Goal: Information Seeking & Learning: Learn about a topic

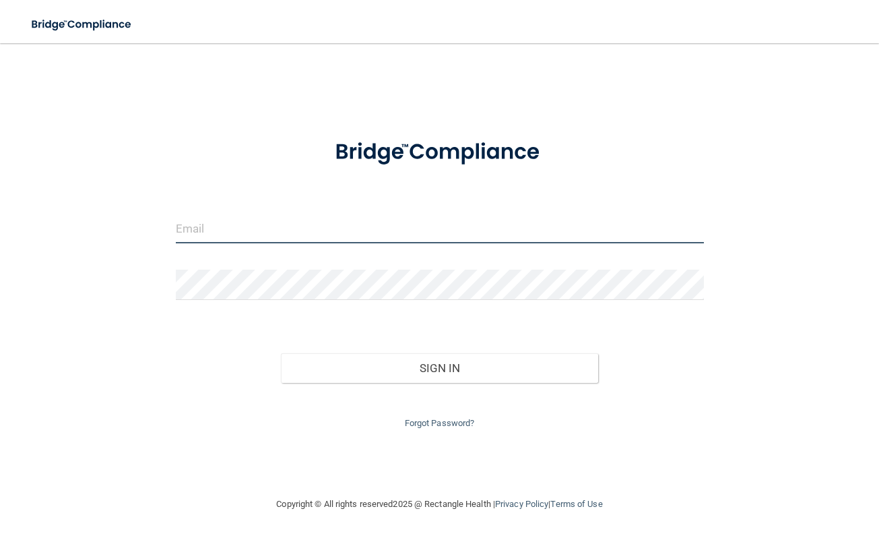
click at [202, 226] on input "email" at bounding box center [440, 228] width 528 height 30
type input "[EMAIL_ADDRESS][DOMAIN_NAME]"
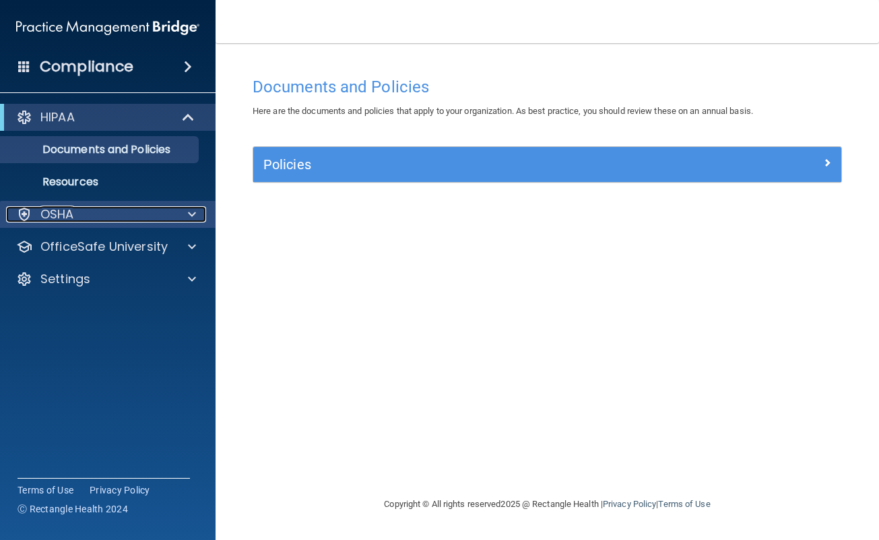
click at [66, 213] on p "OSHA" at bounding box center [57, 214] width 34 height 16
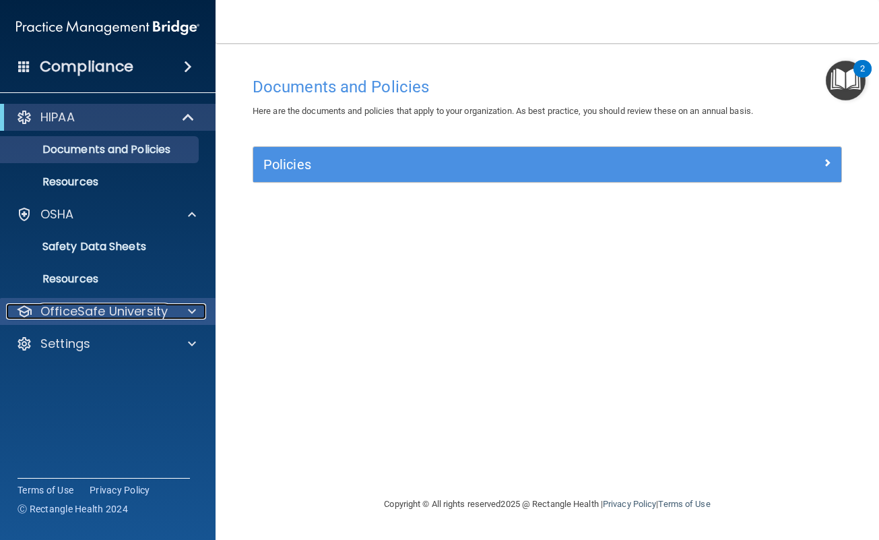
click at [85, 311] on p "OfficeSafe University" at bounding box center [103, 311] width 127 height 16
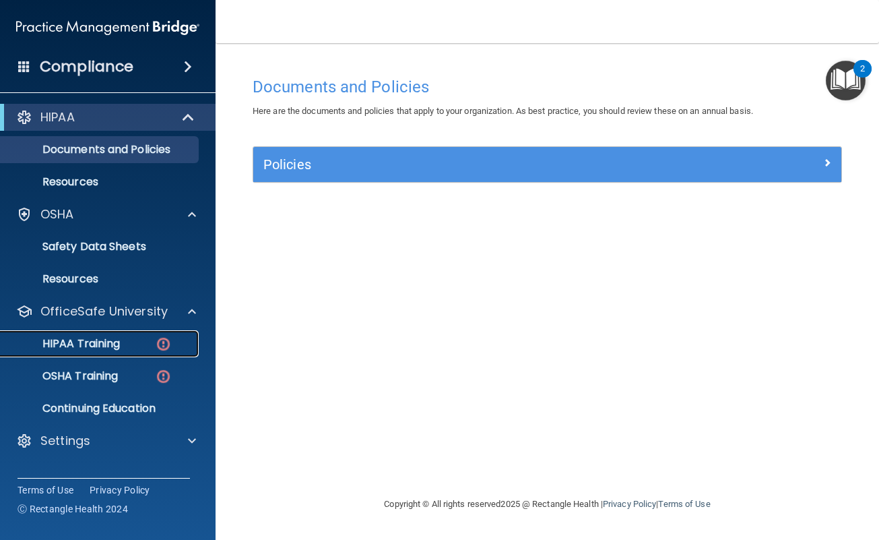
click at [76, 341] on p "HIPAA Training" at bounding box center [64, 343] width 111 height 13
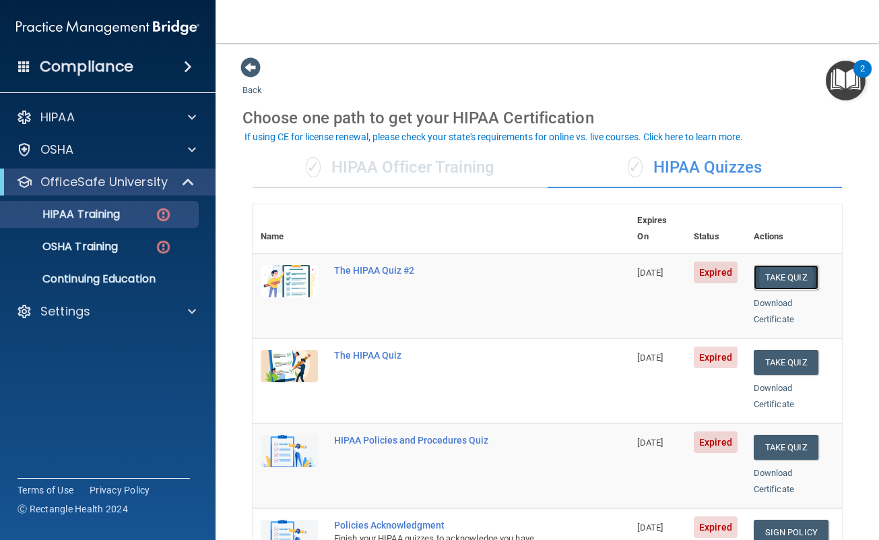
click at [792, 265] on button "Take Quiz" at bounding box center [786, 277] width 65 height 25
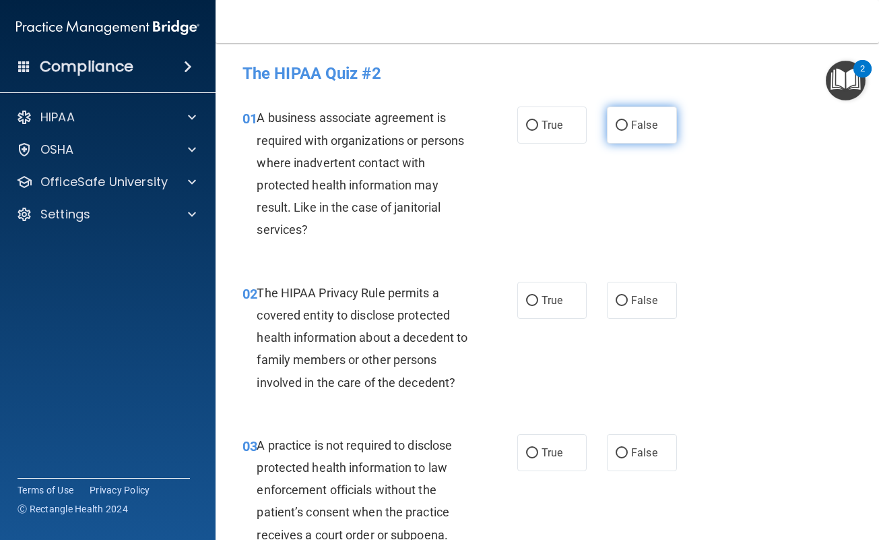
click at [631, 127] on span "False" at bounding box center [644, 125] width 26 height 13
click at [627, 127] on input "False" at bounding box center [622, 126] width 12 height 10
radio input "true"
click at [548, 301] on span "True" at bounding box center [552, 300] width 21 height 13
click at [538, 301] on input "True" at bounding box center [532, 301] width 12 height 10
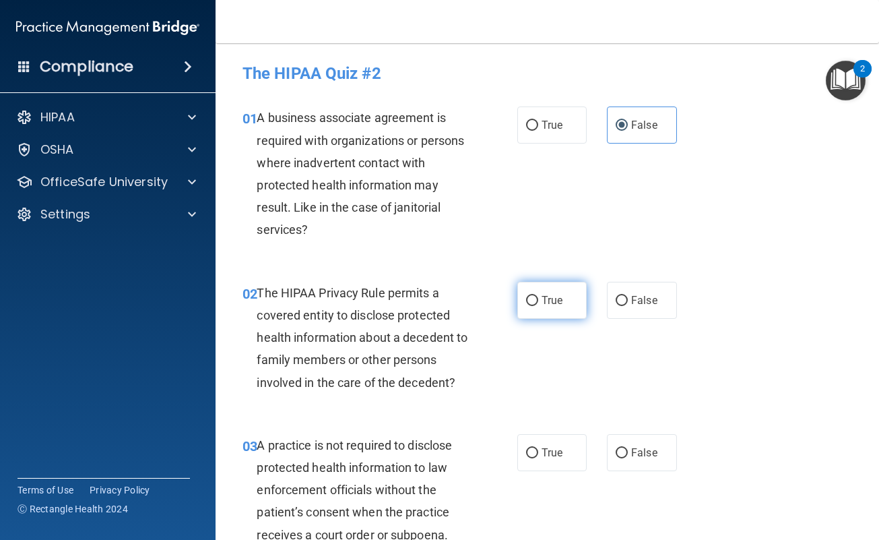
radio input "true"
click at [618, 445] on label "False" at bounding box center [642, 452] width 70 height 37
click at [618, 448] on input "False" at bounding box center [622, 453] width 12 height 10
radio input "true"
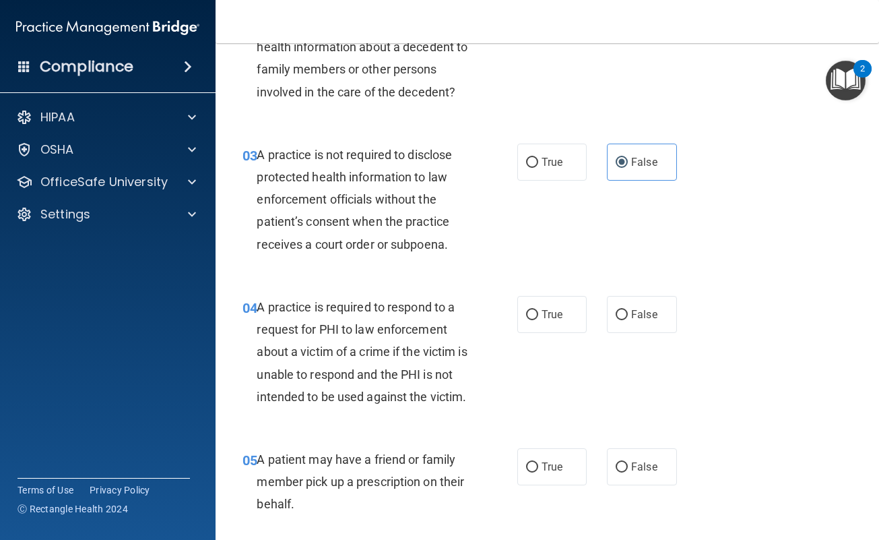
scroll to position [293, 0]
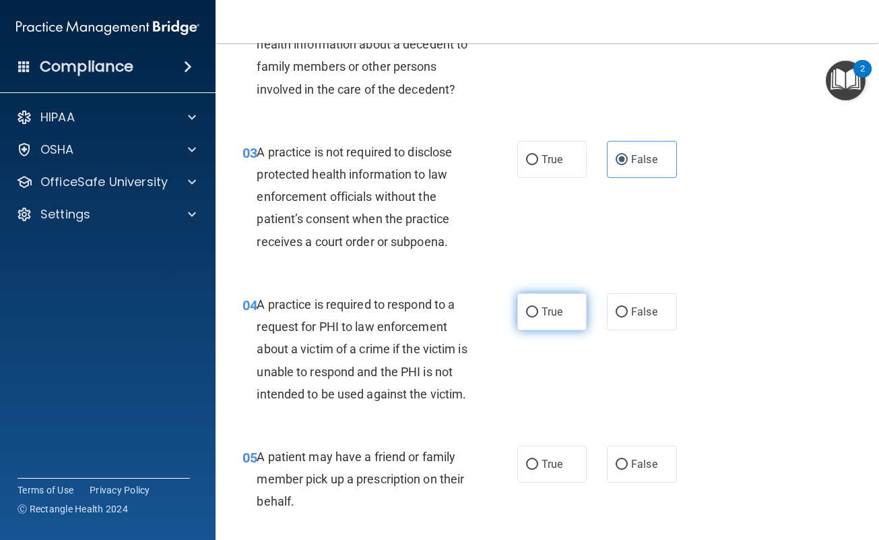
click at [546, 311] on span "True" at bounding box center [552, 311] width 21 height 13
click at [538, 311] on input "True" at bounding box center [532, 312] width 12 height 10
radio input "true"
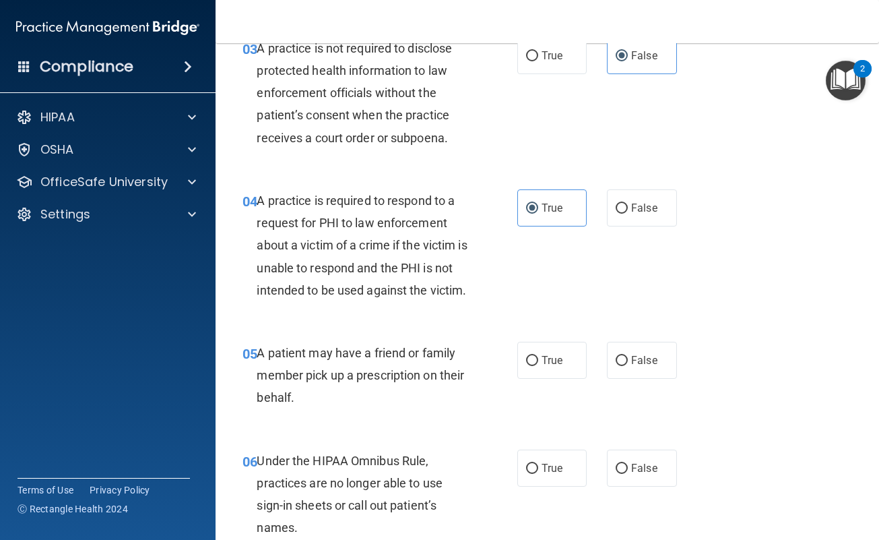
scroll to position [398, 0]
click at [548, 365] on span "True" at bounding box center [552, 358] width 21 height 13
click at [538, 364] on input "True" at bounding box center [532, 359] width 12 height 10
radio input "true"
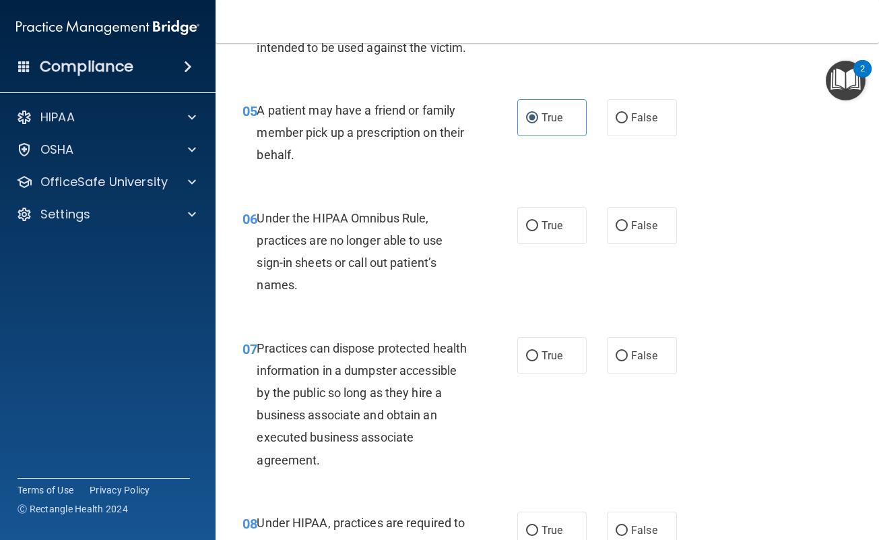
scroll to position [644, 0]
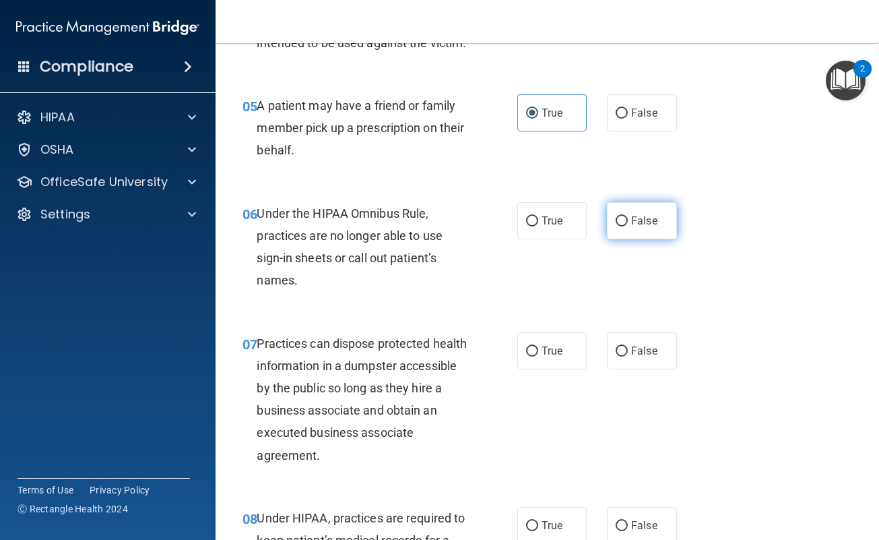
click at [643, 227] on span "False" at bounding box center [644, 220] width 26 height 13
click at [628, 226] on input "False" at bounding box center [622, 221] width 12 height 10
radio input "true"
click at [622, 369] on label "False" at bounding box center [642, 350] width 70 height 37
click at [622, 356] on input "False" at bounding box center [622, 351] width 12 height 10
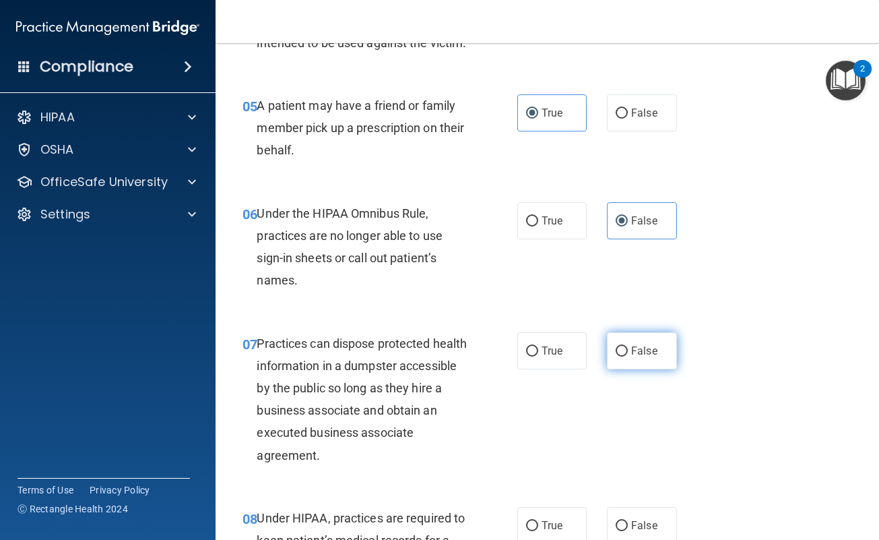
radio input "true"
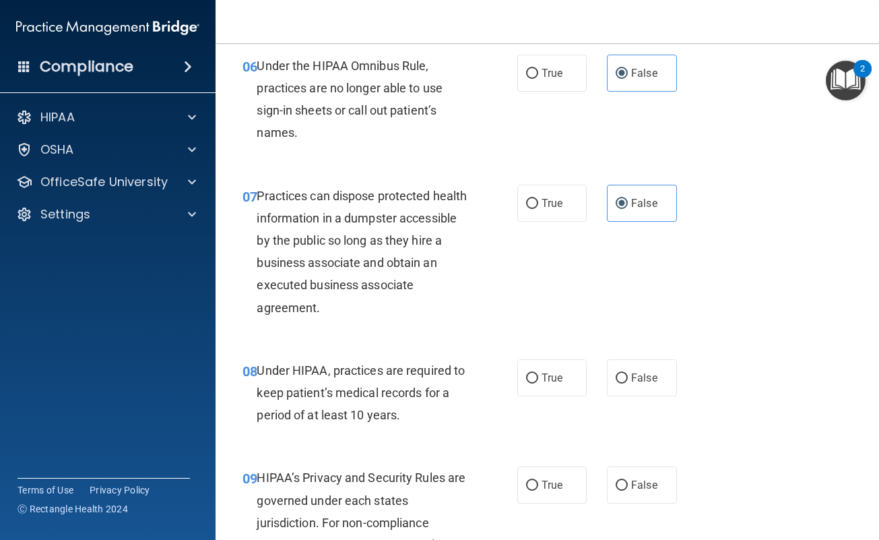
scroll to position [836, 0]
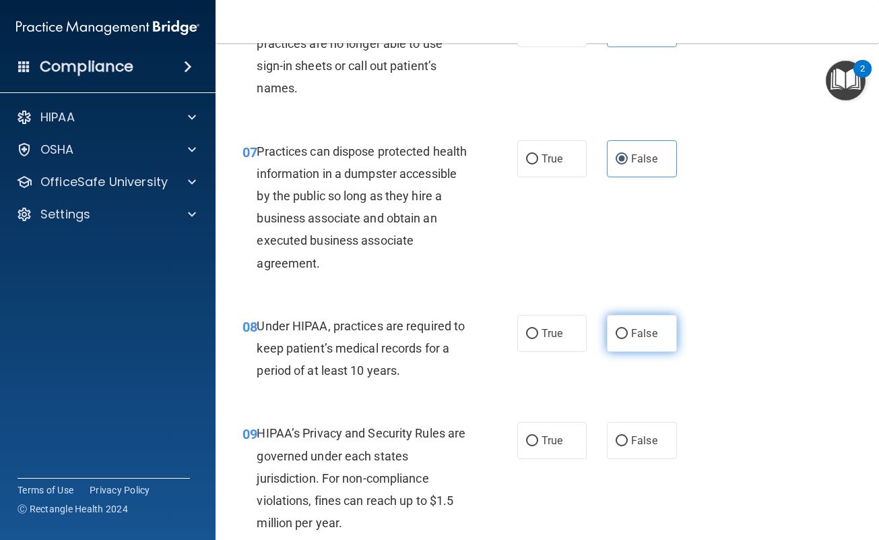
click at [638, 340] on span "False" at bounding box center [644, 333] width 26 height 13
click at [628, 339] on input "False" at bounding box center [622, 334] width 12 height 10
radio input "true"
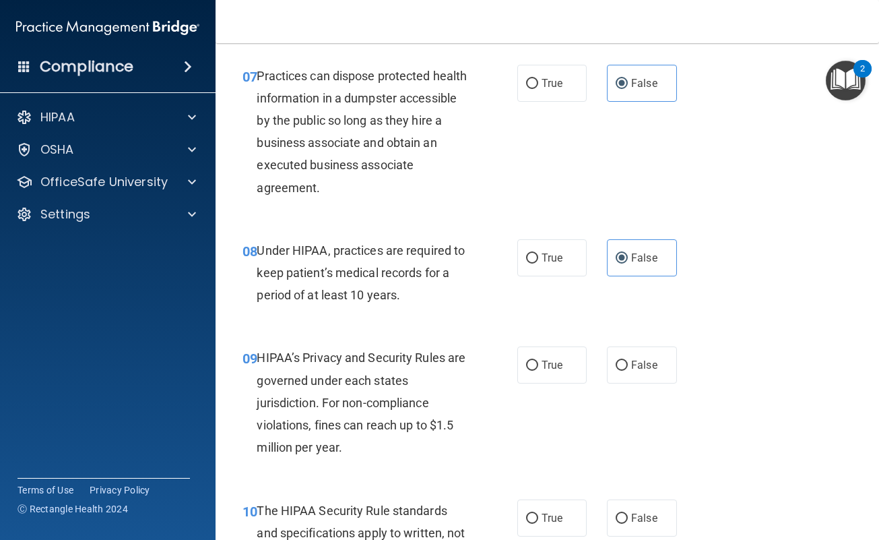
scroll to position [934, 0]
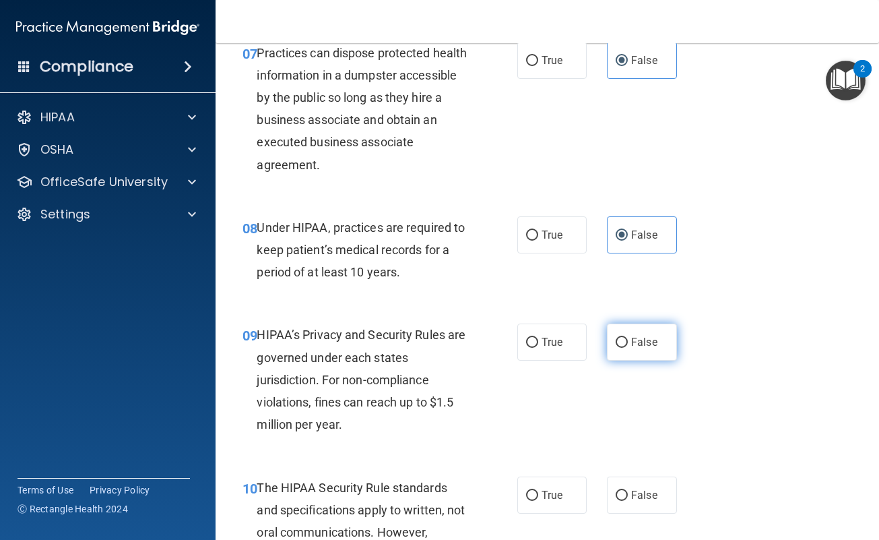
click at [616, 348] on input "False" at bounding box center [622, 343] width 12 height 10
radio input "true"
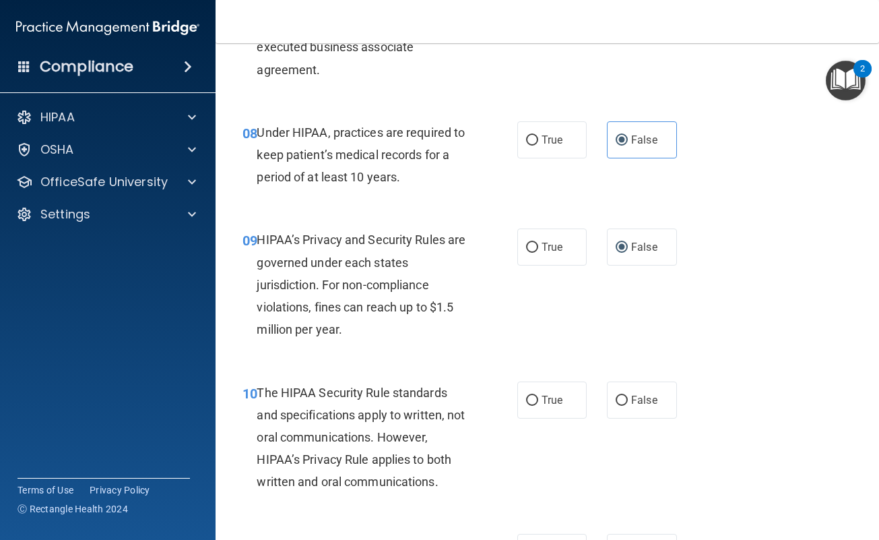
scroll to position [1030, 0]
click at [534, 418] on label "True" at bounding box center [552, 399] width 70 height 37
click at [534, 405] on input "True" at bounding box center [532, 400] width 12 height 10
radio input "true"
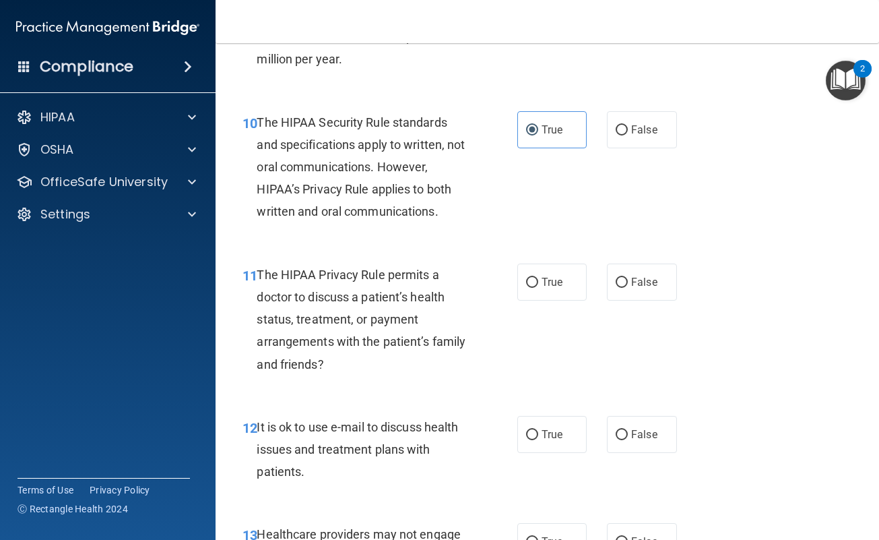
scroll to position [1316, 0]
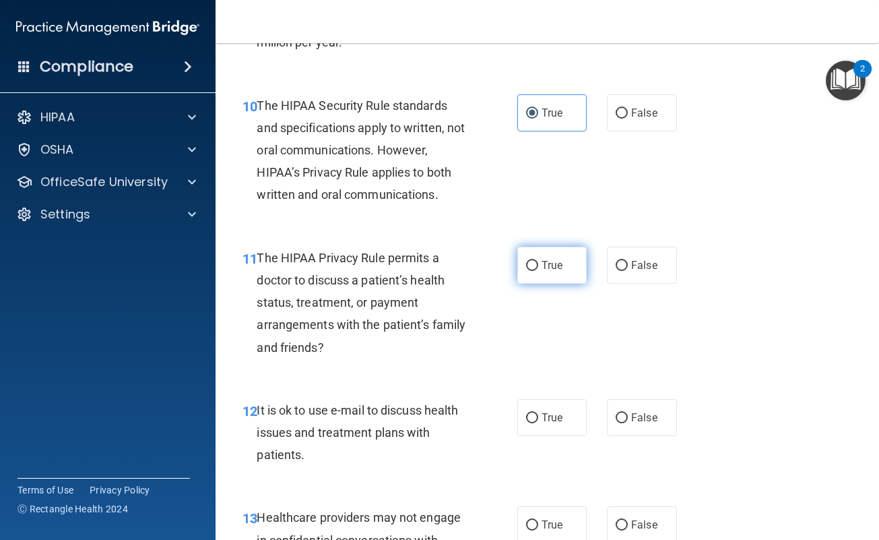
click at [542, 272] on span "True" at bounding box center [552, 265] width 21 height 13
click at [538, 271] on input "True" at bounding box center [532, 266] width 12 height 10
radio input "true"
click at [532, 423] on input "True" at bounding box center [532, 418] width 12 height 10
radio input "true"
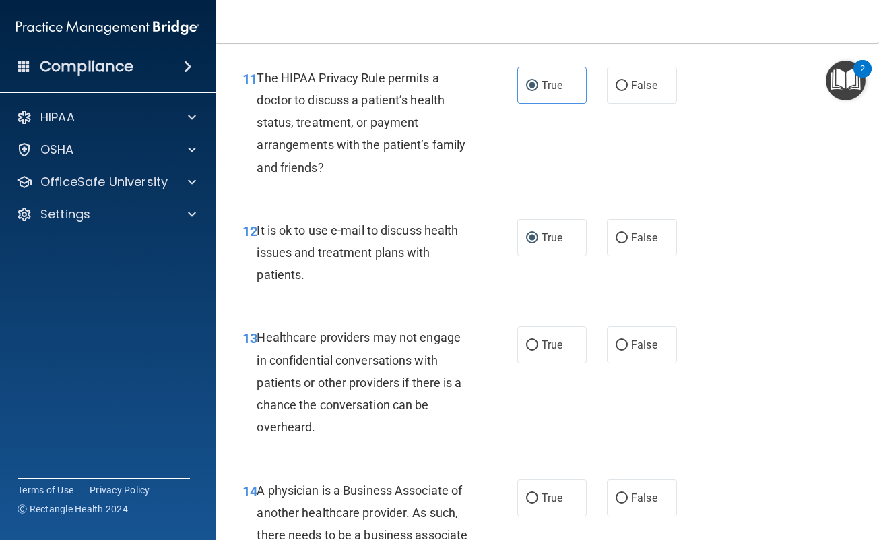
scroll to position [1535, 0]
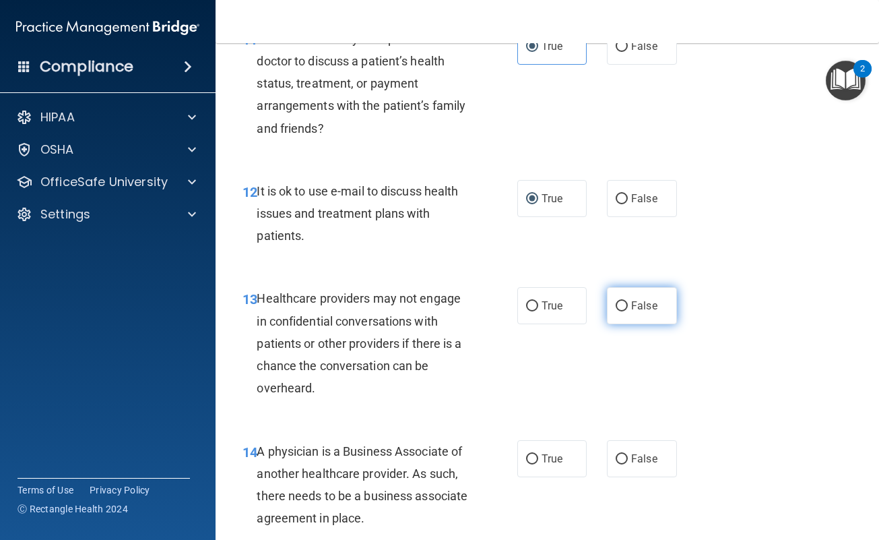
click at [631, 312] on span "False" at bounding box center [644, 305] width 26 height 13
click at [626, 311] on input "False" at bounding box center [622, 306] width 12 height 10
radio input "true"
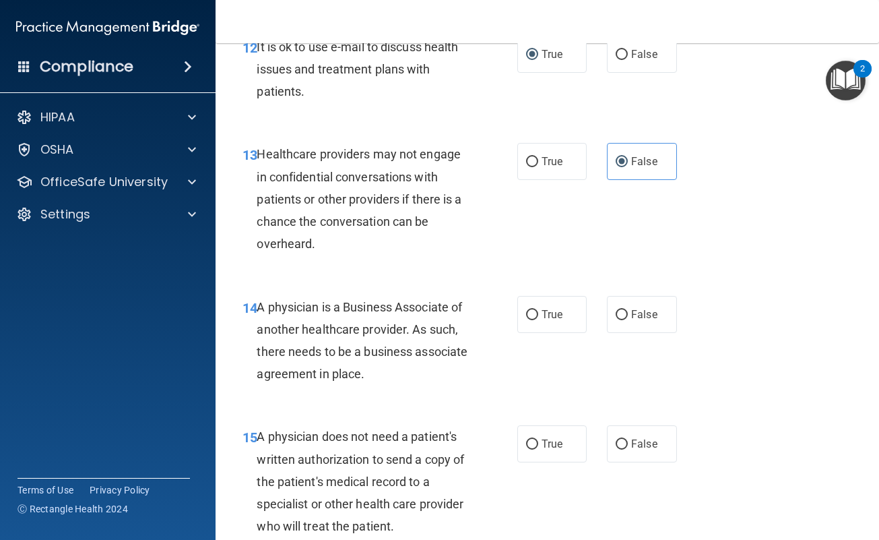
scroll to position [1684, 0]
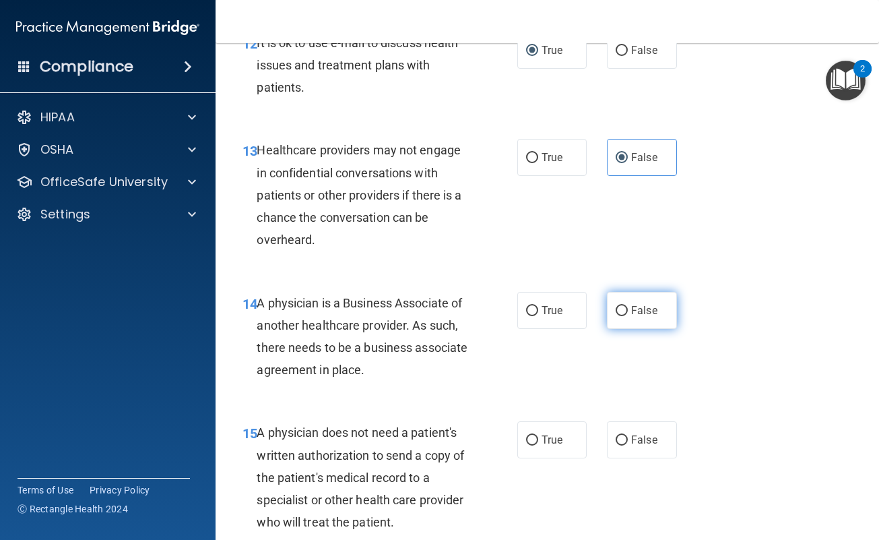
click at [635, 317] on span "False" at bounding box center [644, 310] width 26 height 13
click at [628, 316] on input "False" at bounding box center [622, 311] width 12 height 10
radio input "true"
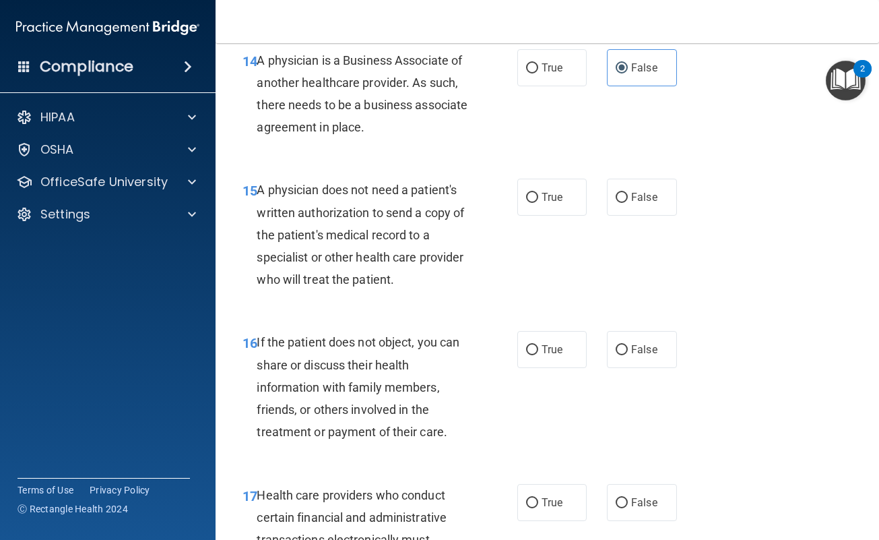
scroll to position [1929, 0]
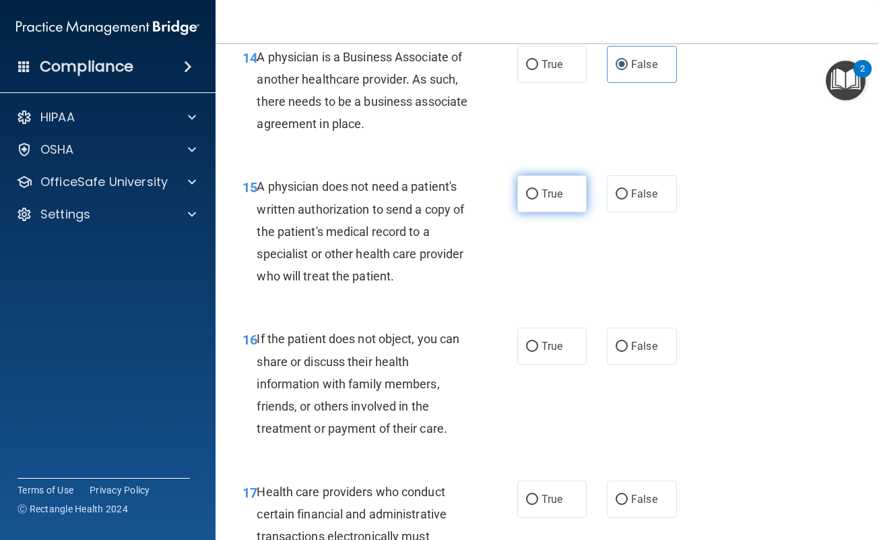
click at [542, 200] on span "True" at bounding box center [552, 193] width 21 height 13
click at [538, 199] on input "True" at bounding box center [532, 194] width 12 height 10
radio input "true"
click at [534, 364] on label "True" at bounding box center [552, 345] width 70 height 37
click at [534, 352] on input "True" at bounding box center [532, 347] width 12 height 10
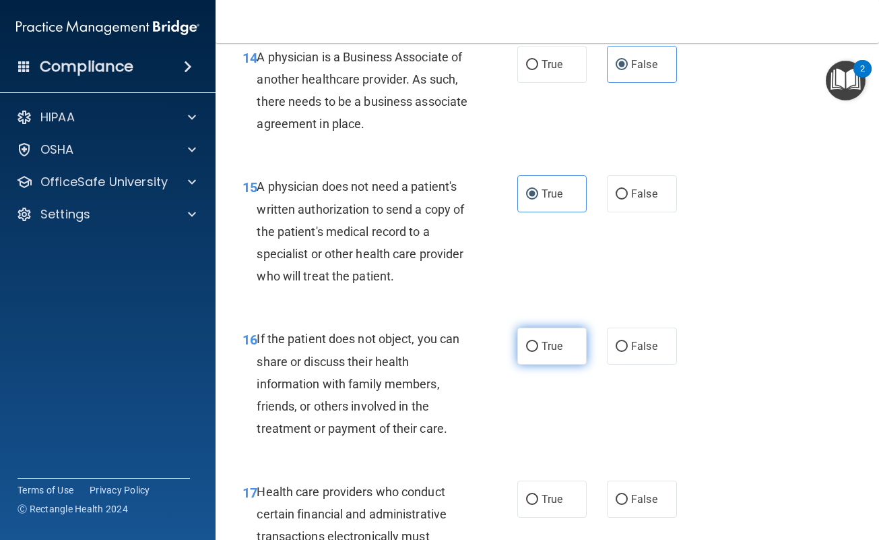
radio input "true"
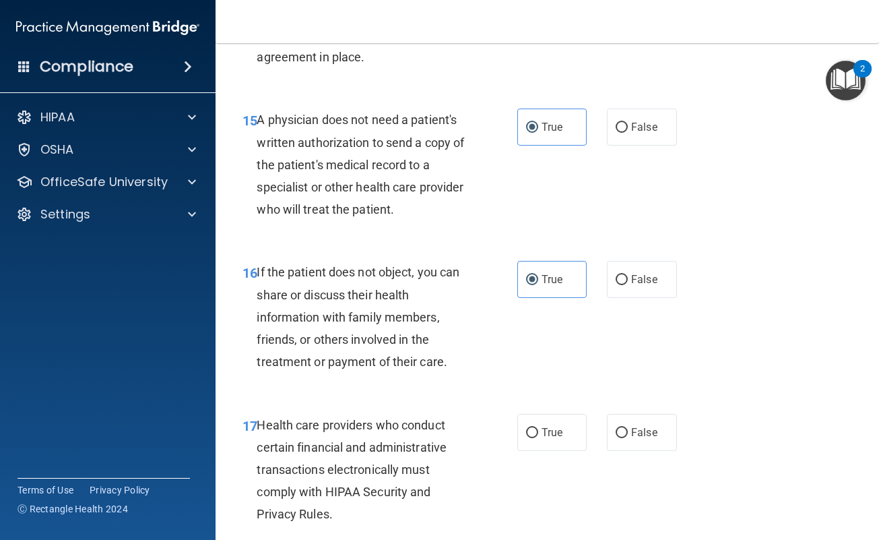
scroll to position [2022, 0]
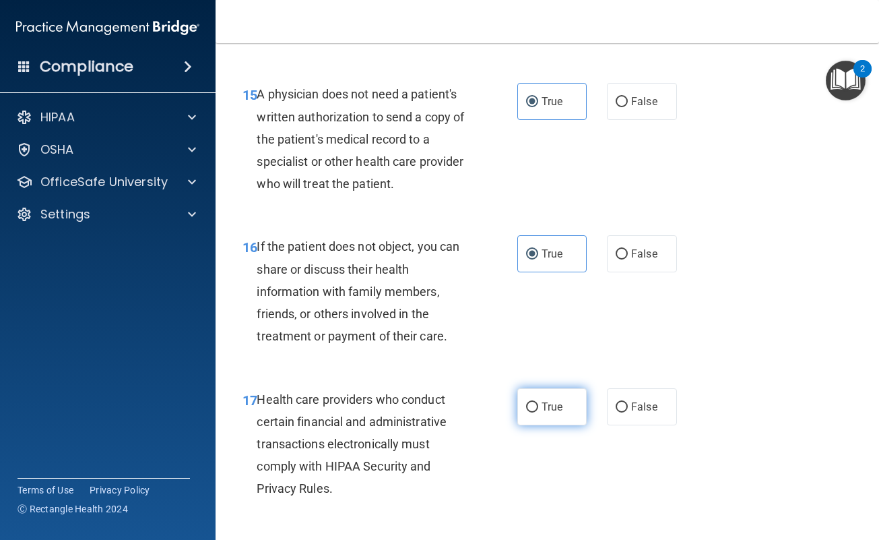
click at [542, 413] on span "True" at bounding box center [552, 406] width 21 height 13
click at [536, 412] on input "True" at bounding box center [532, 407] width 12 height 10
radio input "true"
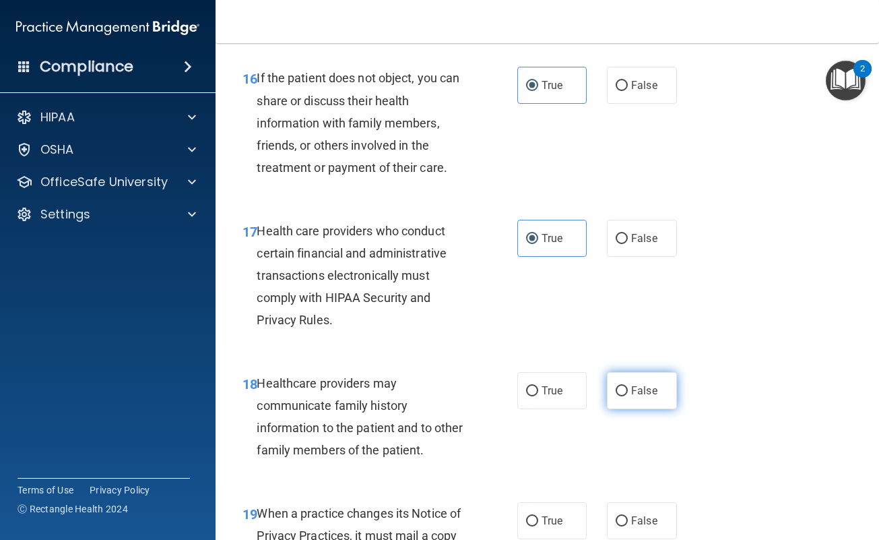
scroll to position [2196, 0]
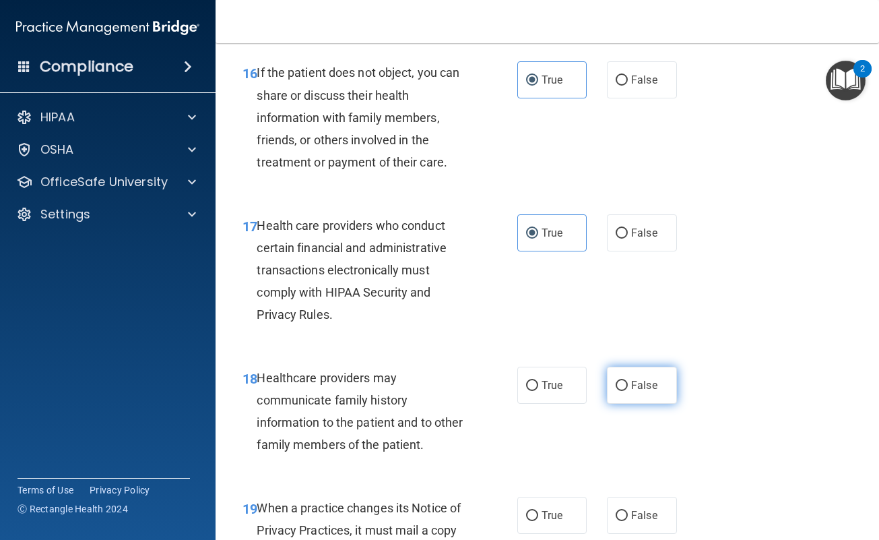
click at [631, 391] on span "False" at bounding box center [644, 385] width 26 height 13
click at [628, 391] on input "False" at bounding box center [622, 386] width 12 height 10
radio input "true"
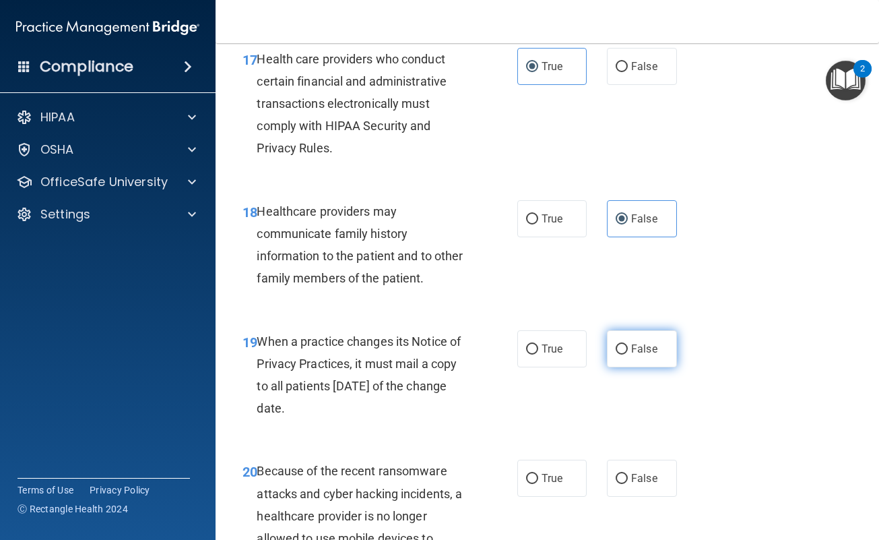
scroll to position [2370, 0]
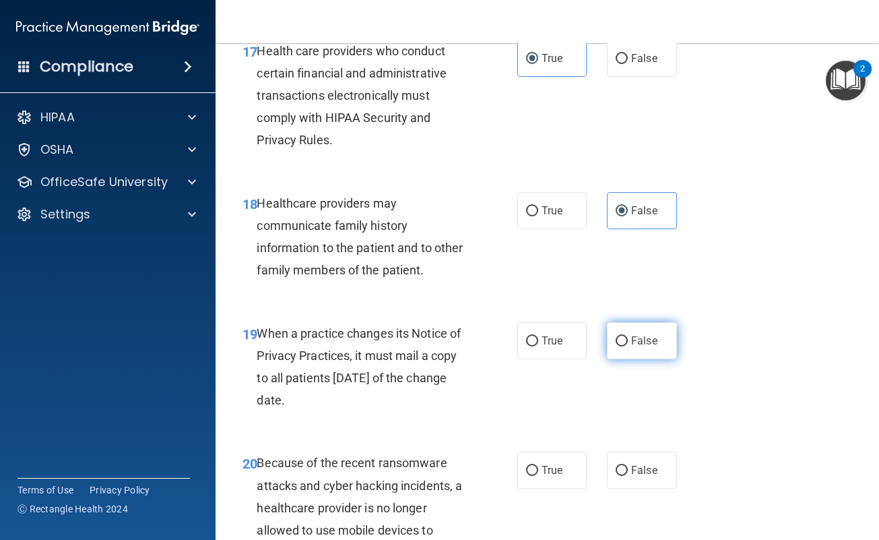
click at [636, 359] on label "False" at bounding box center [642, 340] width 70 height 37
click at [628, 346] on input "False" at bounding box center [622, 341] width 12 height 10
radio input "true"
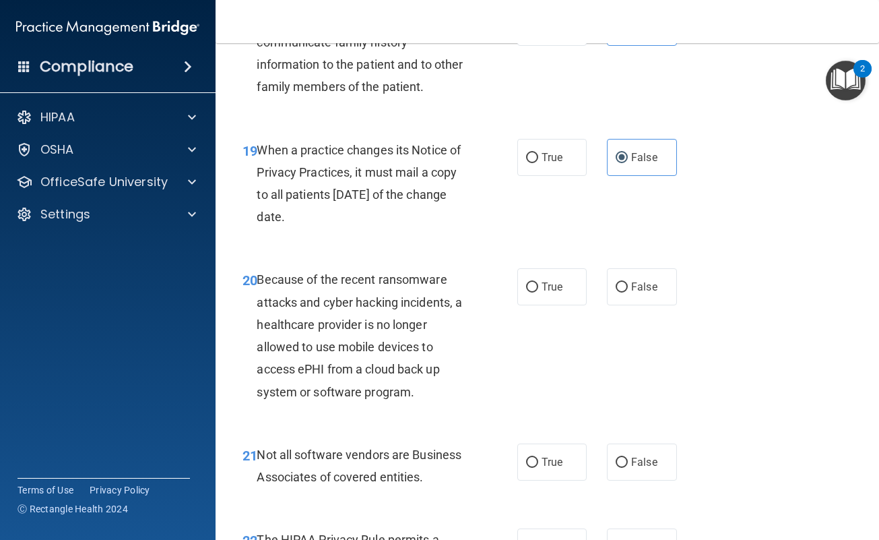
scroll to position [2554, 0]
click at [631, 292] on span "False" at bounding box center [644, 286] width 26 height 13
click at [628, 292] on input "False" at bounding box center [622, 287] width 12 height 10
radio input "true"
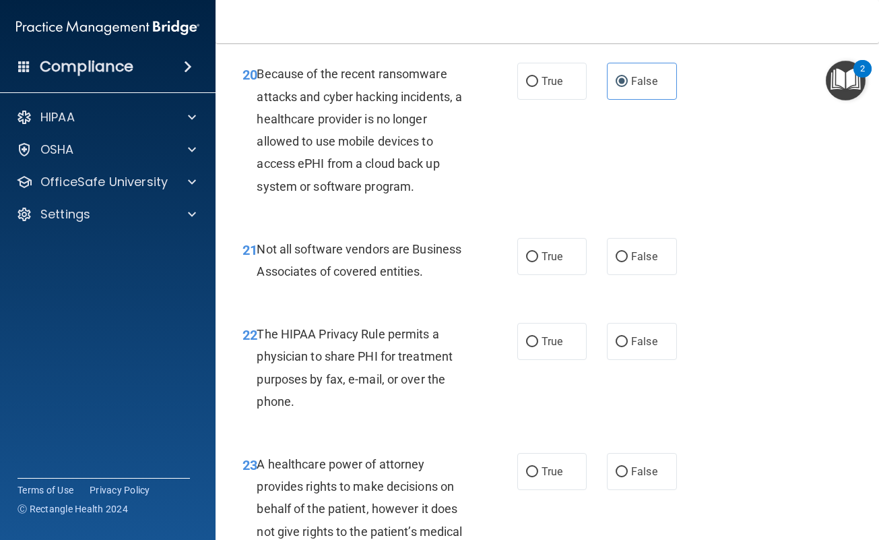
scroll to position [2759, 0]
click at [535, 274] on label "True" at bounding box center [552, 255] width 70 height 37
click at [535, 261] on input "True" at bounding box center [532, 256] width 12 height 10
radio input "true"
click at [535, 359] on label "True" at bounding box center [552, 340] width 70 height 37
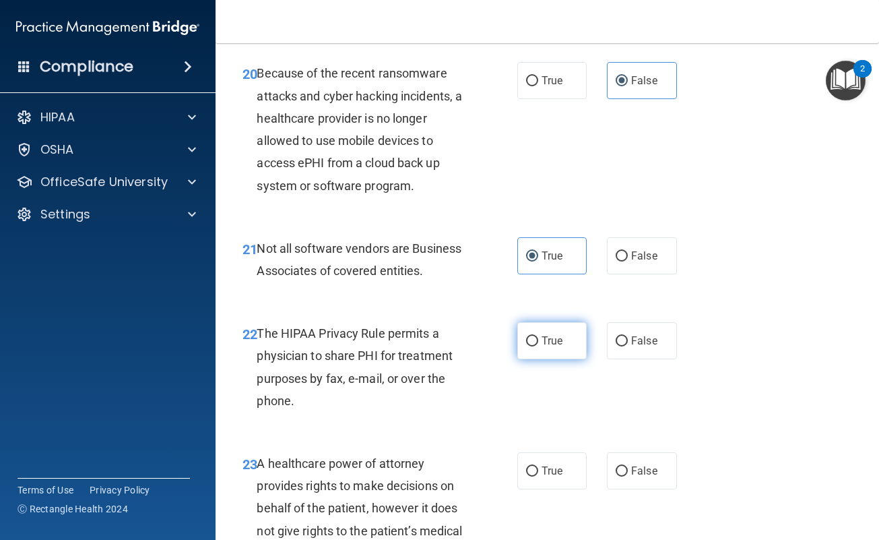
click at [535, 346] on input "True" at bounding box center [532, 341] width 12 height 10
radio input "true"
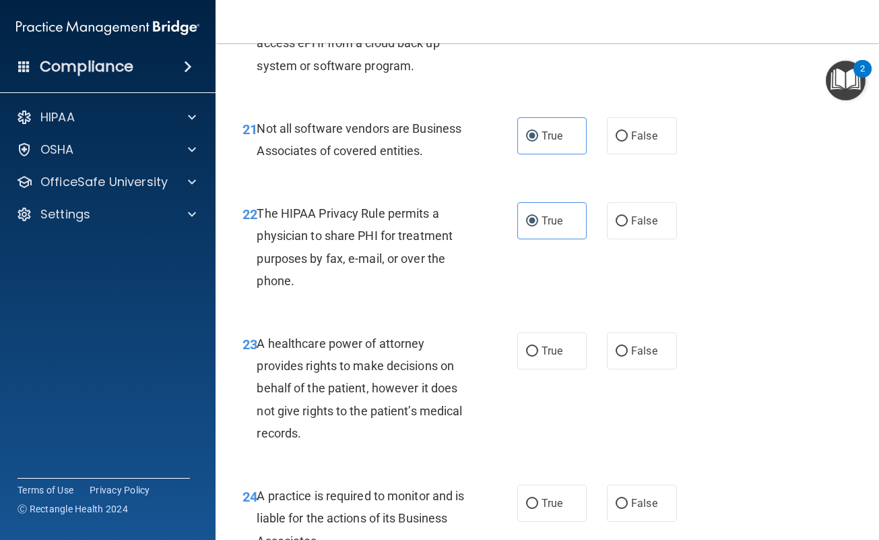
scroll to position [2912, 0]
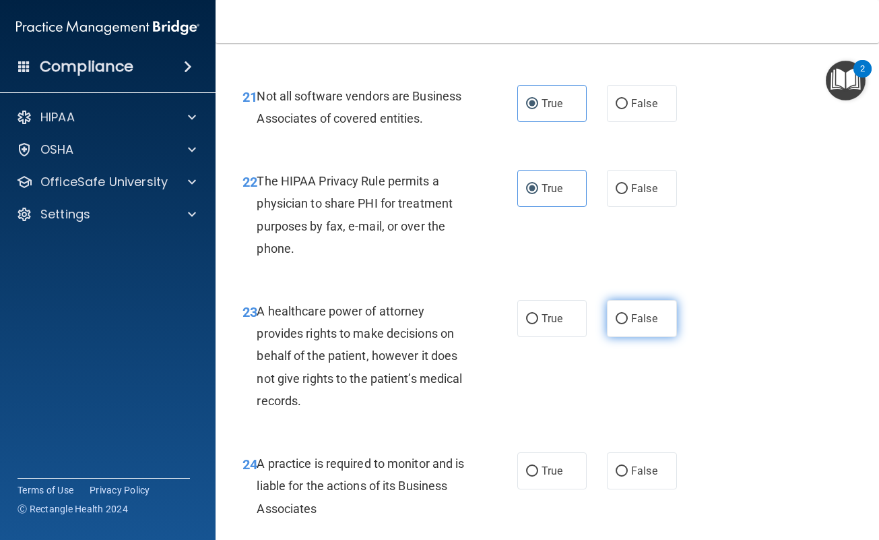
click at [631, 325] on span "False" at bounding box center [644, 318] width 26 height 13
click at [625, 324] on input "False" at bounding box center [622, 319] width 12 height 10
radio input "true"
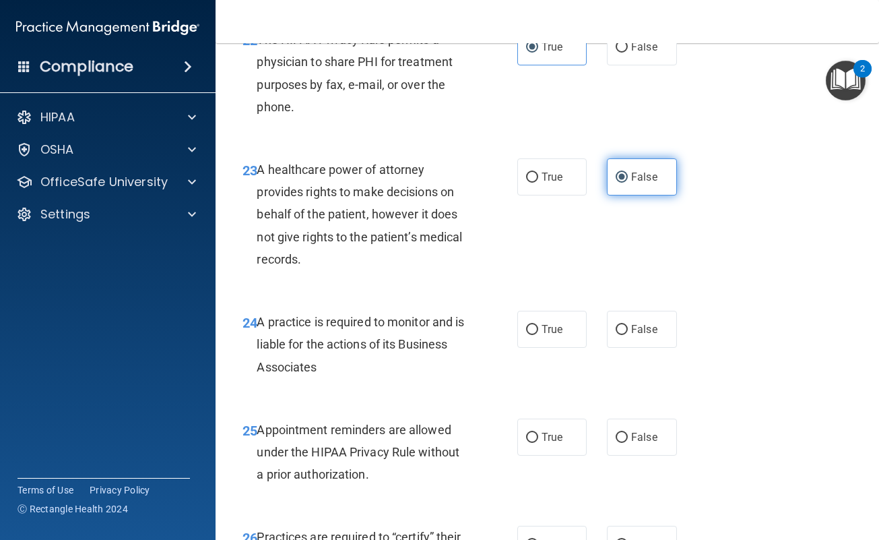
scroll to position [3100, 0]
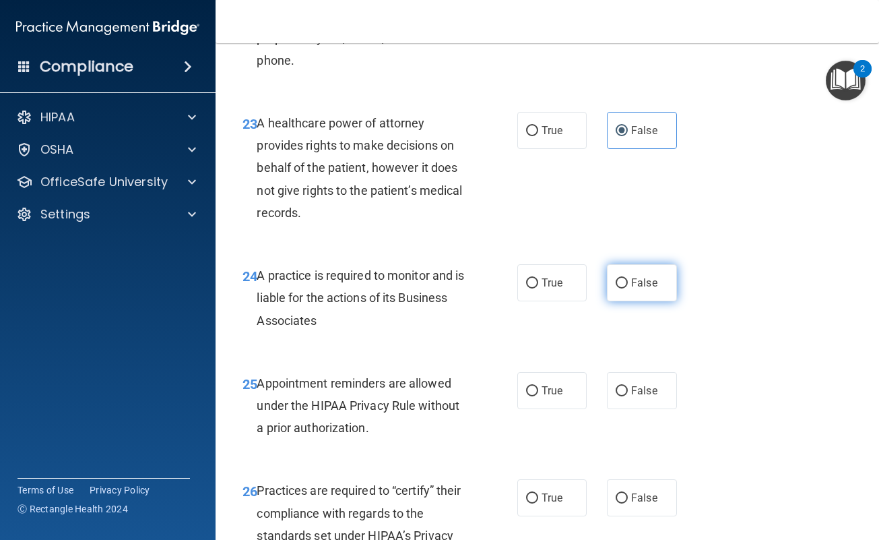
click at [630, 301] on label "False" at bounding box center [642, 282] width 70 height 37
click at [628, 288] on input "False" at bounding box center [622, 283] width 12 height 10
radio input "true"
click at [525, 409] on label "True" at bounding box center [552, 390] width 70 height 37
click at [526, 396] on input "True" at bounding box center [532, 391] width 12 height 10
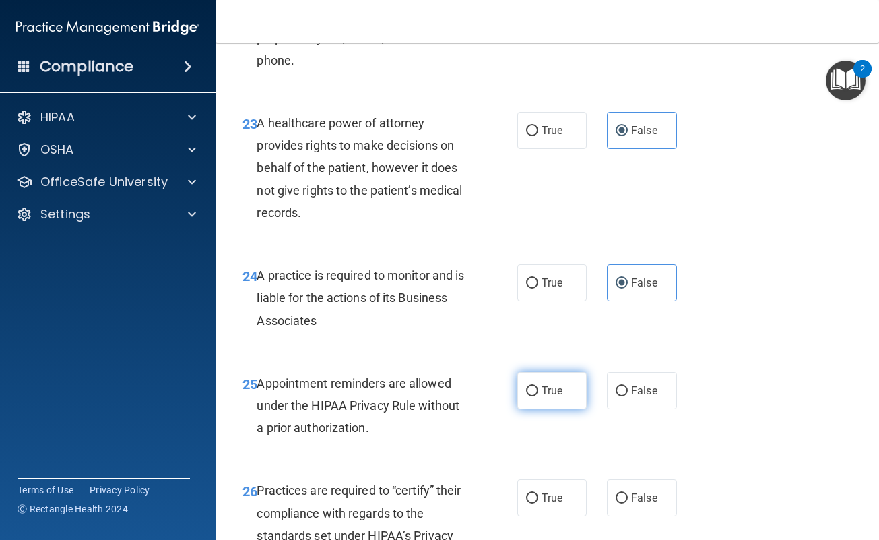
radio input "true"
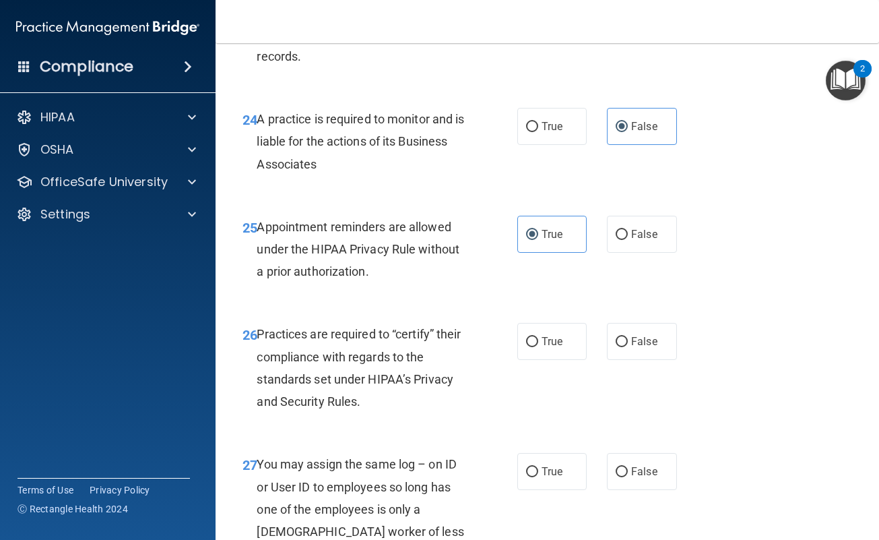
scroll to position [3260, 0]
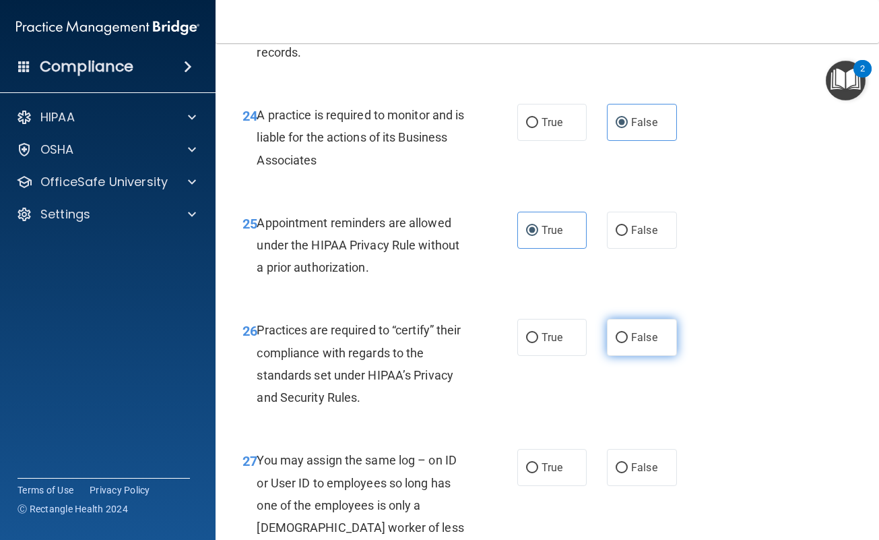
click at [633, 356] on label "False" at bounding box center [642, 337] width 70 height 37
click at [628, 343] on input "False" at bounding box center [622, 338] width 12 height 10
radio input "true"
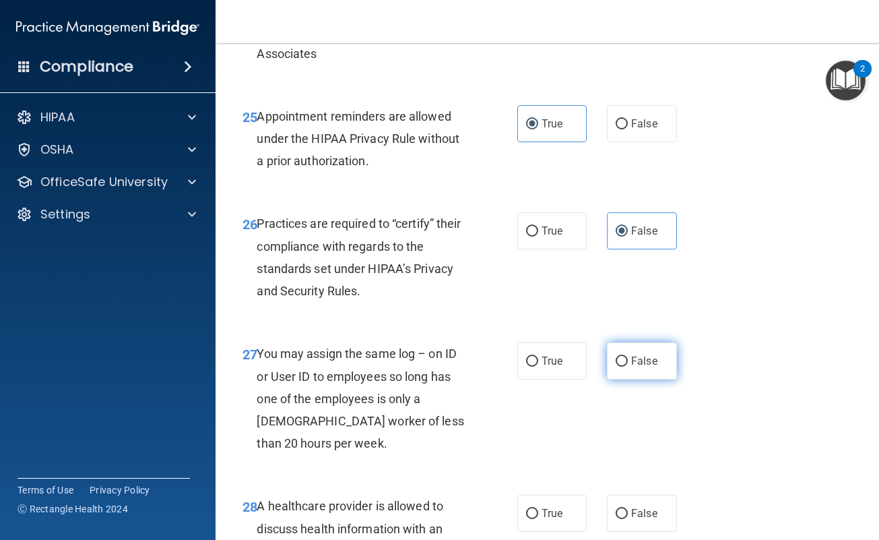
scroll to position [3387, 0]
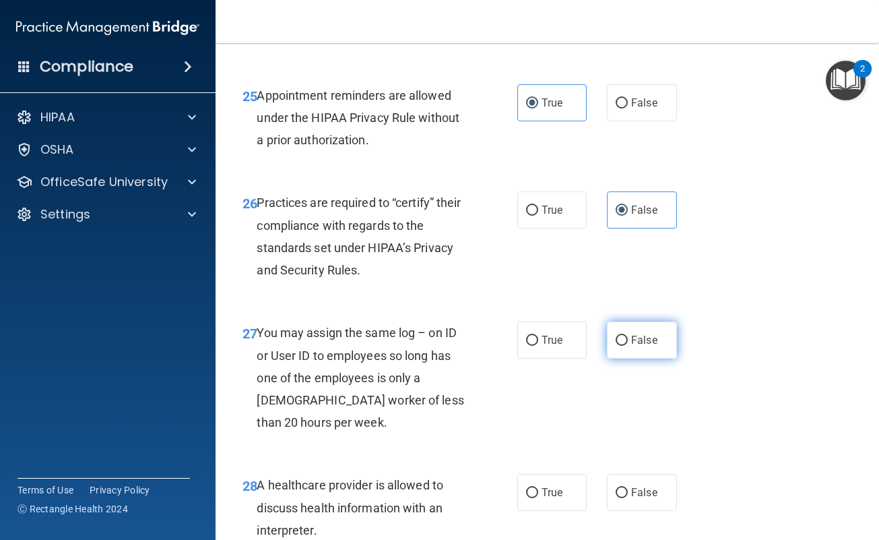
click at [631, 346] on span "False" at bounding box center [644, 339] width 26 height 13
click at [625, 346] on input "False" at bounding box center [622, 341] width 12 height 10
radio input "true"
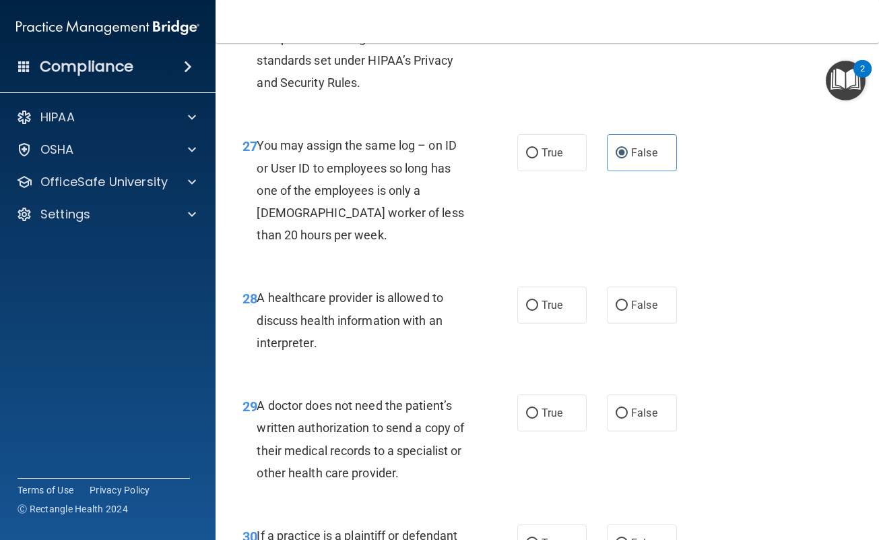
scroll to position [3579, 0]
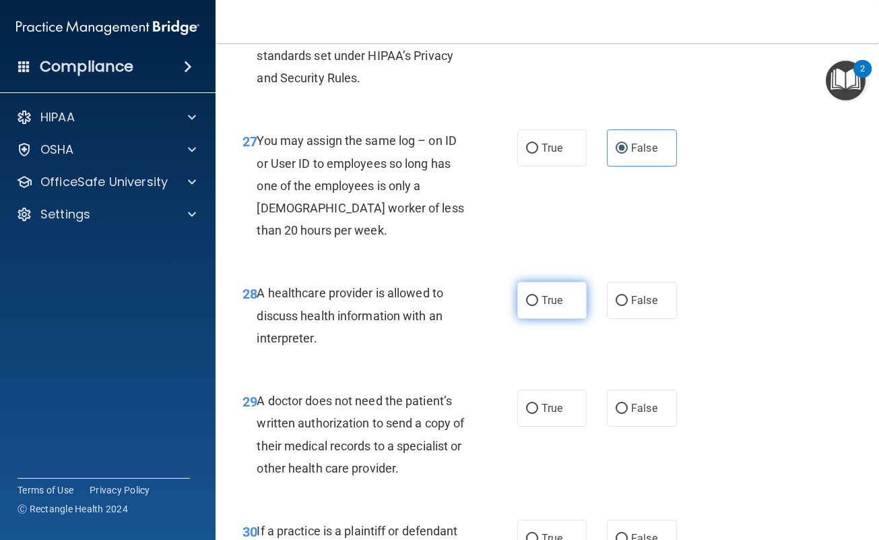
click at [542, 307] on span "True" at bounding box center [552, 300] width 21 height 13
click at [538, 306] on input "True" at bounding box center [532, 301] width 12 height 10
radio input "true"
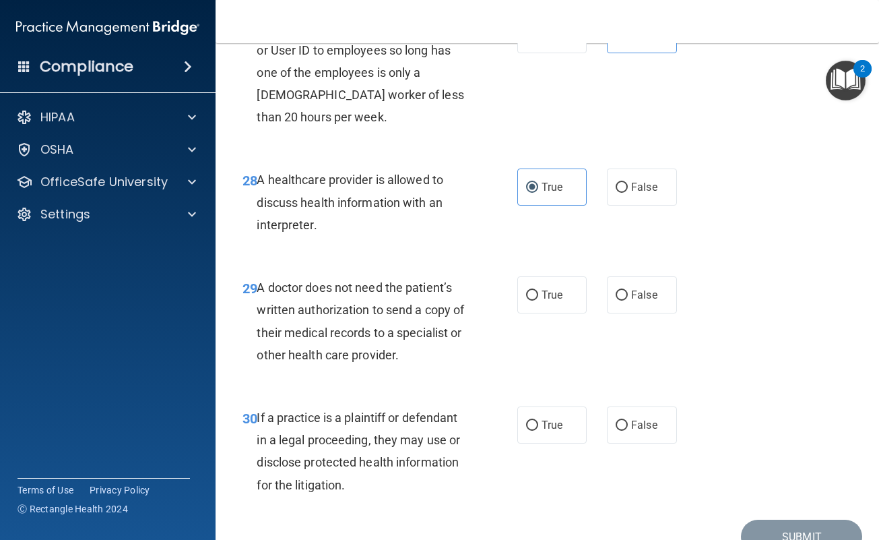
scroll to position [3699, 0]
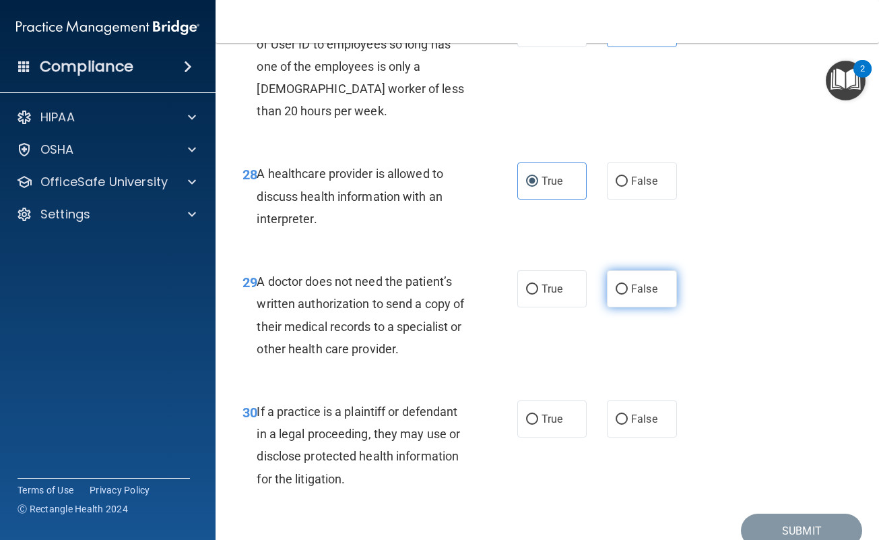
click at [639, 307] on label "False" at bounding box center [642, 288] width 70 height 37
click at [628, 294] on input "False" at bounding box center [622, 289] width 12 height 10
radio input "true"
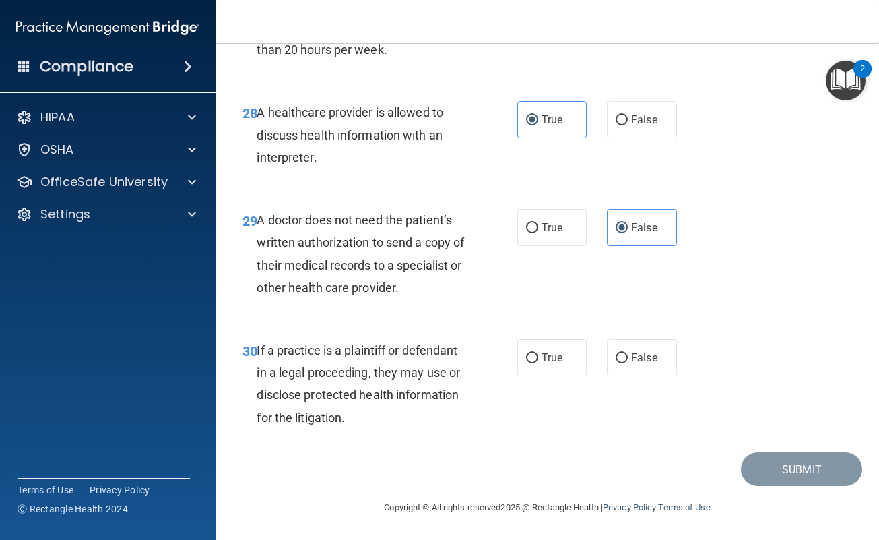
scroll to position [3805, 0]
click at [631, 362] on span "False" at bounding box center [644, 357] width 26 height 13
click at [628, 362] on input "False" at bounding box center [622, 358] width 12 height 10
radio input "true"
click at [781, 466] on button "Submit" at bounding box center [801, 469] width 121 height 34
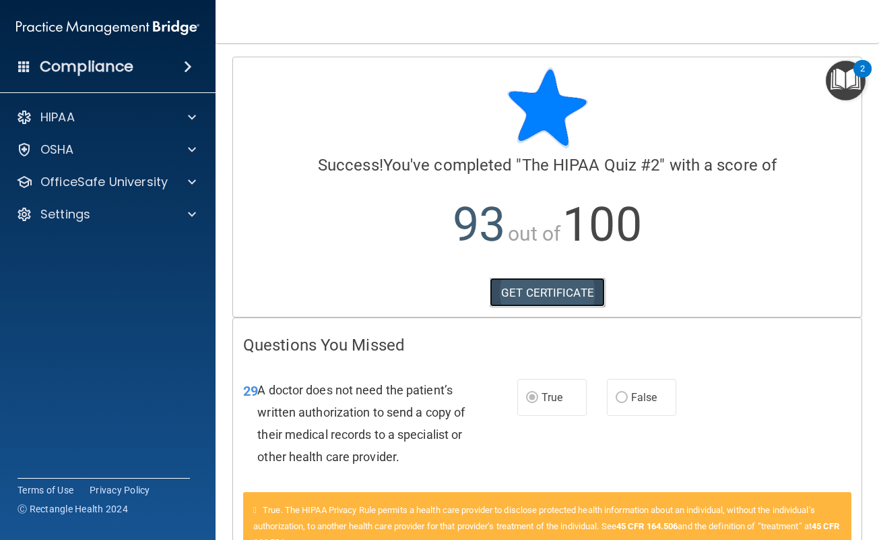
click at [563, 289] on link "GET CERTIFICATE" at bounding box center [547, 293] width 115 height 30
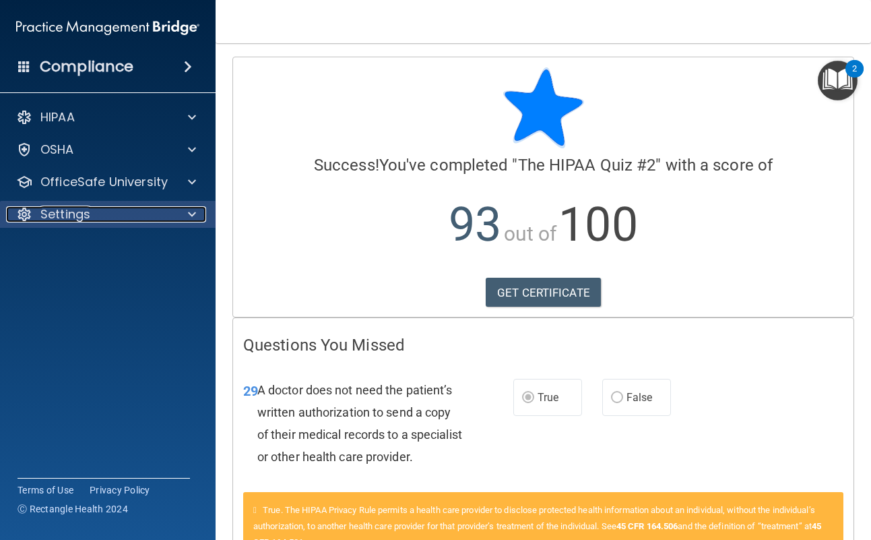
click at [60, 212] on p "Settings" at bounding box center [65, 214] width 50 height 16
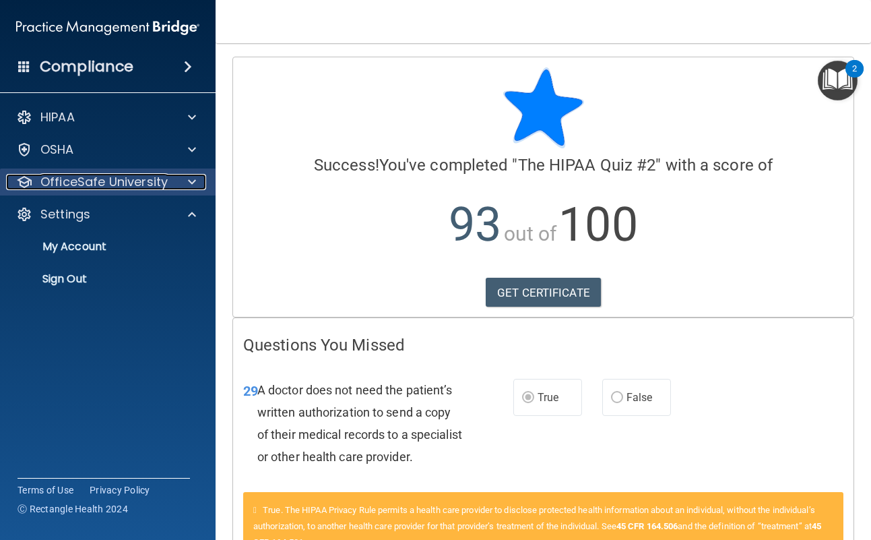
click at [59, 180] on p "OfficeSafe University" at bounding box center [103, 182] width 127 height 16
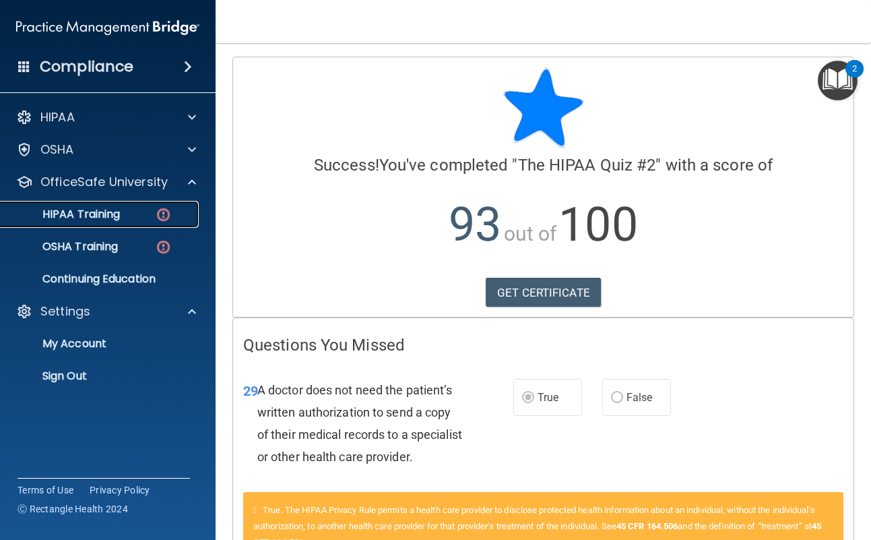
click at [69, 210] on p "HIPAA Training" at bounding box center [64, 213] width 111 height 13
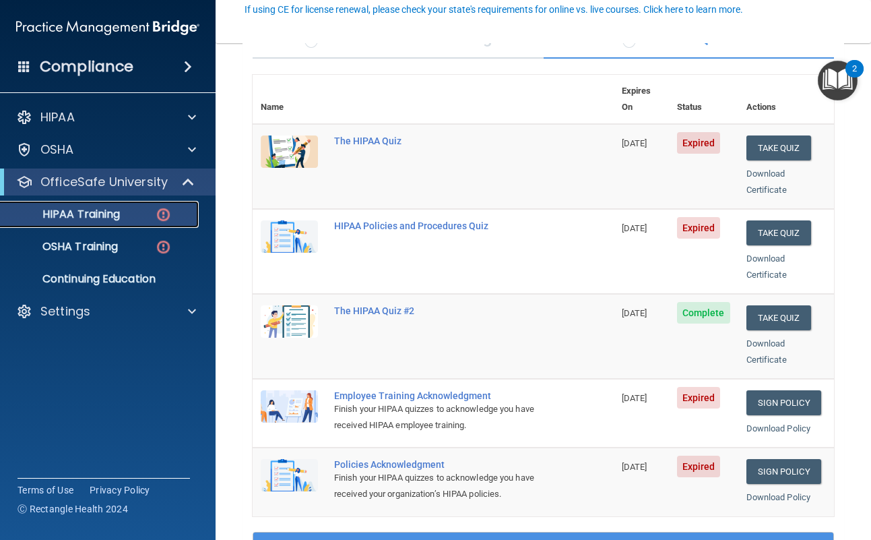
scroll to position [127, 0]
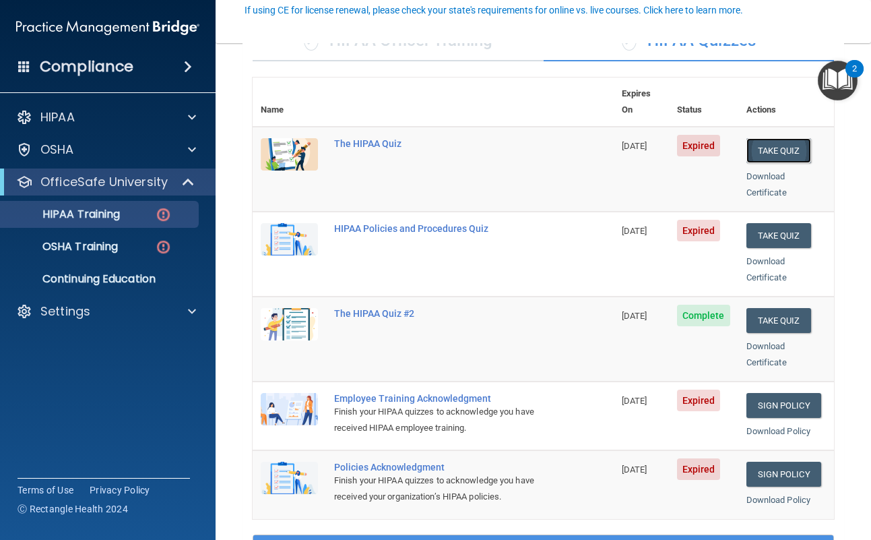
click at [777, 138] on button "Take Quiz" at bounding box center [778, 150] width 65 height 25
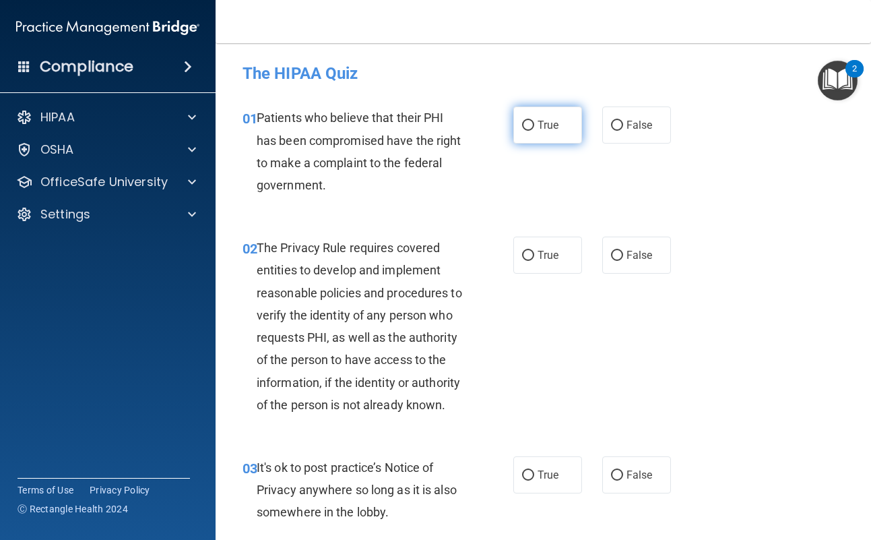
click at [521, 115] on label "True" at bounding box center [547, 124] width 69 height 37
click at [522, 121] on input "True" at bounding box center [528, 126] width 12 height 10
radio input "true"
click at [525, 247] on label "True" at bounding box center [547, 254] width 69 height 37
click at [525, 251] on input "True" at bounding box center [528, 256] width 12 height 10
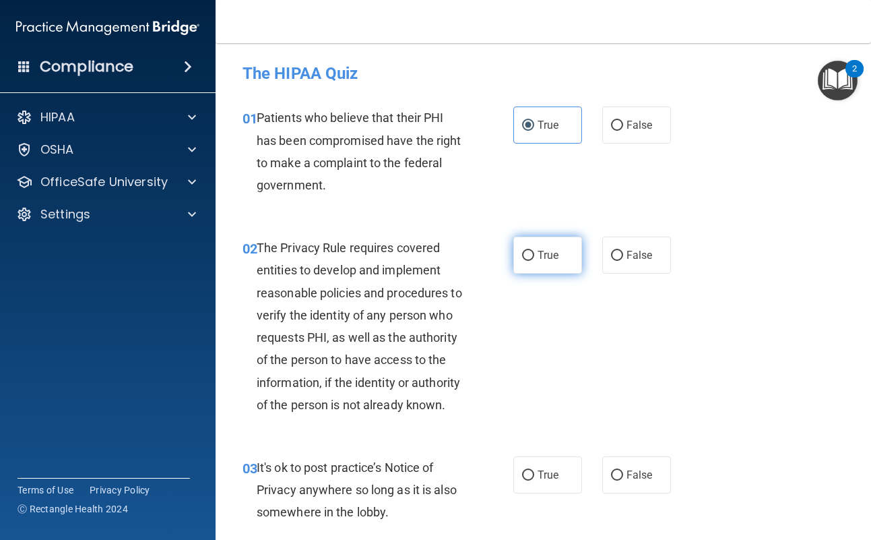
radio input "true"
click at [522, 480] on input "True" at bounding box center [528, 475] width 12 height 10
radio input "true"
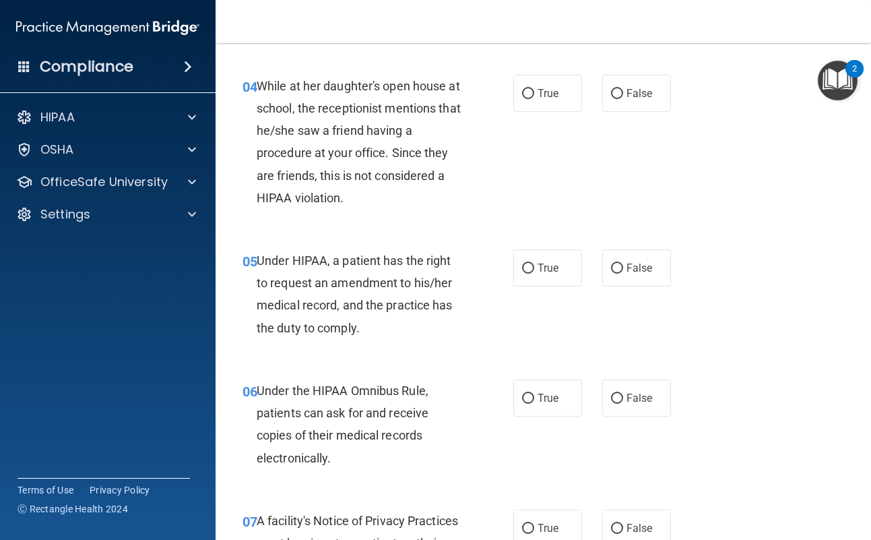
scroll to position [490, 0]
click at [522, 98] on input "True" at bounding box center [528, 93] width 12 height 10
radio input "true"
click at [525, 98] on input "True" at bounding box center [528, 93] width 12 height 10
click at [618, 111] on label "False" at bounding box center [636, 92] width 69 height 37
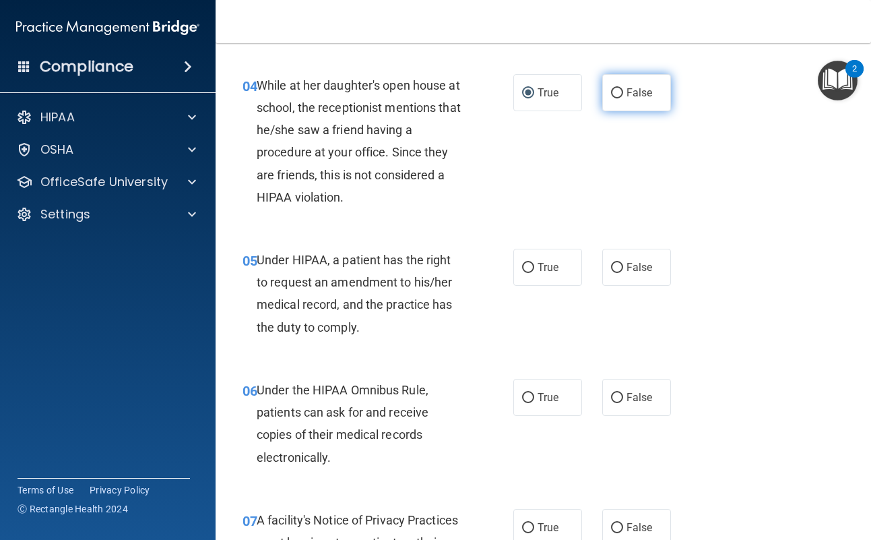
click at [618, 98] on input "False" at bounding box center [617, 93] width 12 height 10
radio input "true"
radio input "false"
click at [614, 273] on input "False" at bounding box center [617, 268] width 12 height 10
radio input "true"
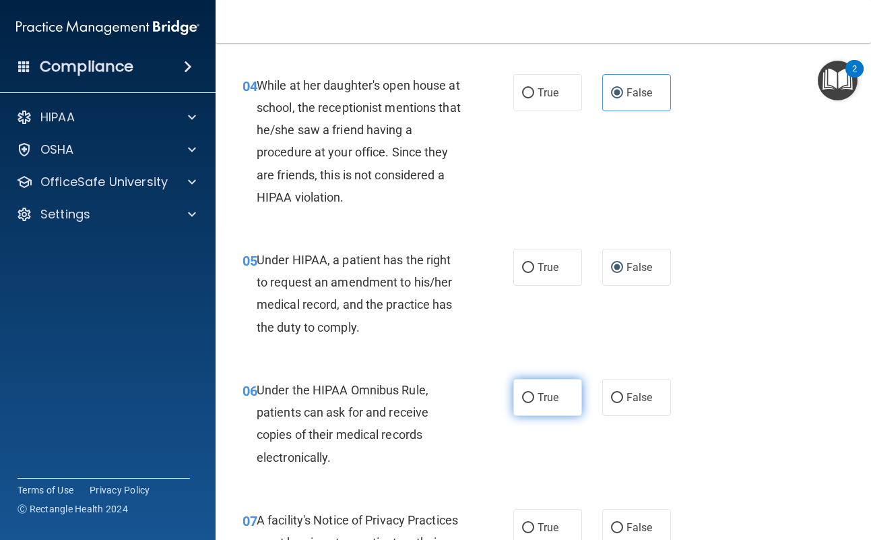
click at [538, 404] on span "True" at bounding box center [548, 397] width 21 height 13
click at [534, 403] on input "True" at bounding box center [528, 398] width 12 height 10
radio input "true"
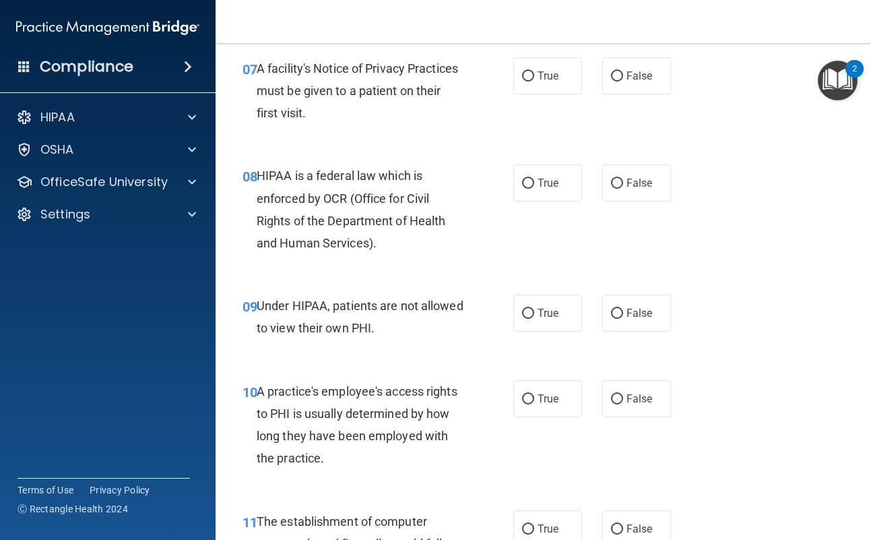
scroll to position [945, 0]
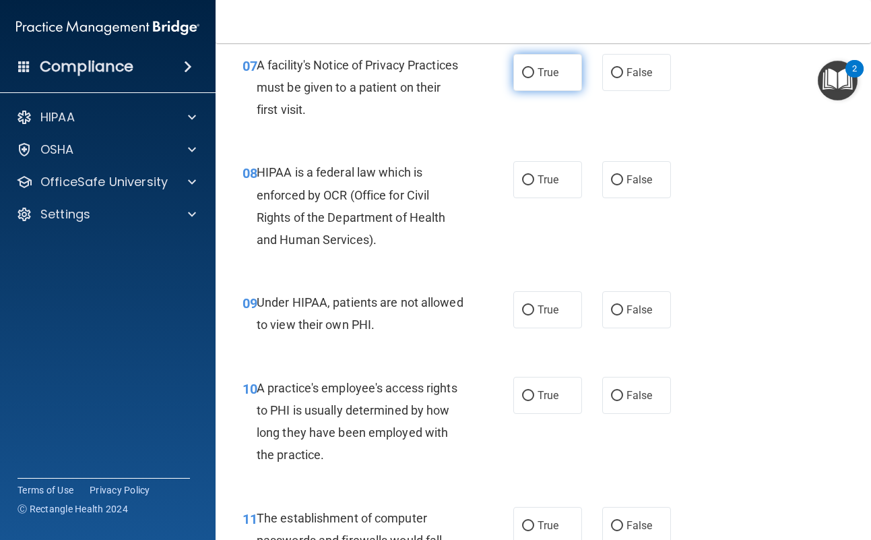
click at [528, 78] on input "True" at bounding box center [528, 73] width 12 height 10
radio input "true"
click at [522, 185] on input "True" at bounding box center [528, 180] width 12 height 10
radio input "true"
click at [614, 315] on input "False" at bounding box center [617, 310] width 12 height 10
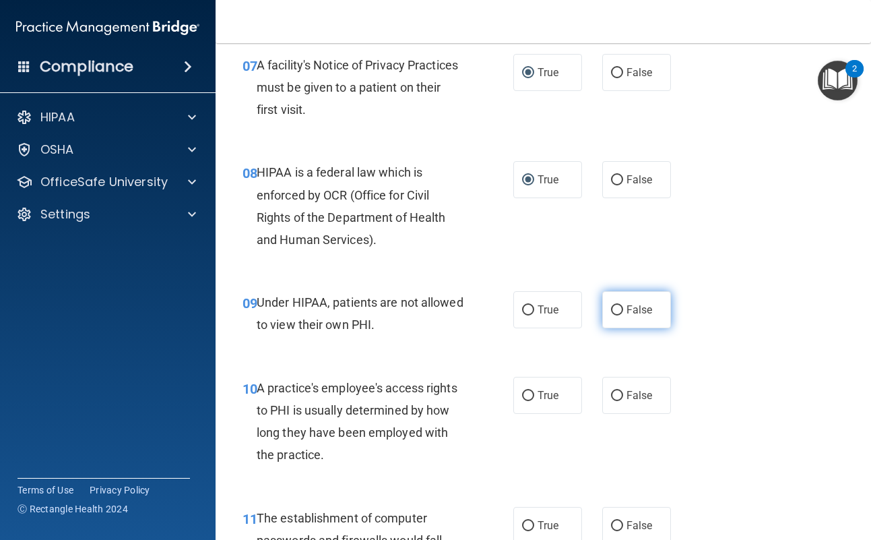
radio input "true"
click at [611, 401] on input "False" at bounding box center [617, 396] width 12 height 10
radio input "true"
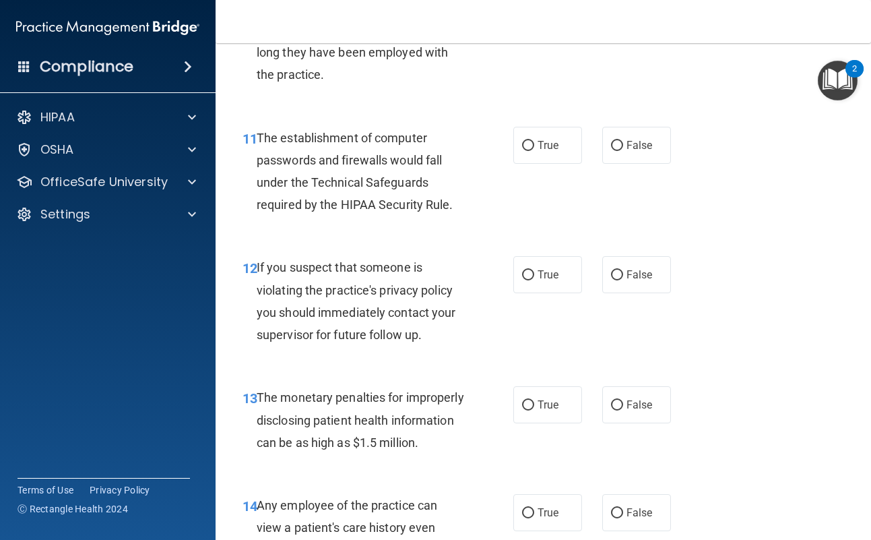
scroll to position [1329, 0]
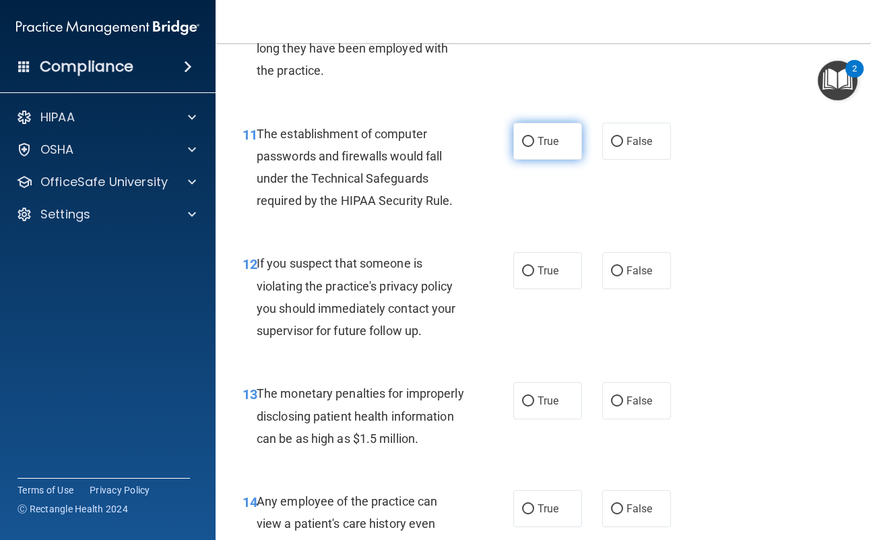
click at [528, 147] on input "True" at bounding box center [528, 142] width 12 height 10
radio input "true"
click at [531, 289] on label "True" at bounding box center [547, 270] width 69 height 37
click at [531, 276] on input "True" at bounding box center [528, 271] width 12 height 10
radio input "true"
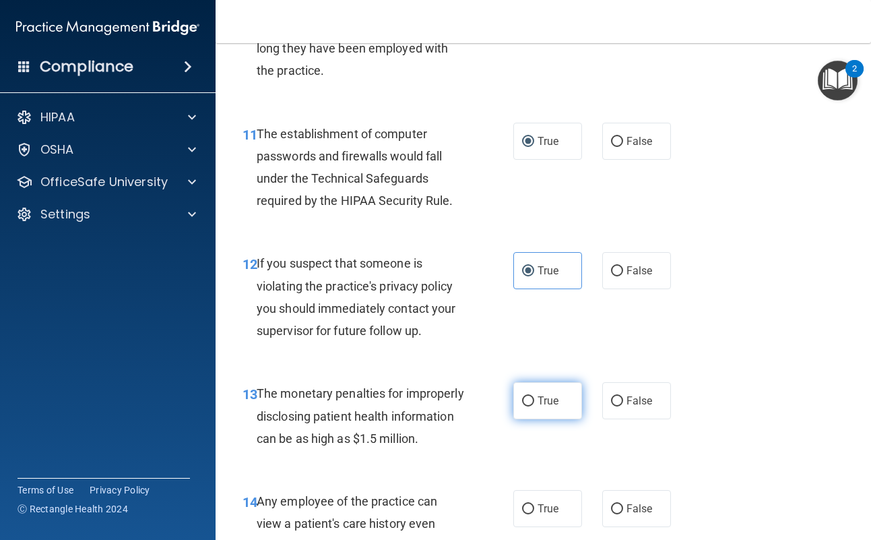
click at [530, 419] on label "True" at bounding box center [547, 400] width 69 height 37
click at [530, 406] on input "True" at bounding box center [528, 401] width 12 height 10
radio input "true"
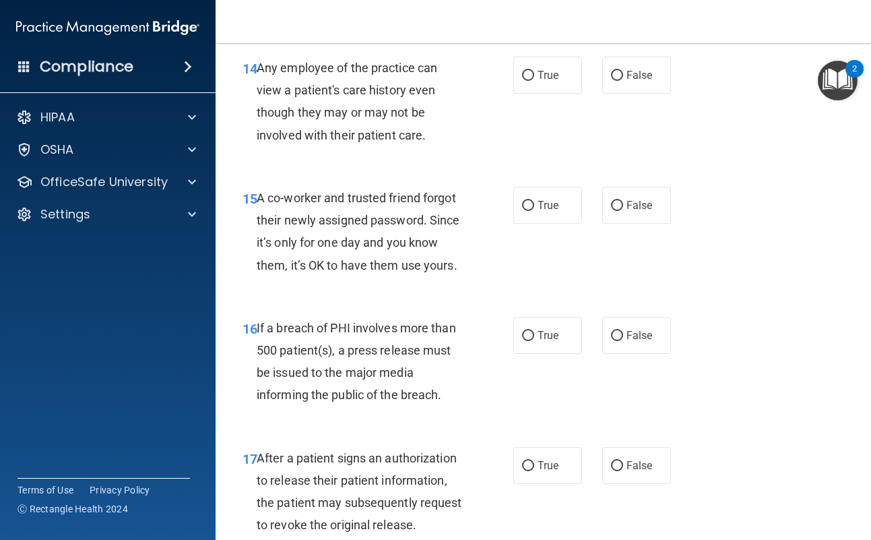
scroll to position [1763, 0]
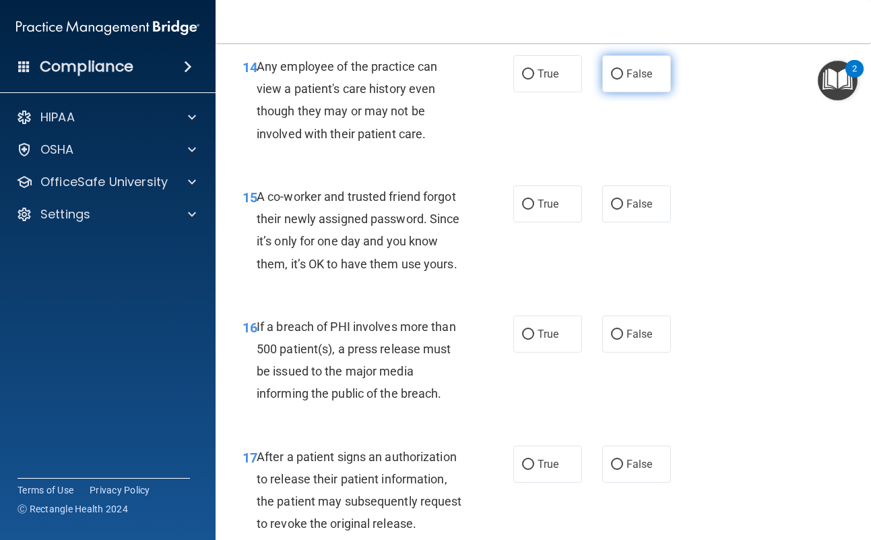
click at [615, 79] on input "False" at bounding box center [617, 74] width 12 height 10
radio input "true"
click at [618, 222] on label "False" at bounding box center [636, 203] width 69 height 37
click at [618, 210] on input "False" at bounding box center [617, 204] width 12 height 10
radio input "true"
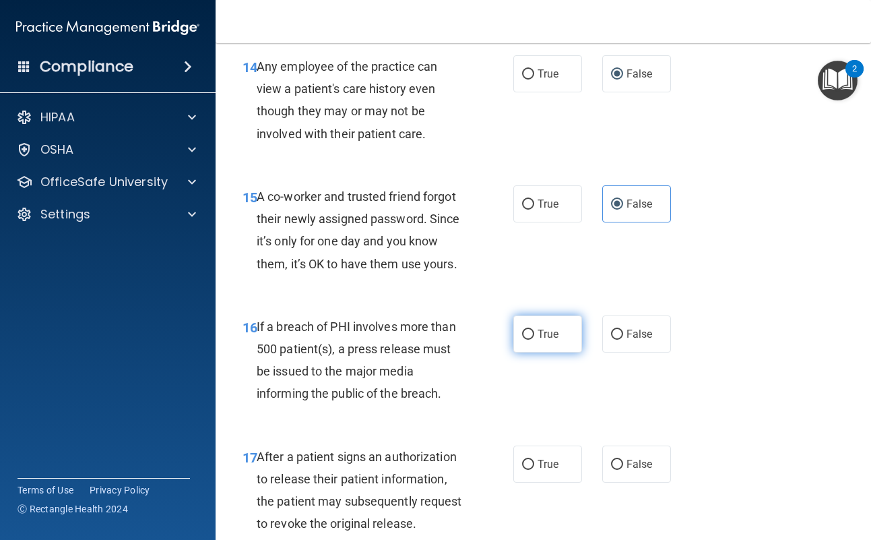
click at [523, 340] on input "True" at bounding box center [528, 334] width 12 height 10
radio input "true"
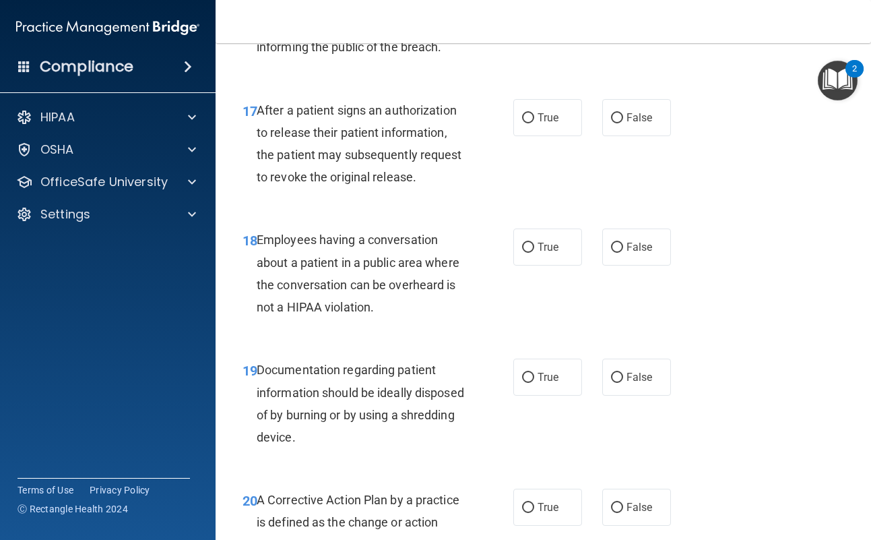
scroll to position [2158, 0]
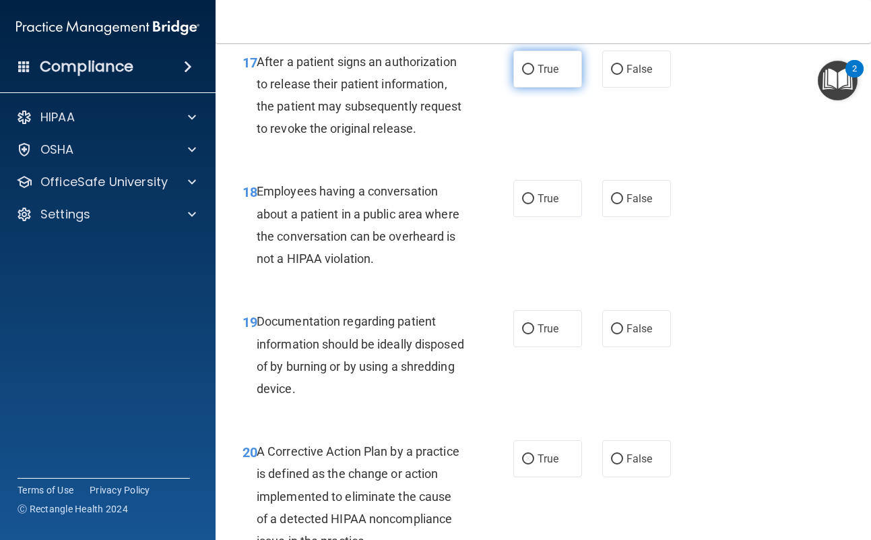
click at [526, 75] on input "True" at bounding box center [528, 70] width 12 height 10
radio input "true"
click at [611, 204] on input "False" at bounding box center [617, 199] width 12 height 10
radio input "true"
click at [528, 334] on input "True" at bounding box center [528, 329] width 12 height 10
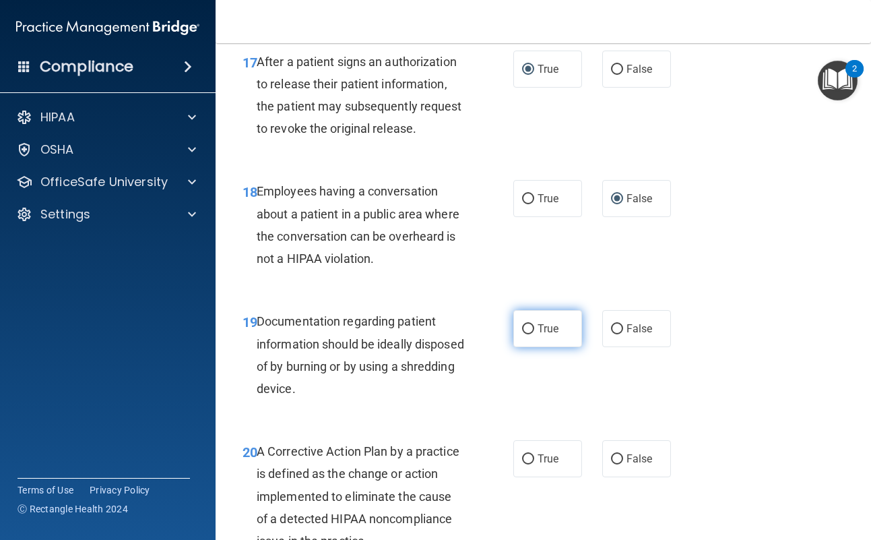
radio input "true"
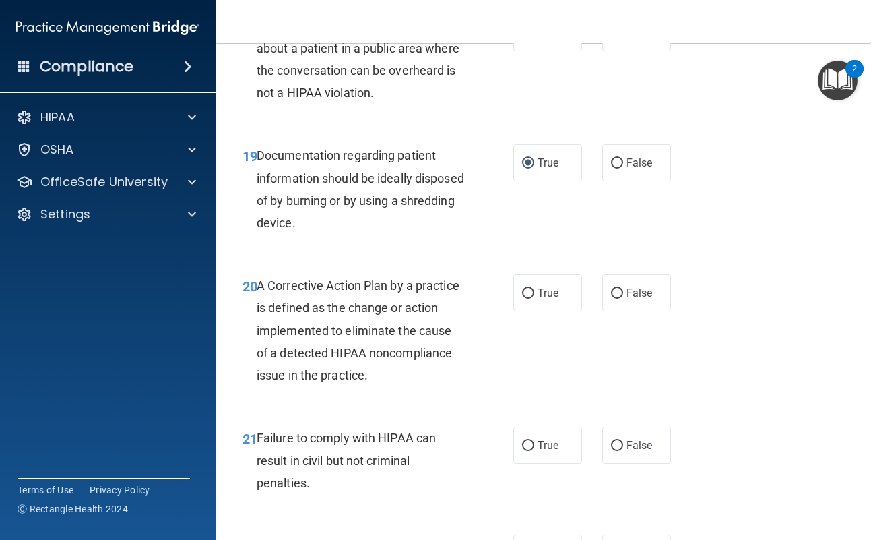
scroll to position [2355, 0]
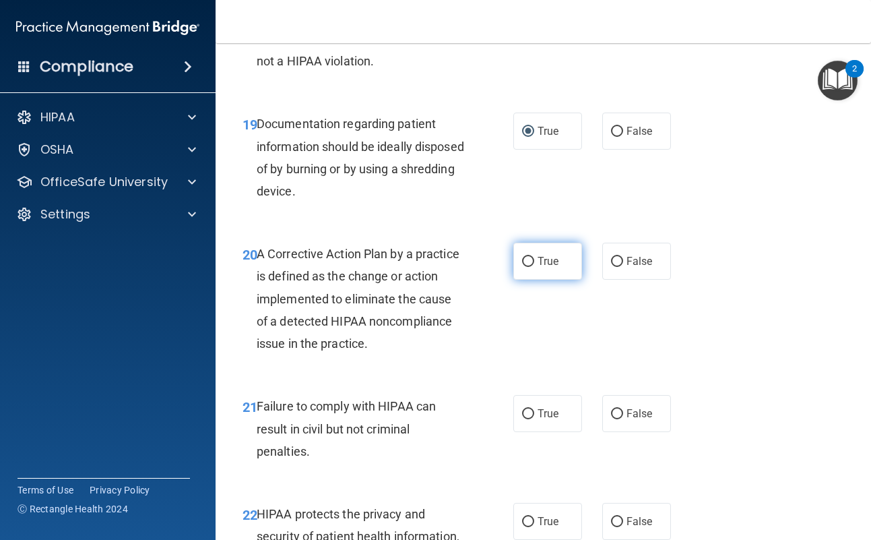
click at [523, 267] on input "True" at bounding box center [528, 262] width 12 height 10
radio input "true"
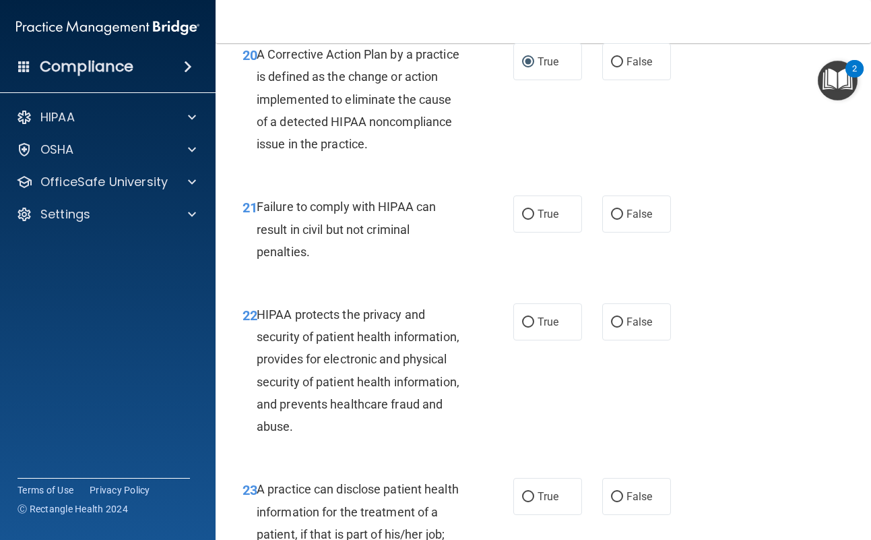
scroll to position [2556, 0]
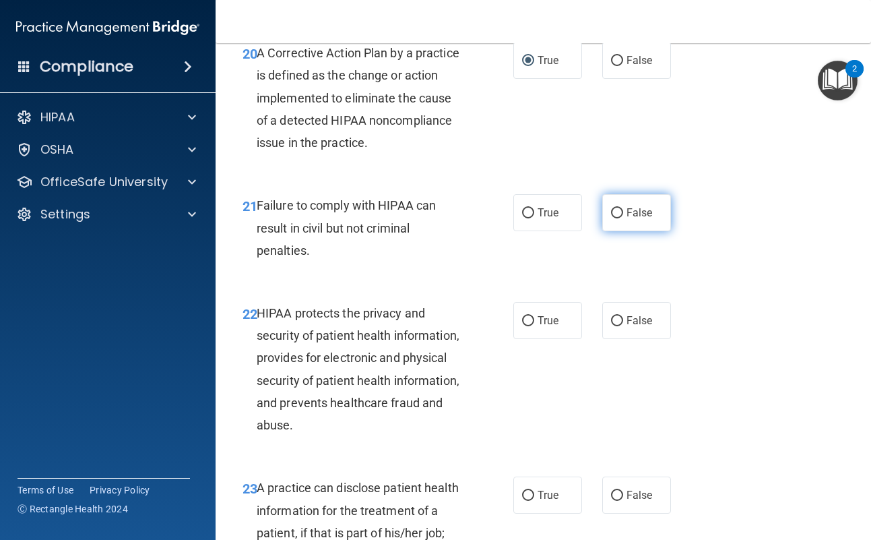
click at [627, 219] on span "False" at bounding box center [640, 212] width 26 height 13
click at [622, 218] on input "False" at bounding box center [617, 213] width 12 height 10
radio input "true"
click at [538, 327] on span "True" at bounding box center [548, 320] width 21 height 13
click at [533, 326] on input "True" at bounding box center [528, 321] width 12 height 10
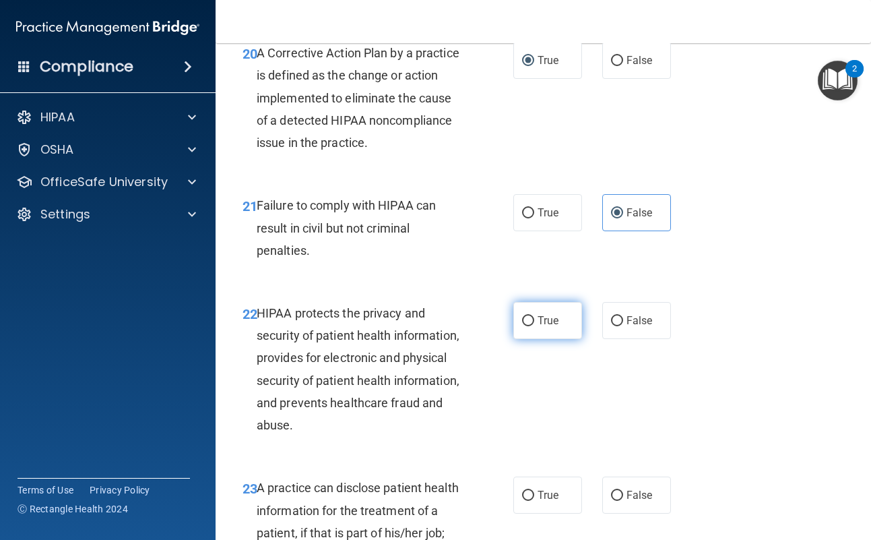
radio input "true"
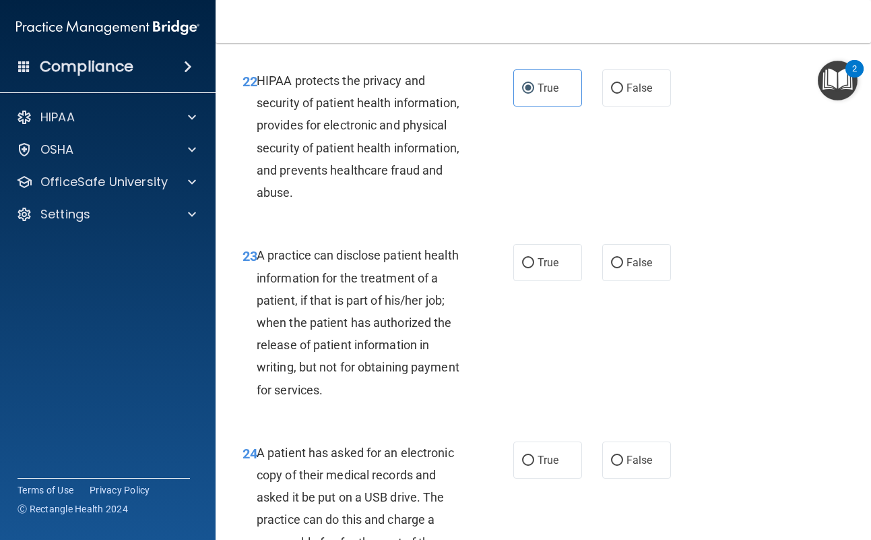
scroll to position [2792, 0]
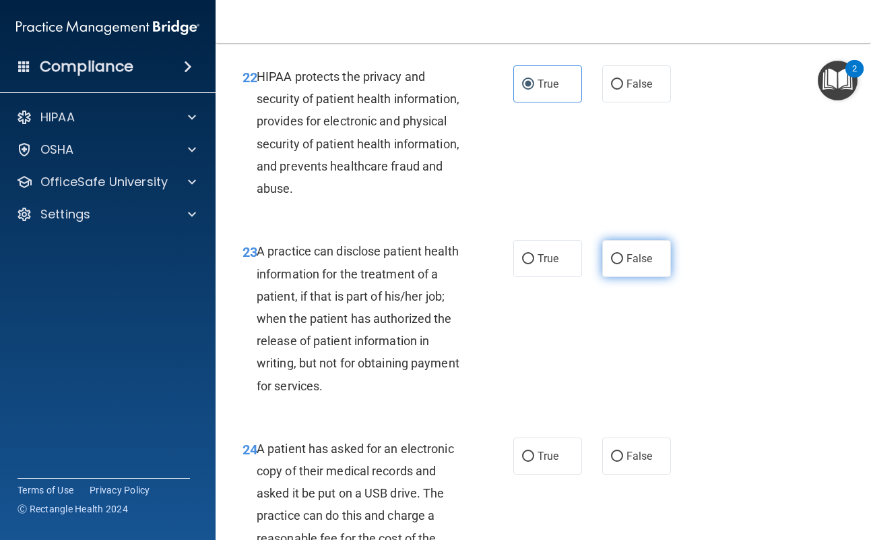
click at [614, 264] on input "False" at bounding box center [617, 259] width 12 height 10
radio input "true"
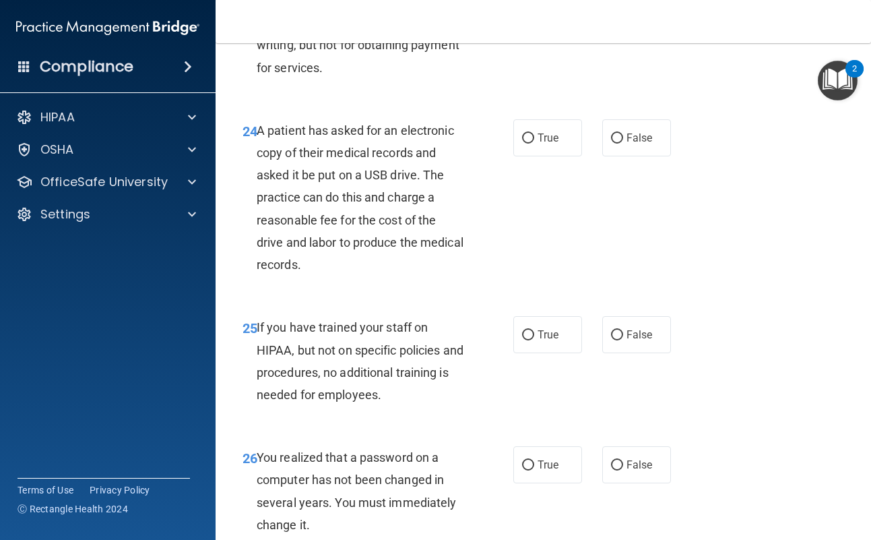
scroll to position [3111, 0]
click at [522, 143] on input "True" at bounding box center [528, 138] width 12 height 10
radio input "true"
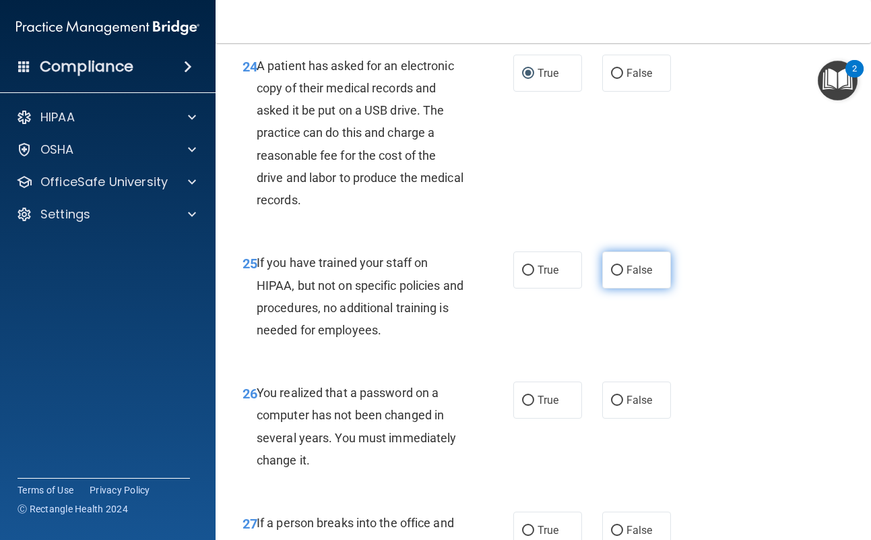
scroll to position [3181, 0]
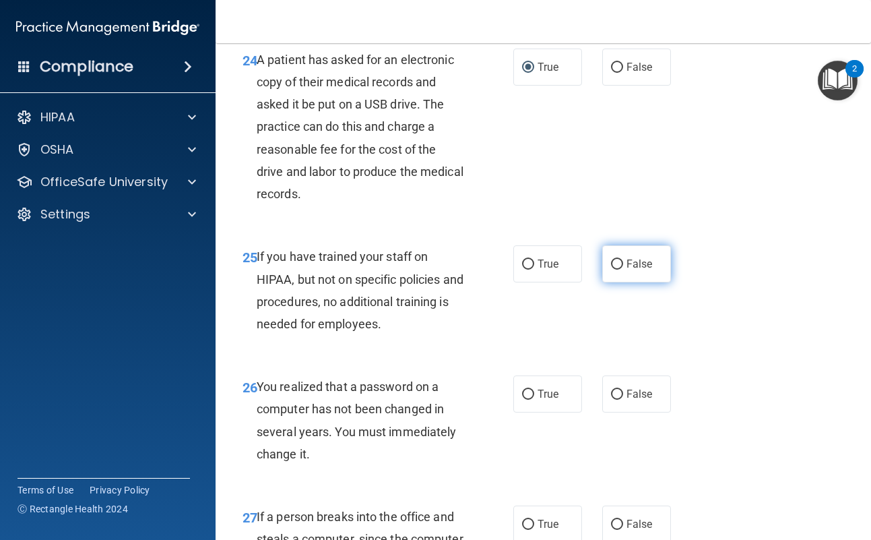
click at [611, 269] on input "False" at bounding box center [617, 264] width 12 height 10
radio input "true"
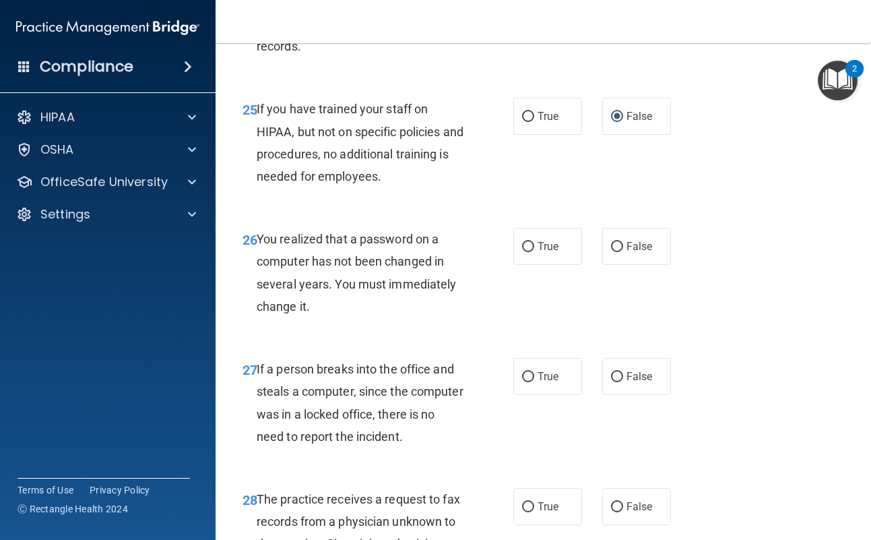
scroll to position [3347, 0]
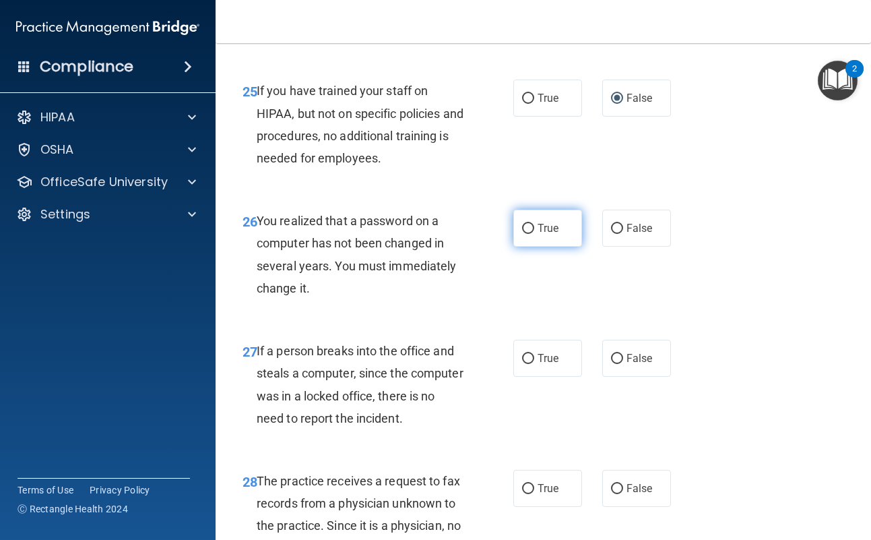
click at [523, 234] on input "True" at bounding box center [528, 229] width 12 height 10
radio input "true"
click at [611, 364] on input "False" at bounding box center [617, 359] width 12 height 10
radio input "true"
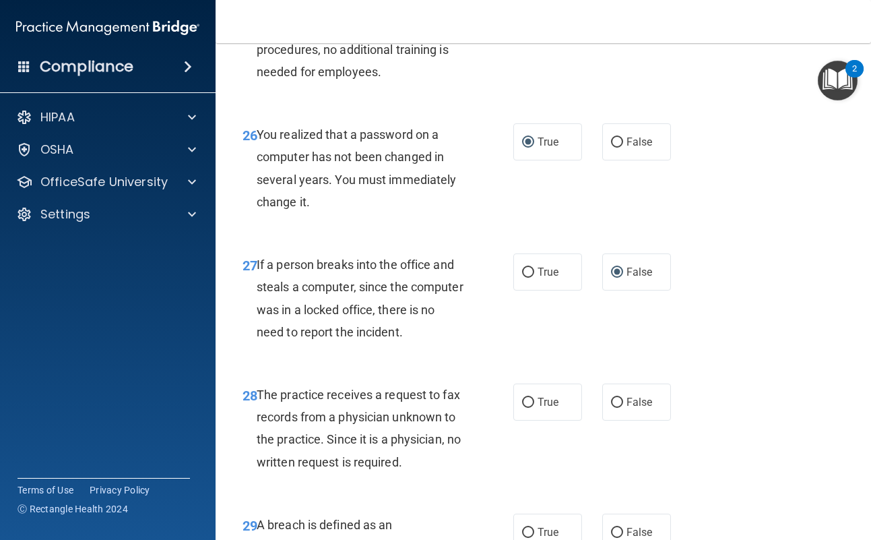
scroll to position [3470, 0]
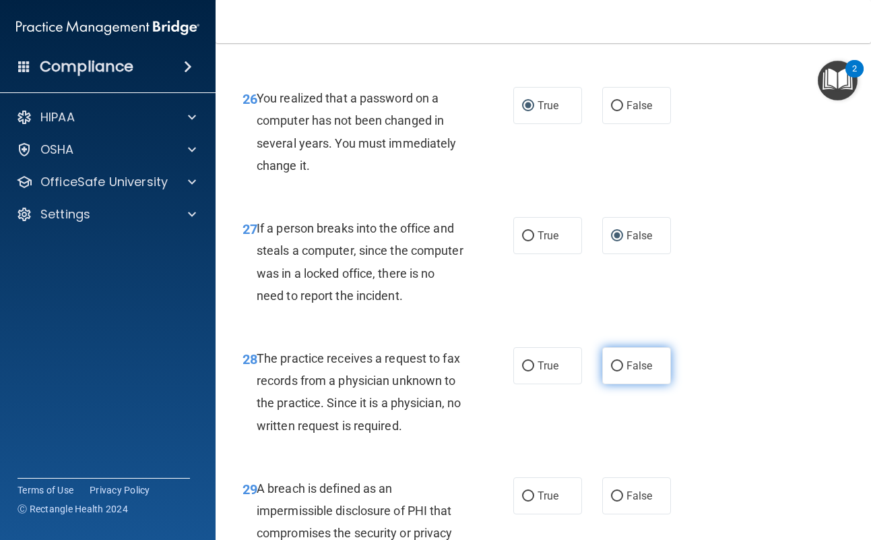
click at [627, 372] on span "False" at bounding box center [640, 365] width 26 height 13
click at [621, 371] on input "False" at bounding box center [617, 366] width 12 height 10
radio input "true"
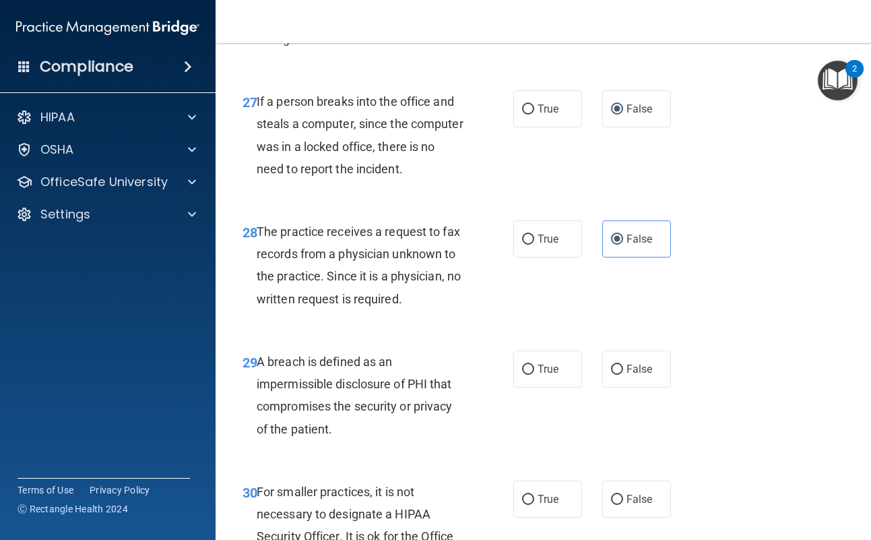
scroll to position [3600, 0]
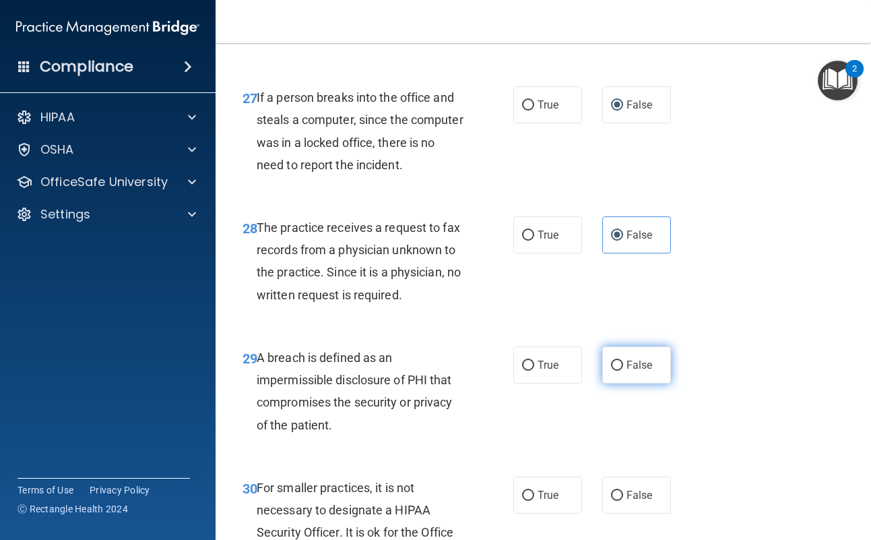
click at [627, 371] on span "False" at bounding box center [640, 364] width 26 height 13
click at [622, 371] on input "False" at bounding box center [617, 365] width 12 height 10
radio input "true"
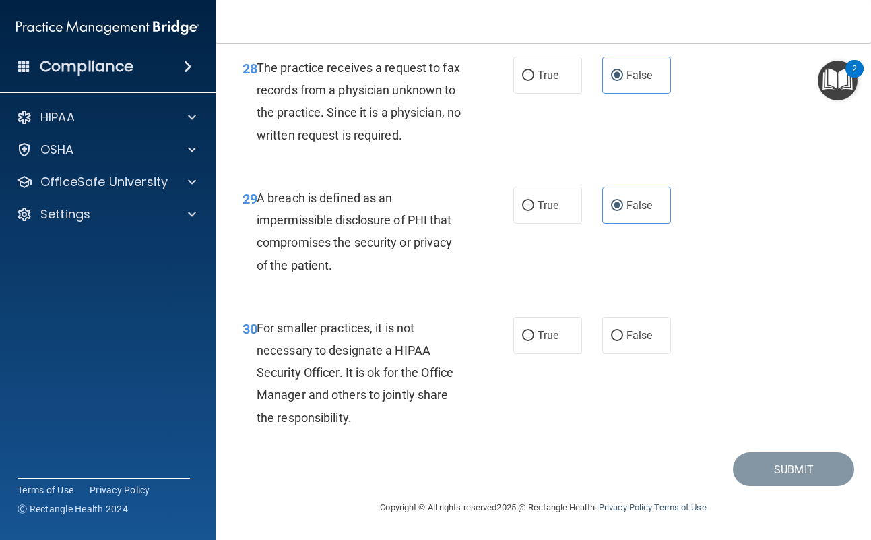
scroll to position [3823, 0]
click at [523, 338] on input "True" at bounding box center [528, 336] width 12 height 10
radio input "true"
click at [770, 466] on button "Submit" at bounding box center [793, 469] width 121 height 34
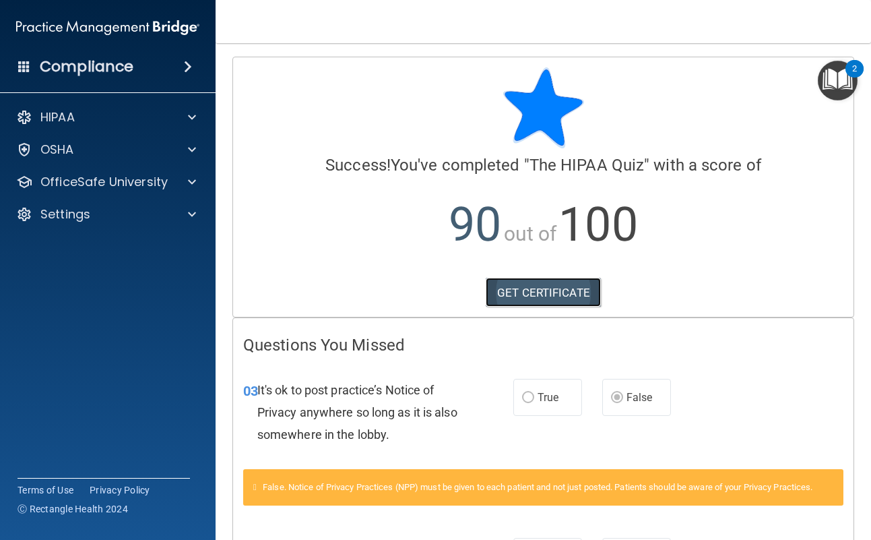
click at [561, 292] on link "GET CERTIFICATE" at bounding box center [543, 293] width 115 height 30
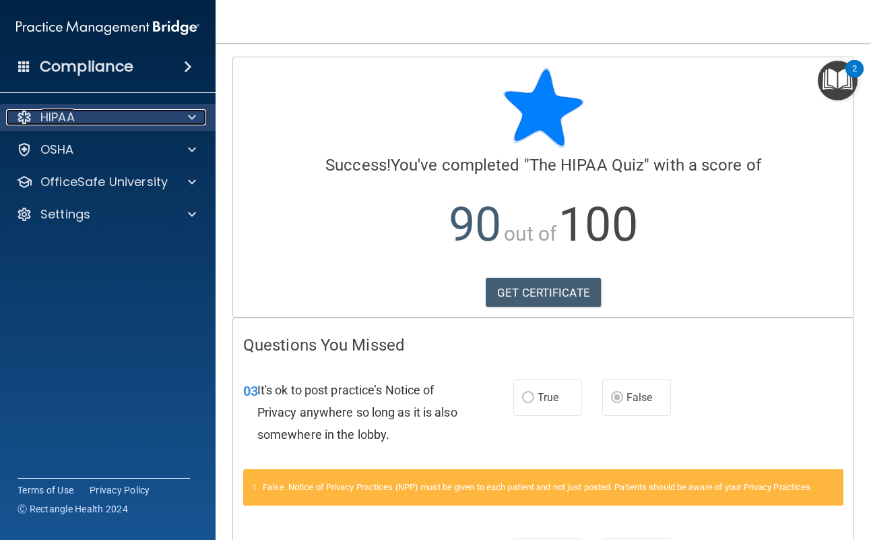
click at [59, 110] on p "HIPAA" at bounding box center [57, 117] width 34 height 16
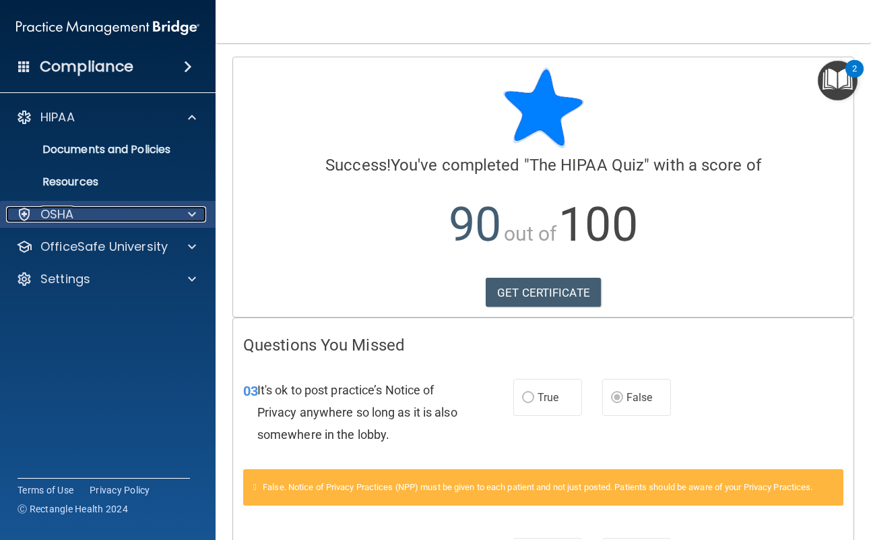
click at [68, 215] on p "OSHA" at bounding box center [57, 214] width 34 height 16
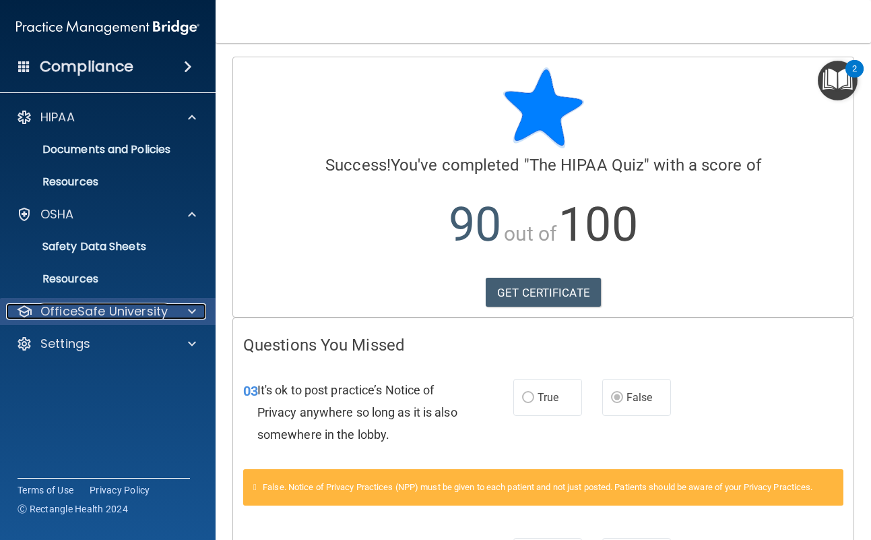
click at [71, 305] on p "OfficeSafe University" at bounding box center [103, 311] width 127 height 16
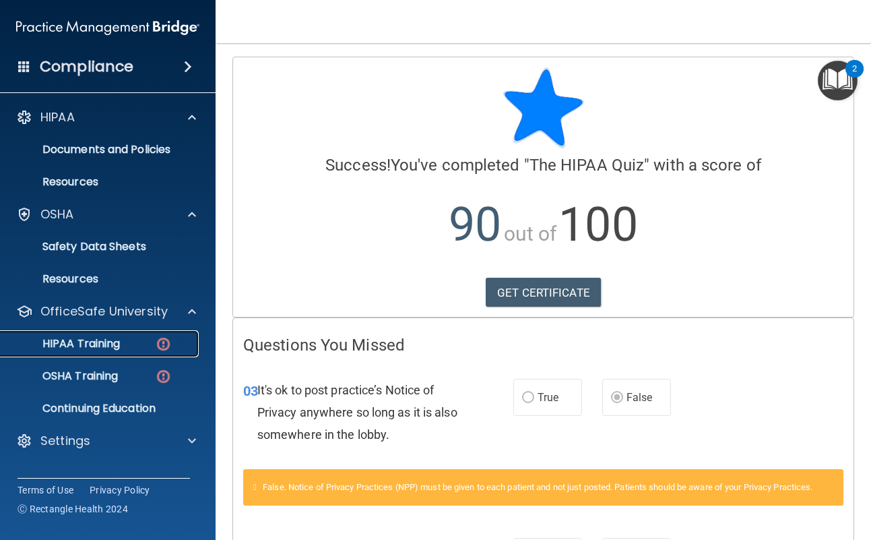
click at [73, 337] on p "HIPAA Training" at bounding box center [64, 343] width 111 height 13
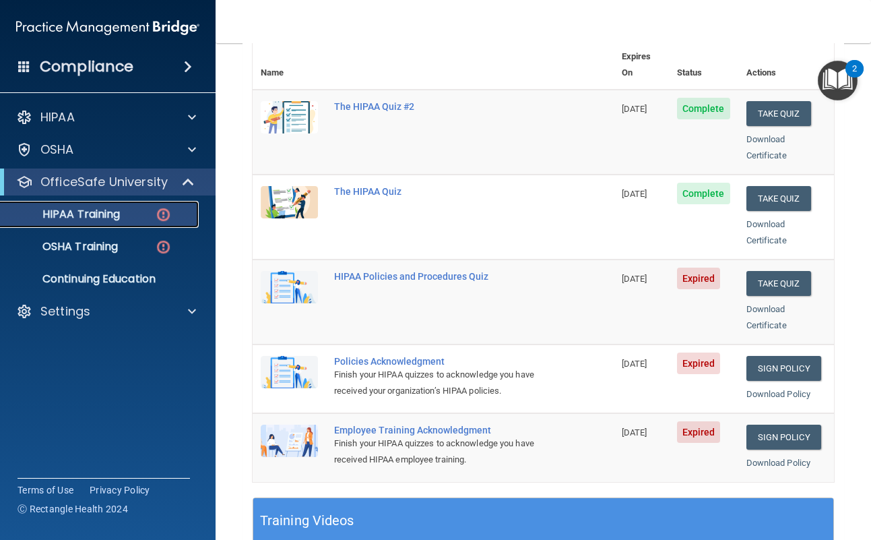
scroll to position [177, 0]
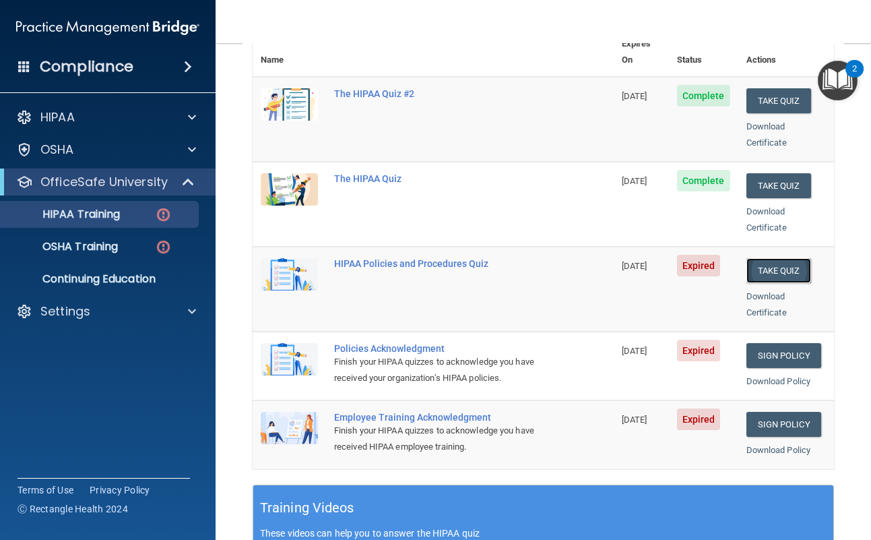
click at [777, 258] on button "Take Quiz" at bounding box center [778, 270] width 65 height 25
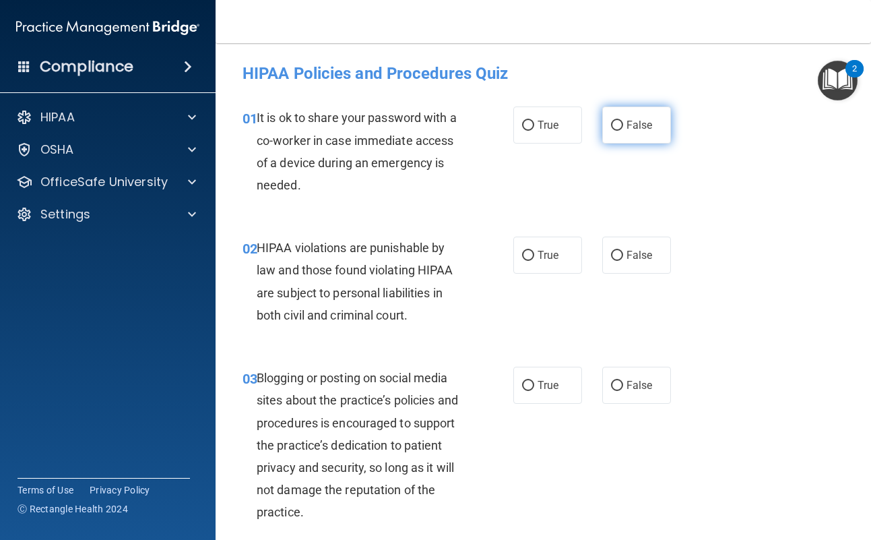
click at [618, 131] on label "False" at bounding box center [636, 124] width 69 height 37
click at [618, 131] on input "False" at bounding box center [617, 126] width 12 height 10
radio input "true"
click at [538, 254] on span "True" at bounding box center [548, 255] width 21 height 13
click at [533, 254] on input "True" at bounding box center [528, 256] width 12 height 10
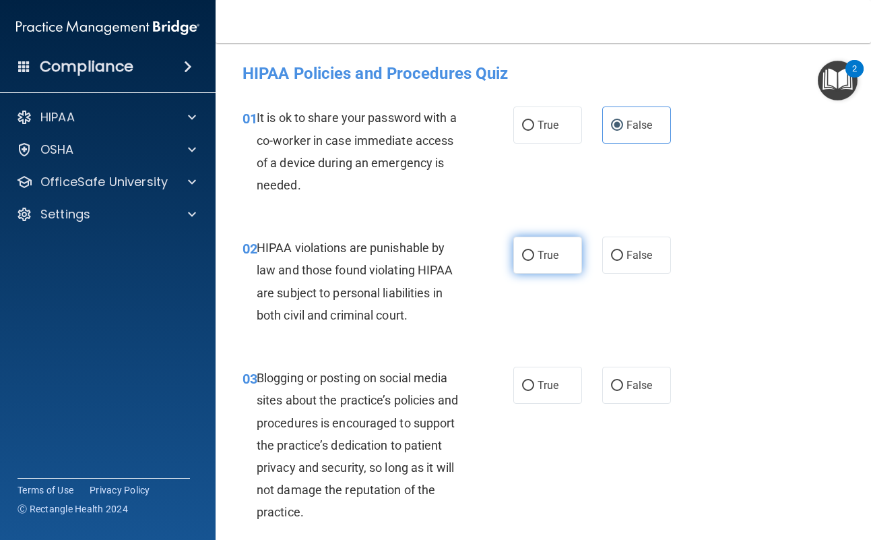
radio input "true"
click at [627, 389] on span "False" at bounding box center [640, 385] width 26 height 13
click at [623, 389] on input "False" at bounding box center [617, 386] width 12 height 10
radio input "true"
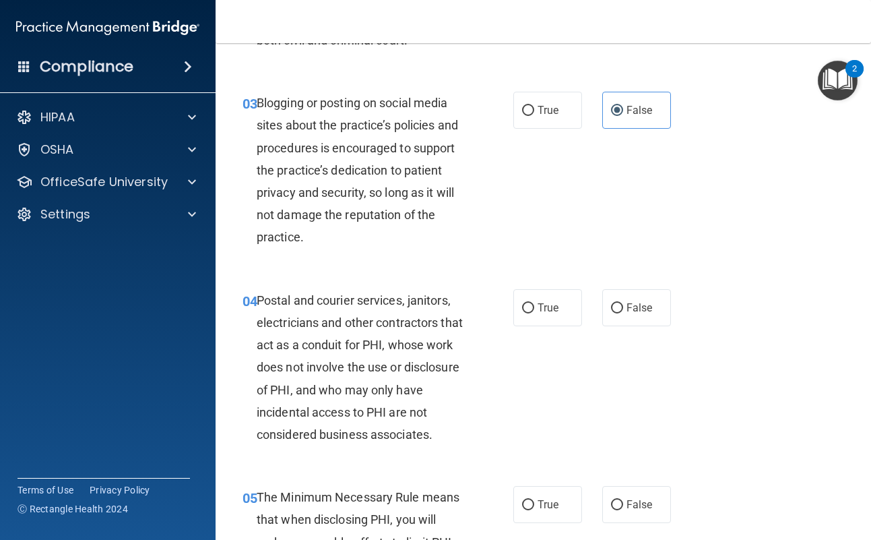
scroll to position [296, 0]
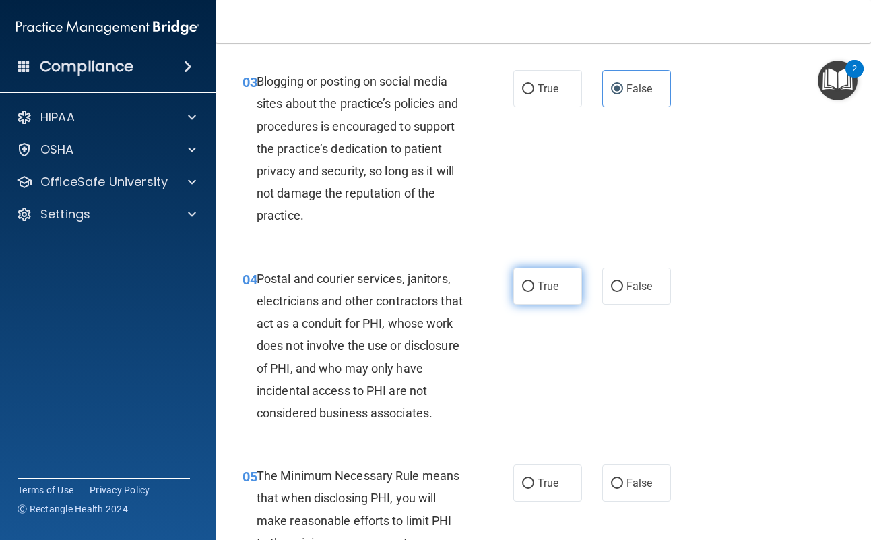
click at [522, 285] on input "True" at bounding box center [528, 287] width 12 height 10
radio input "true"
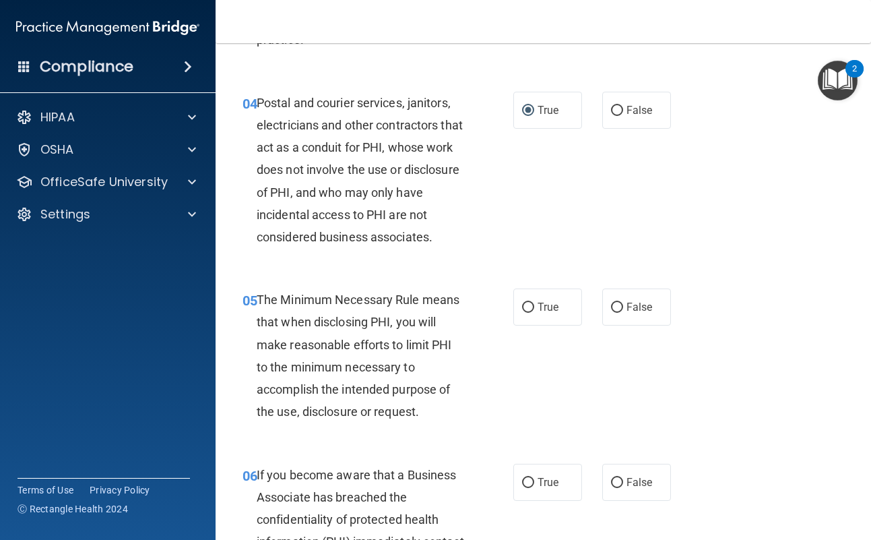
scroll to position [488, 0]
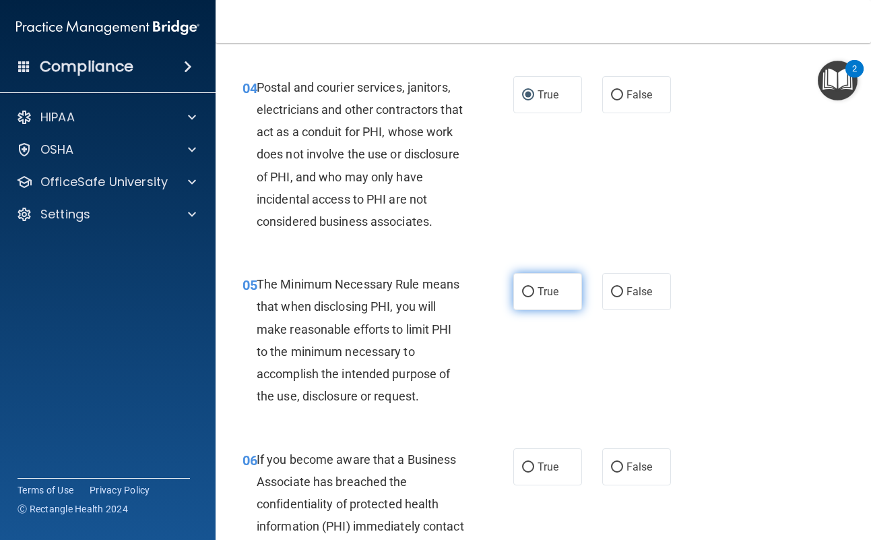
drag, startPoint x: 524, startPoint y: 293, endPoint x: 532, endPoint y: 296, distance: 8.8
click at [524, 292] on input "True" at bounding box center [528, 292] width 12 height 10
radio input "true"
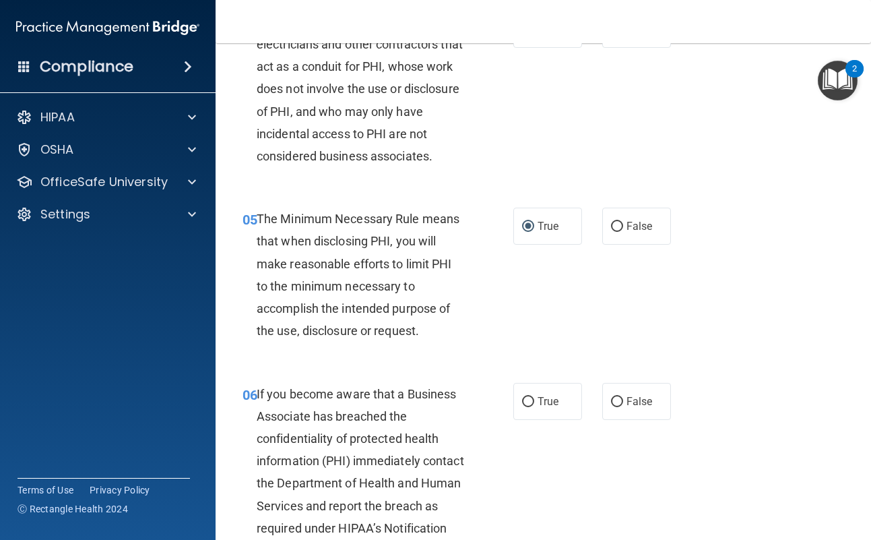
scroll to position [621, 0]
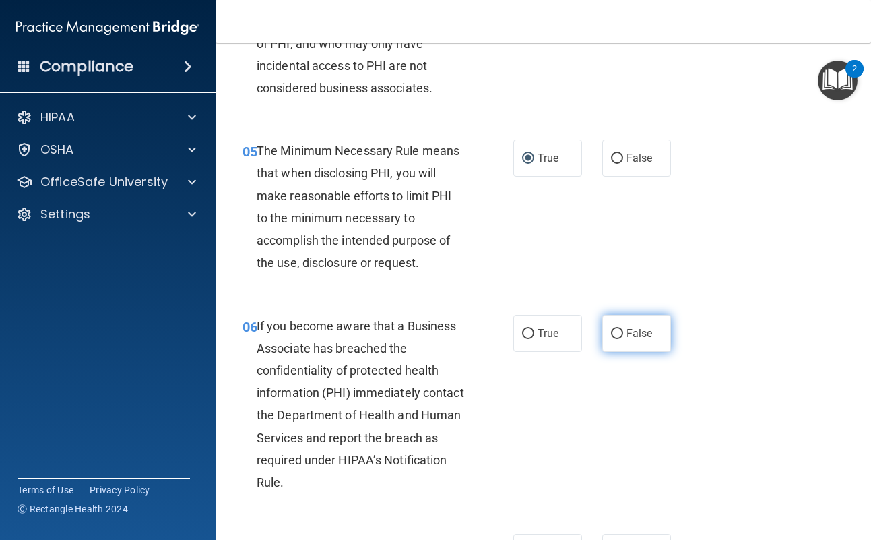
click at [611, 331] on input "False" at bounding box center [617, 334] width 12 height 10
radio input "true"
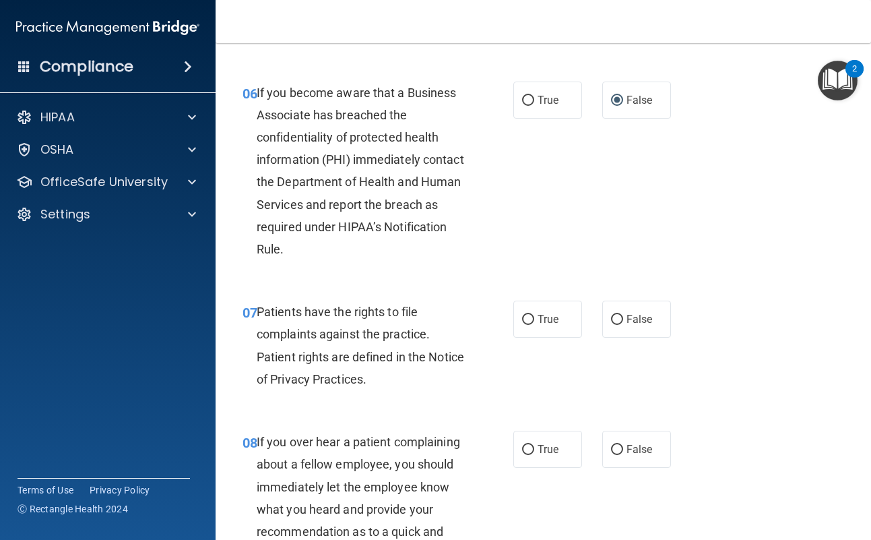
scroll to position [885, 0]
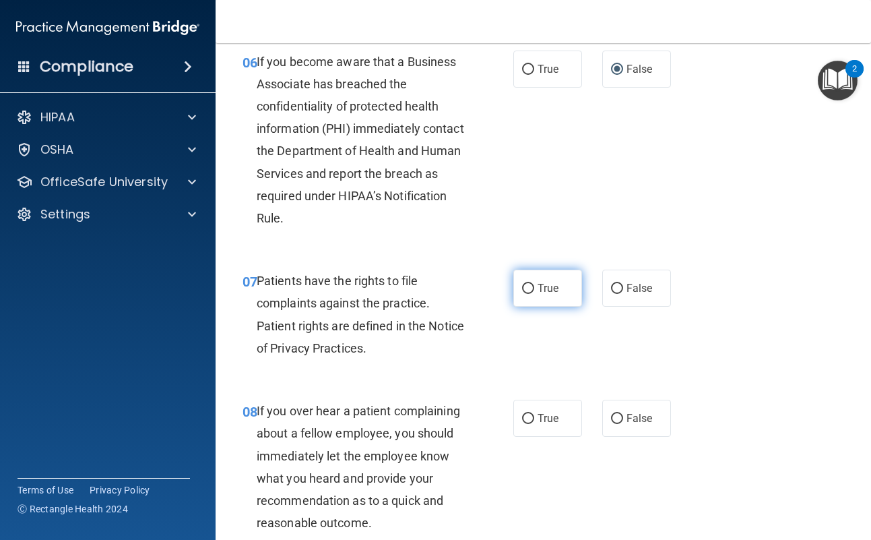
click at [538, 292] on span "True" at bounding box center [548, 288] width 21 height 13
click at [534, 292] on input "True" at bounding box center [528, 289] width 12 height 10
radio input "true"
click at [611, 419] on input "False" at bounding box center [617, 419] width 12 height 10
radio input "true"
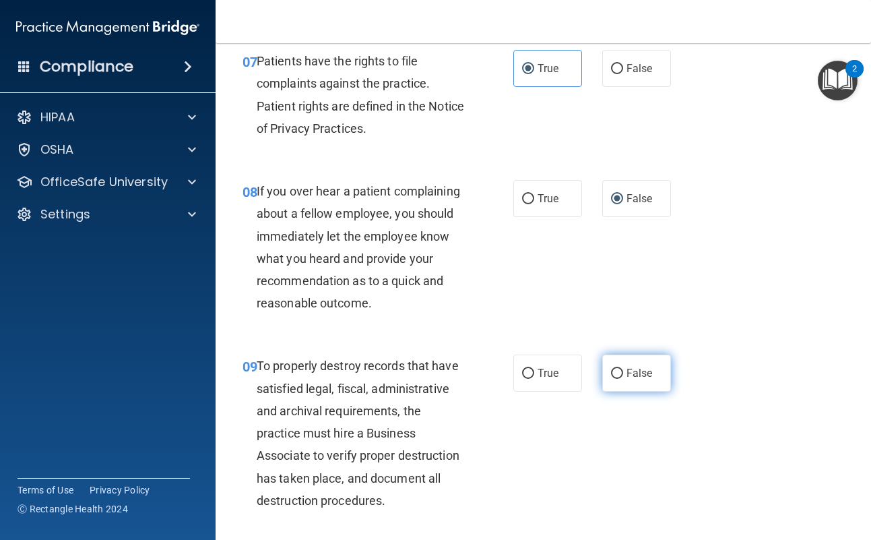
scroll to position [1106, 0]
click at [616, 368] on input "False" at bounding box center [617, 373] width 12 height 10
radio input "true"
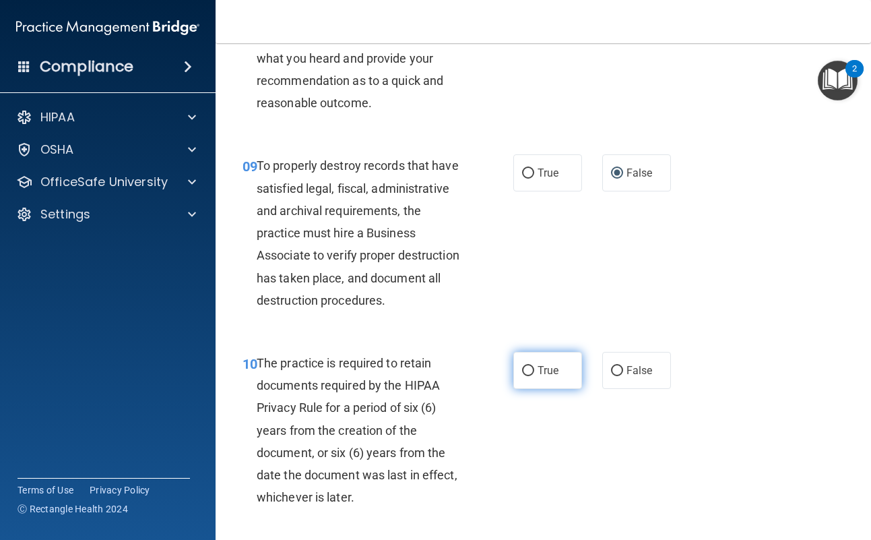
scroll to position [1306, 0]
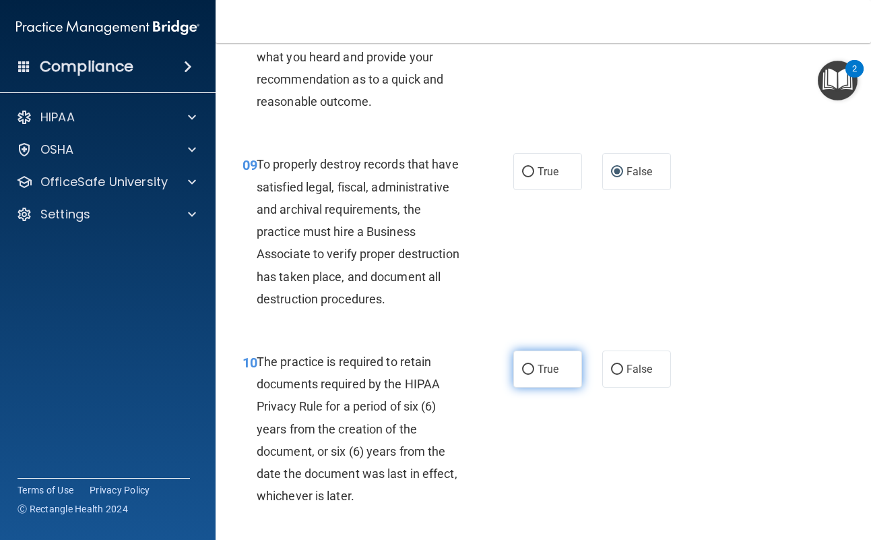
click at [525, 365] on input "True" at bounding box center [528, 369] width 12 height 10
radio input "true"
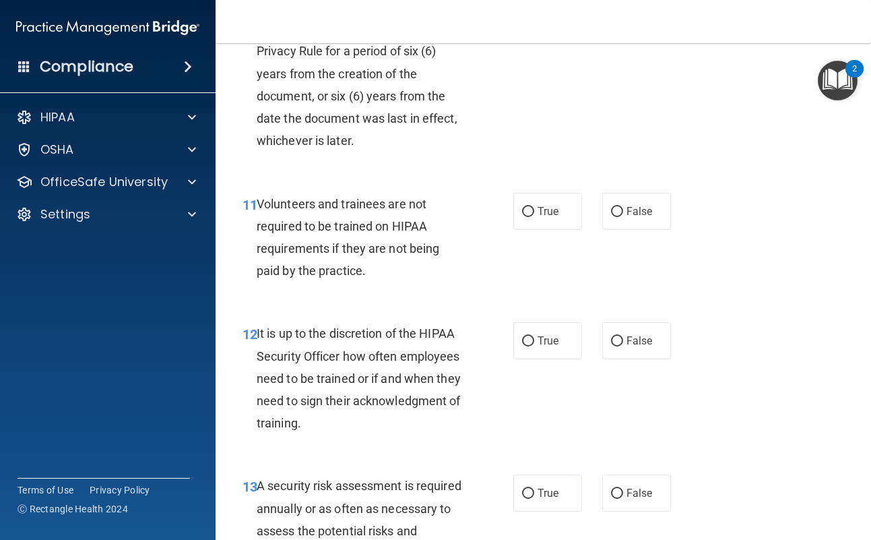
scroll to position [1672, 0]
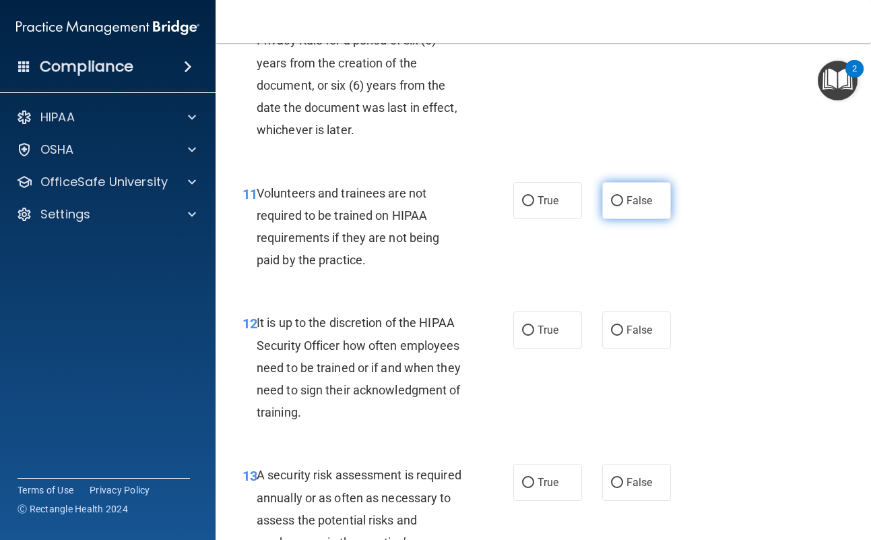
click at [611, 199] on input "False" at bounding box center [617, 201] width 12 height 10
radio input "true"
click at [627, 326] on span "False" at bounding box center [640, 329] width 26 height 13
click at [622, 326] on input "False" at bounding box center [617, 330] width 12 height 10
radio input "true"
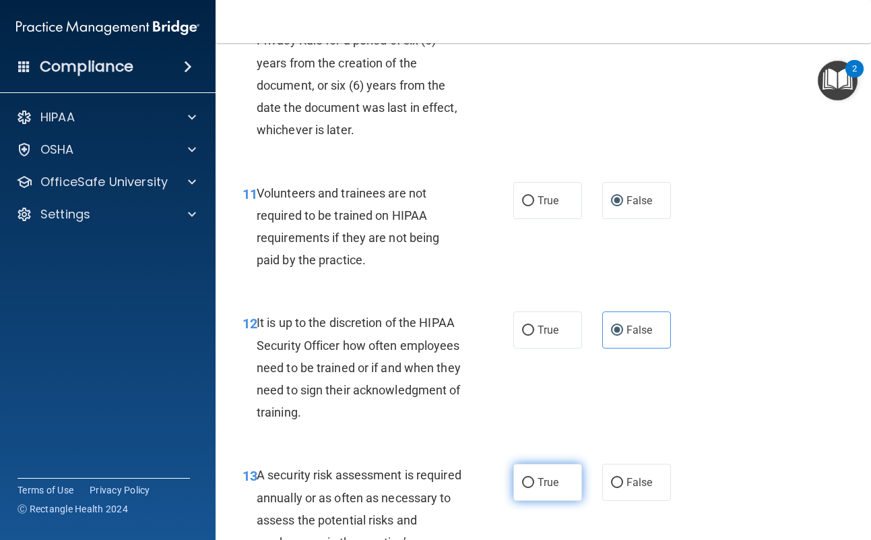
click at [522, 484] on input "True" at bounding box center [528, 483] width 12 height 10
radio input "true"
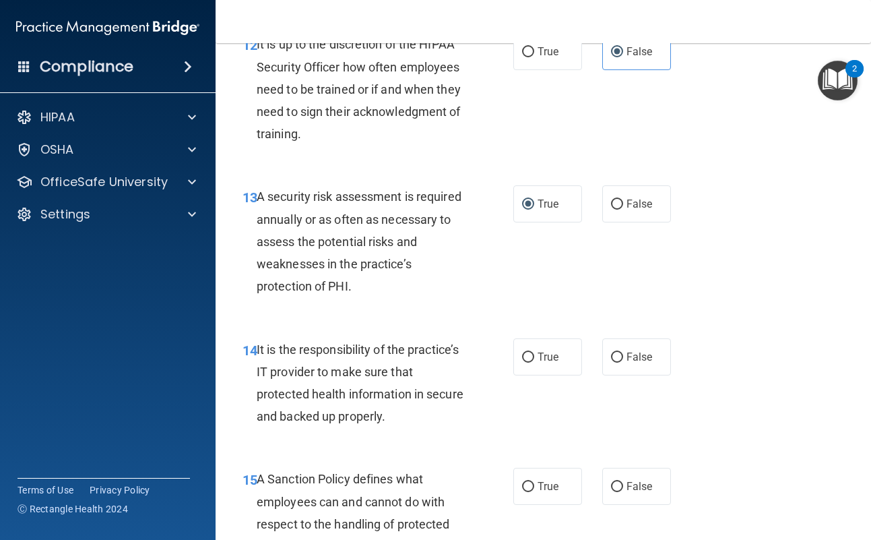
scroll to position [2017, 0]
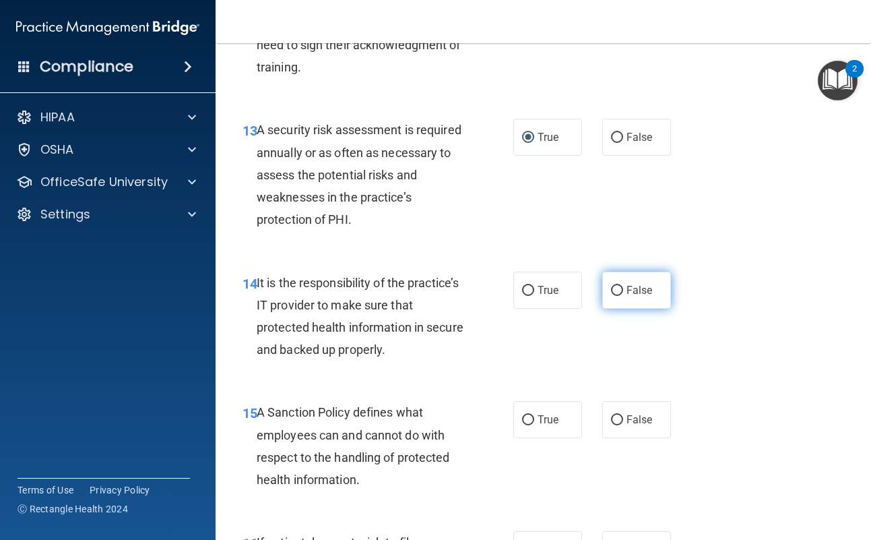
click at [625, 299] on label "False" at bounding box center [636, 290] width 69 height 37
click at [623, 296] on input "False" at bounding box center [617, 291] width 12 height 10
radio input "true"
click at [611, 415] on input "False" at bounding box center [617, 420] width 12 height 10
radio input "true"
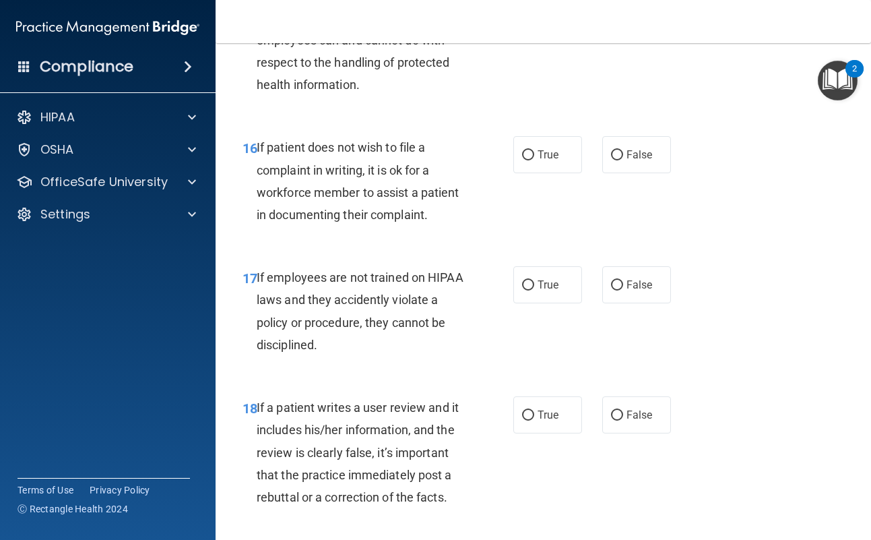
scroll to position [2413, 0]
click at [538, 152] on span "True" at bounding box center [548, 154] width 21 height 13
click at [534, 152] on input "True" at bounding box center [528, 155] width 12 height 10
radio input "true"
click at [627, 284] on span "False" at bounding box center [640, 284] width 26 height 13
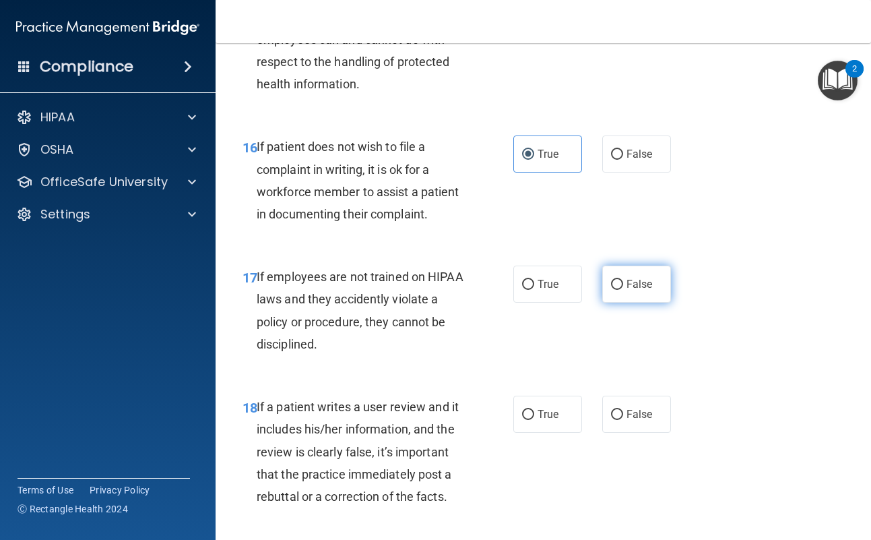
click at [621, 284] on input "False" at bounding box center [617, 285] width 12 height 10
radio input "true"
click at [618, 412] on label "False" at bounding box center [636, 413] width 69 height 37
click at [618, 412] on input "False" at bounding box center [617, 415] width 12 height 10
radio input "true"
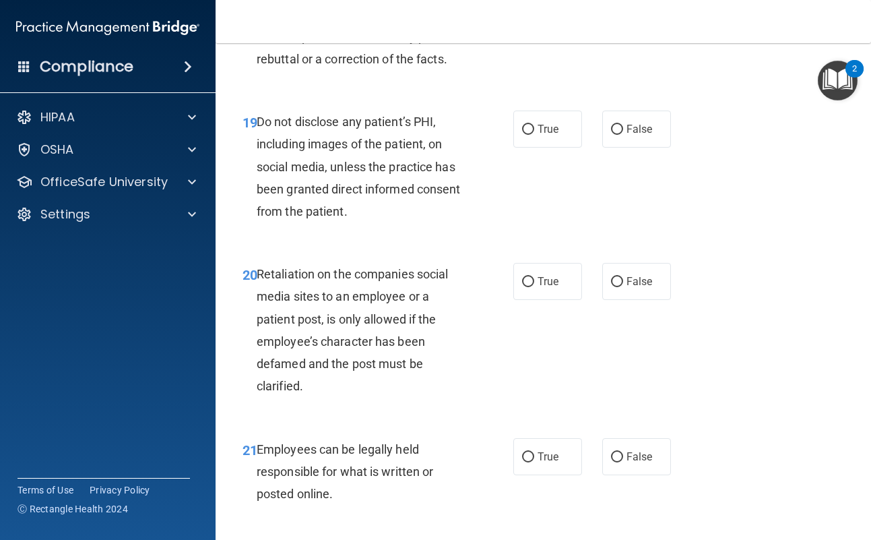
scroll to position [2855, 0]
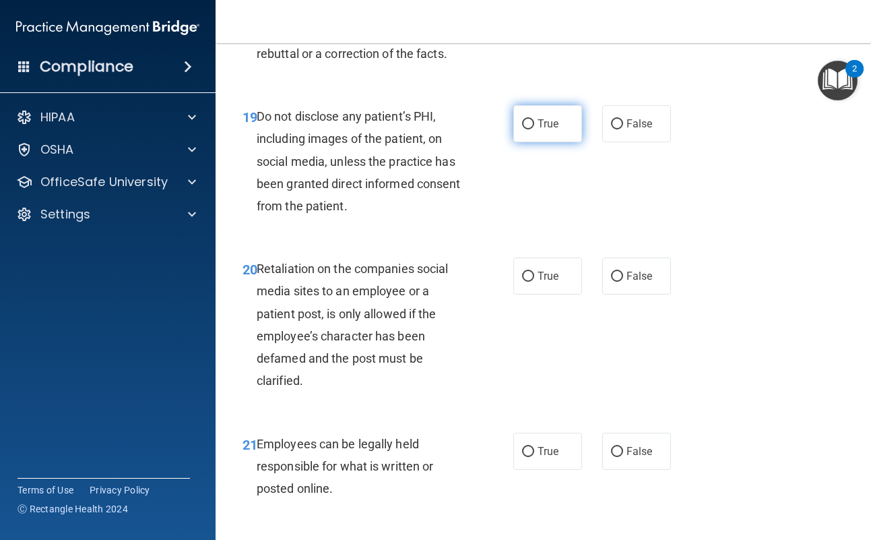
click at [525, 127] on input "True" at bounding box center [528, 124] width 12 height 10
radio input "true"
click at [612, 272] on input "False" at bounding box center [617, 277] width 12 height 10
radio input "true"
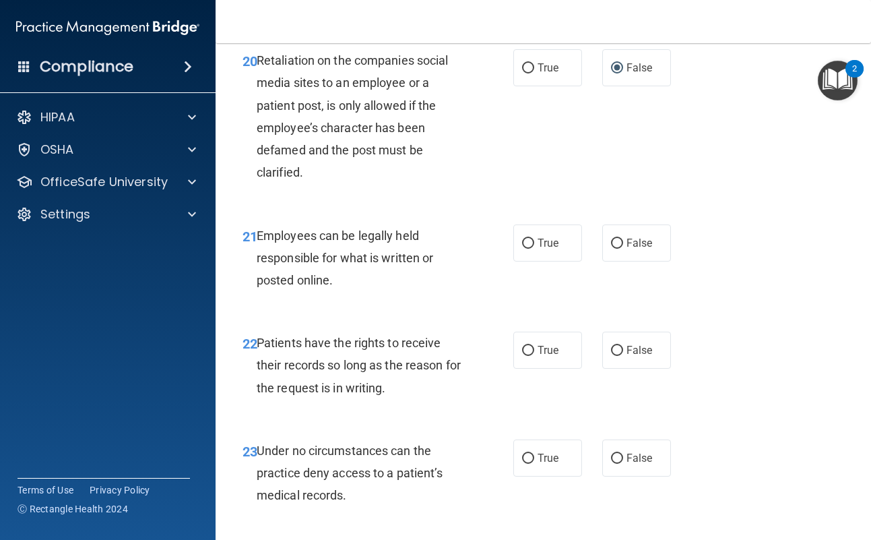
scroll to position [3071, 0]
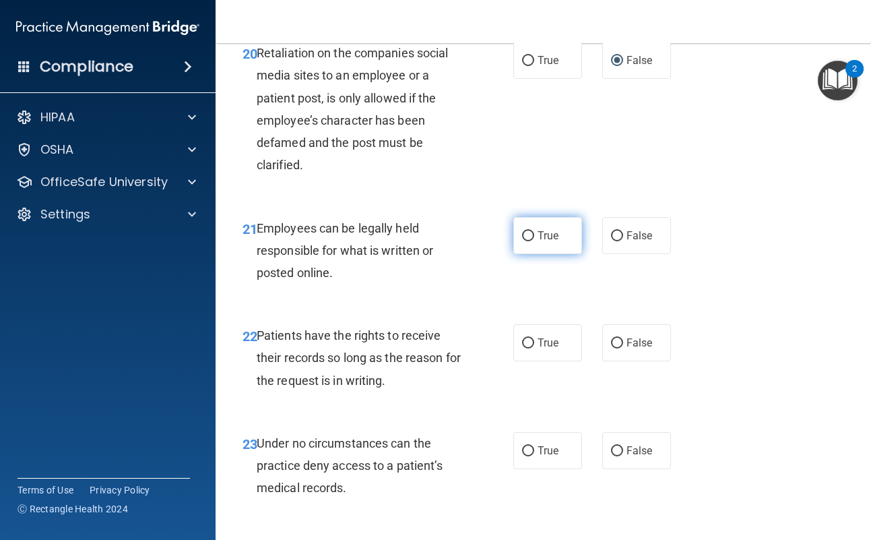
click at [531, 236] on label "True" at bounding box center [547, 235] width 69 height 37
click at [531, 236] on input "True" at bounding box center [528, 236] width 12 height 10
radio input "true"
click at [612, 339] on input "False" at bounding box center [617, 343] width 12 height 10
radio input "true"
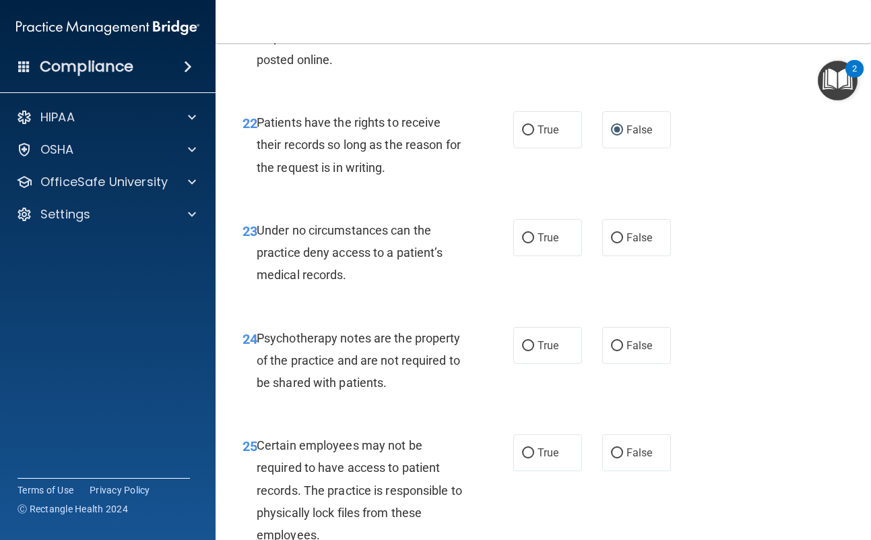
scroll to position [3291, 0]
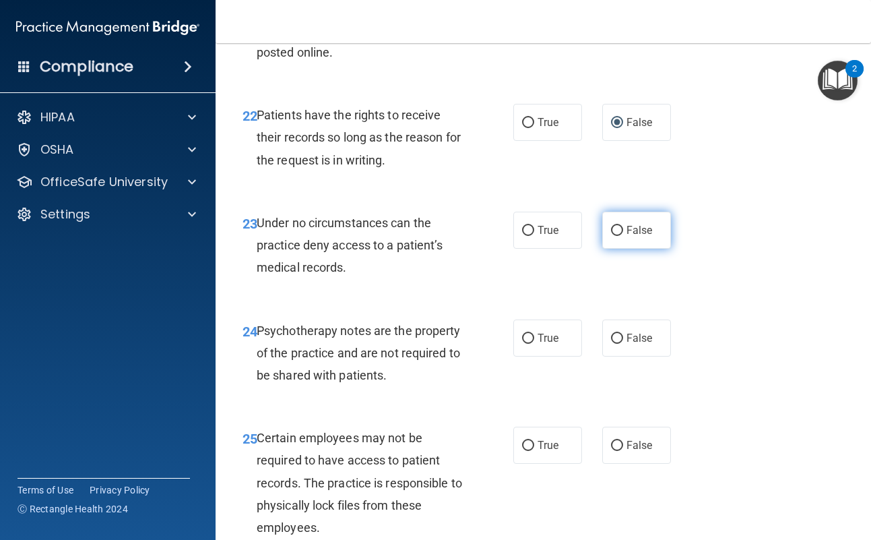
click at [619, 233] on label "False" at bounding box center [636, 230] width 69 height 37
click at [619, 233] on input "False" at bounding box center [617, 231] width 12 height 10
radio input "true"
click at [539, 336] on span "True" at bounding box center [548, 337] width 21 height 13
click at [534, 336] on input "True" at bounding box center [528, 338] width 12 height 10
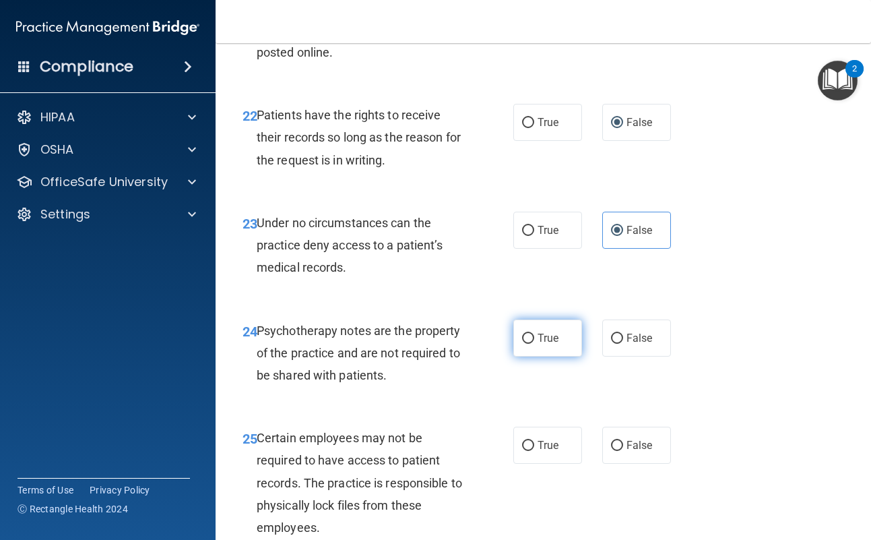
radio input "true"
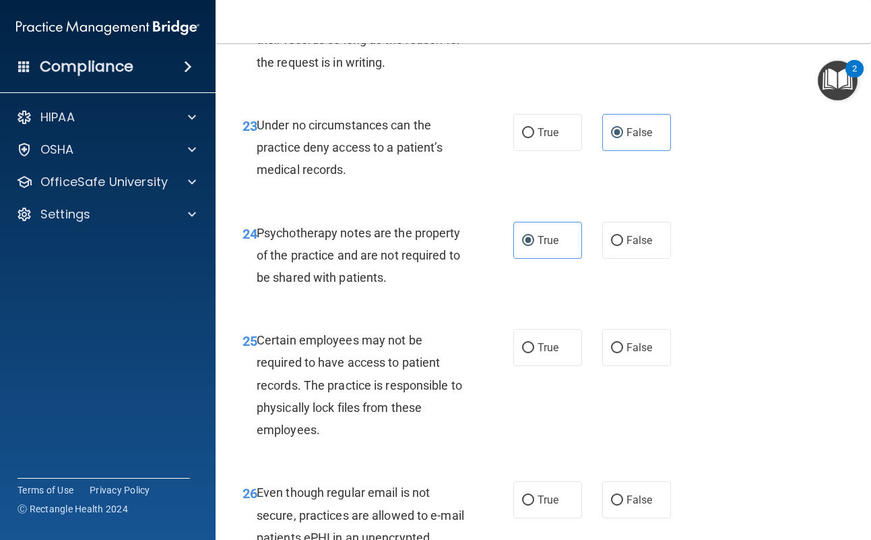
scroll to position [3419, 0]
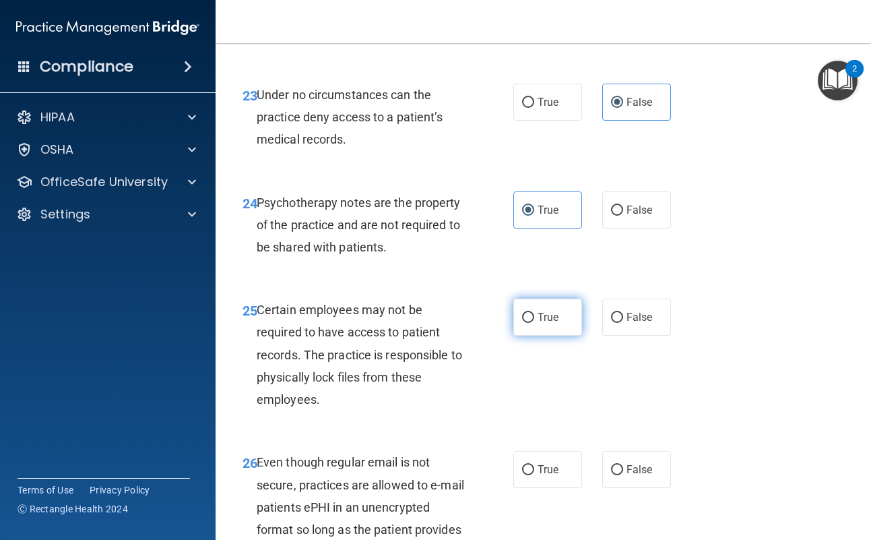
click at [525, 322] on input "True" at bounding box center [528, 318] width 12 height 10
radio input "true"
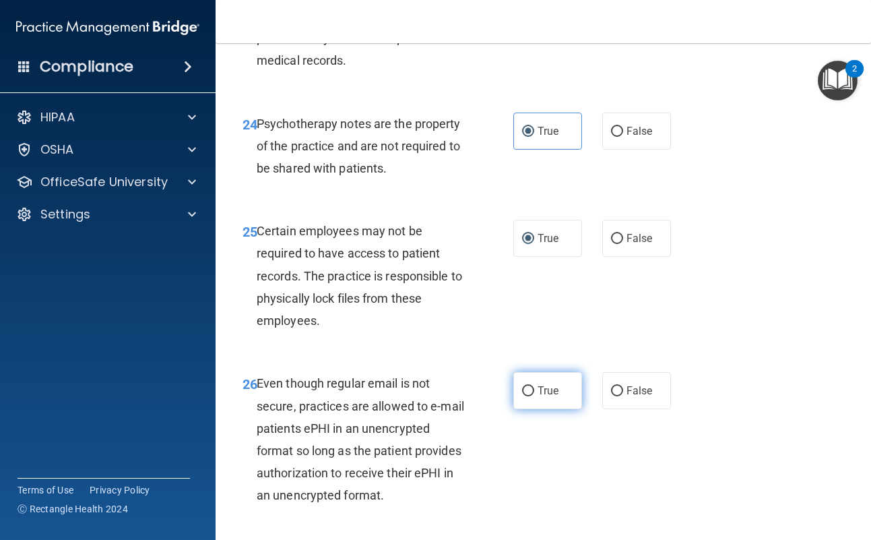
scroll to position [3529, 0]
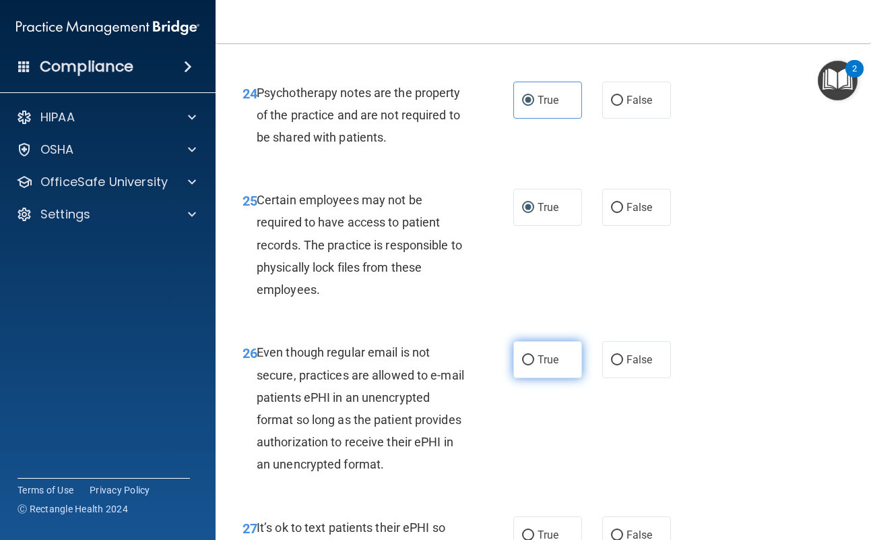
drag, startPoint x: 523, startPoint y: 358, endPoint x: 530, endPoint y: 358, distance: 7.4
click at [523, 358] on input "True" at bounding box center [528, 360] width 12 height 10
radio input "true"
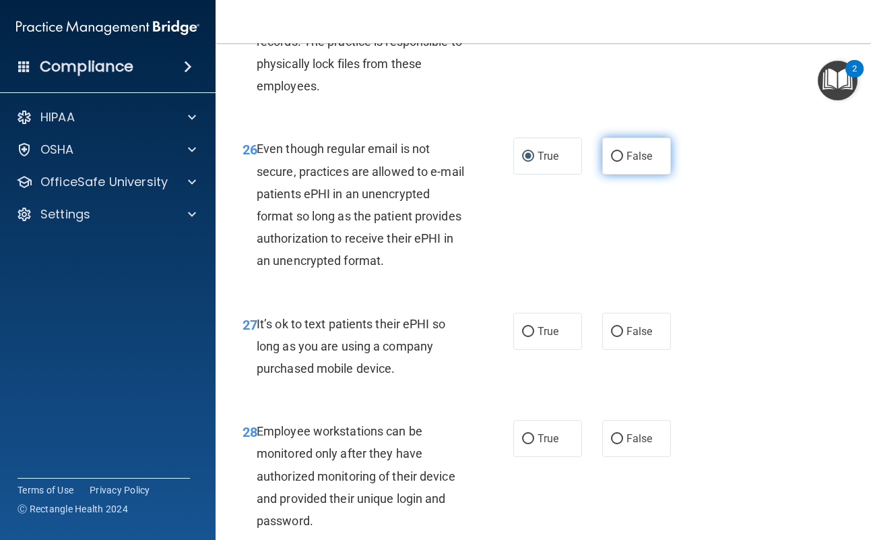
scroll to position [3736, 0]
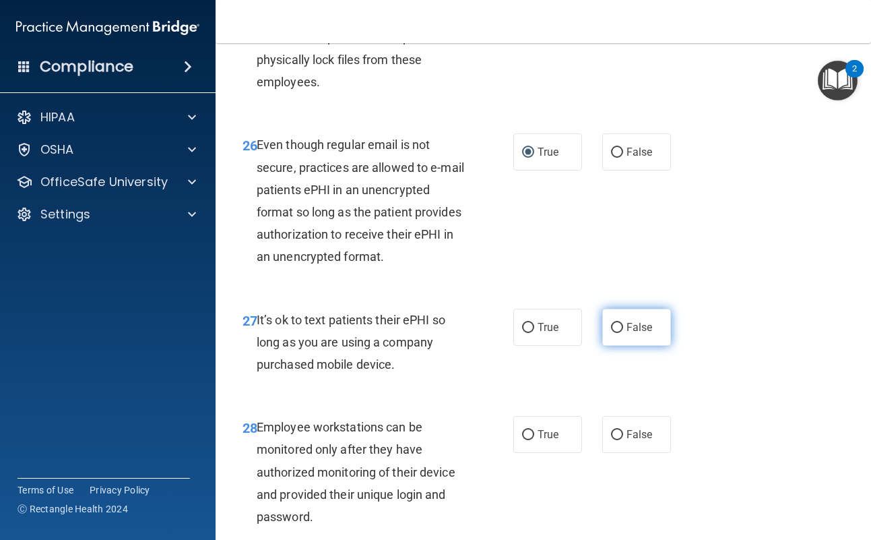
click at [627, 332] on span "False" at bounding box center [640, 327] width 26 height 13
click at [620, 332] on input "False" at bounding box center [617, 328] width 12 height 10
radio input "true"
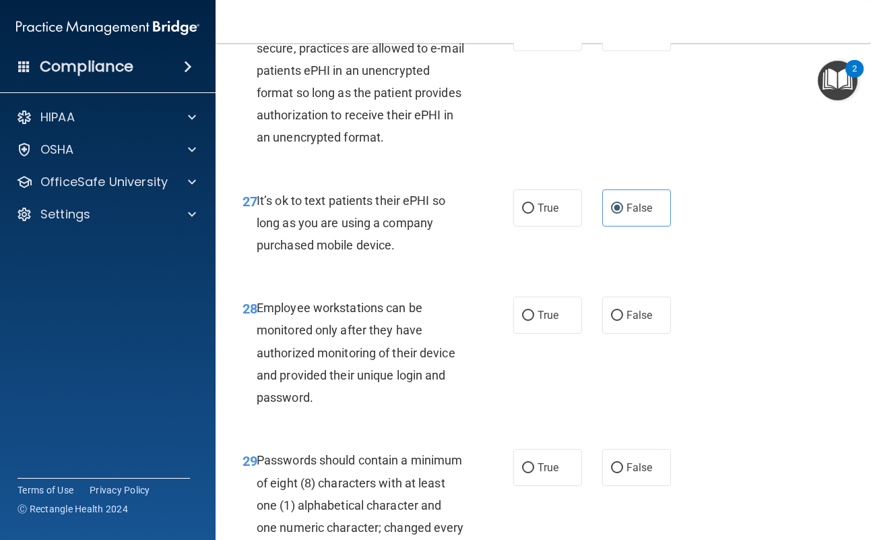
scroll to position [3857, 0]
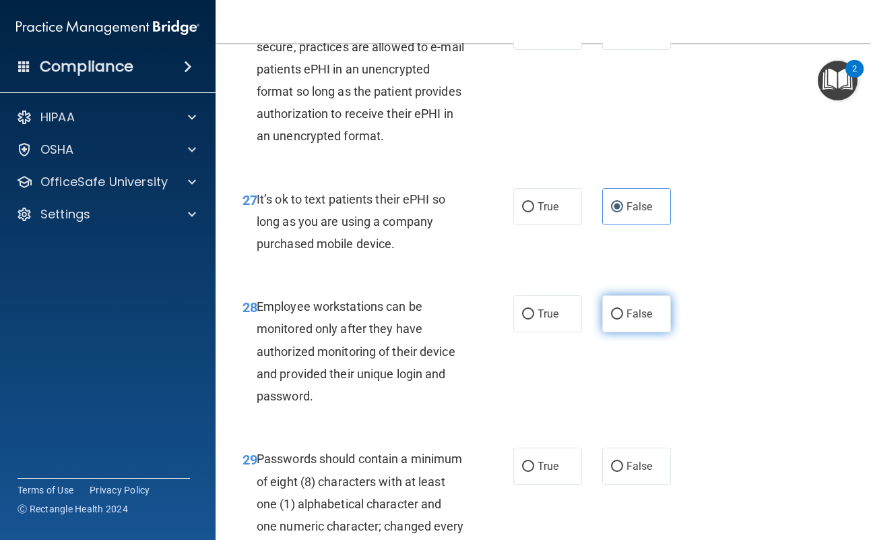
click at [627, 313] on span "False" at bounding box center [640, 313] width 26 height 13
click at [621, 313] on input "False" at bounding box center [617, 314] width 12 height 10
radio input "true"
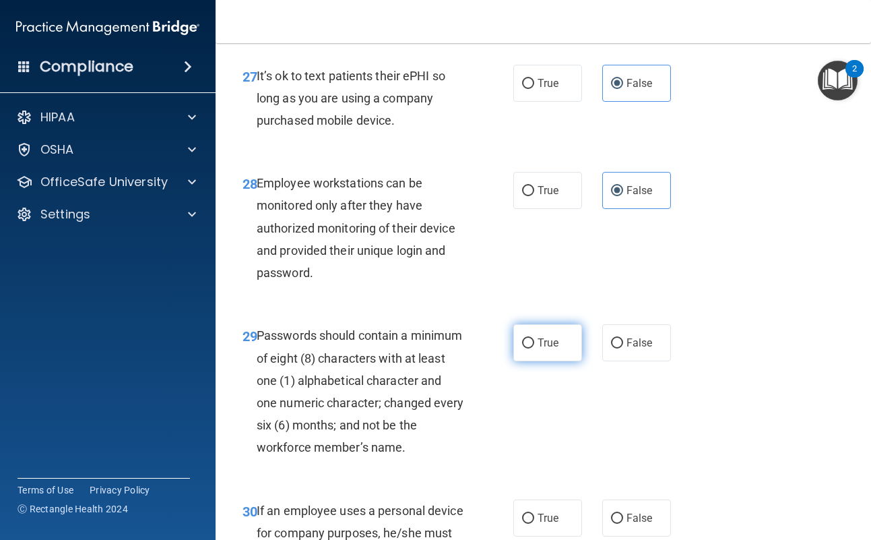
scroll to position [3983, 0]
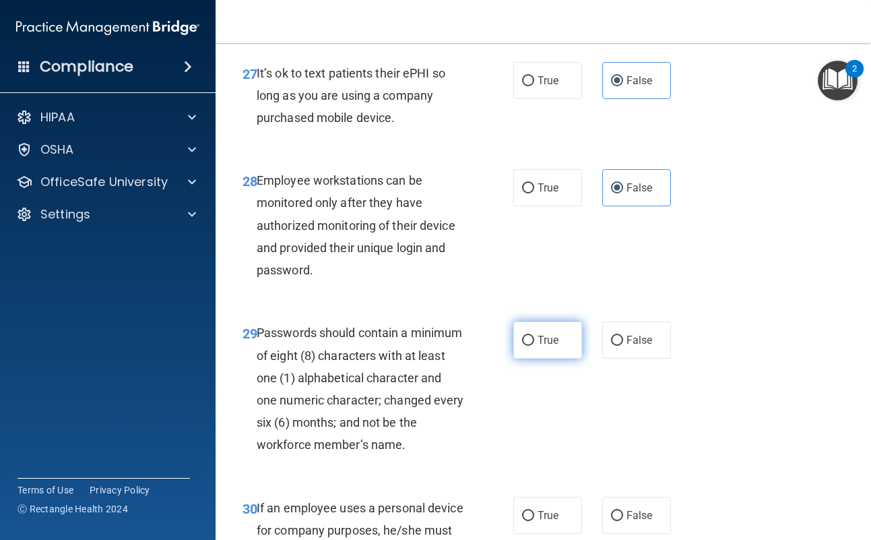
click at [522, 338] on input "True" at bounding box center [528, 341] width 12 height 10
radio input "true"
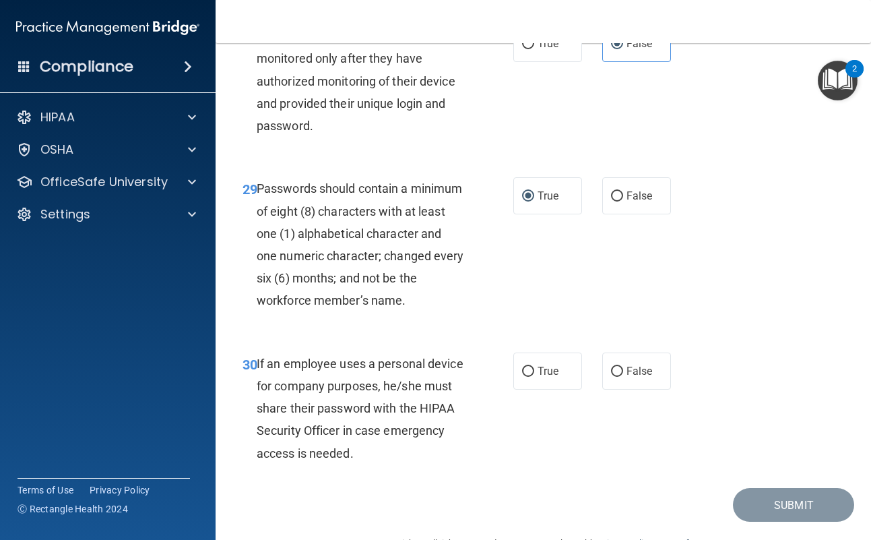
scroll to position [4186, 0]
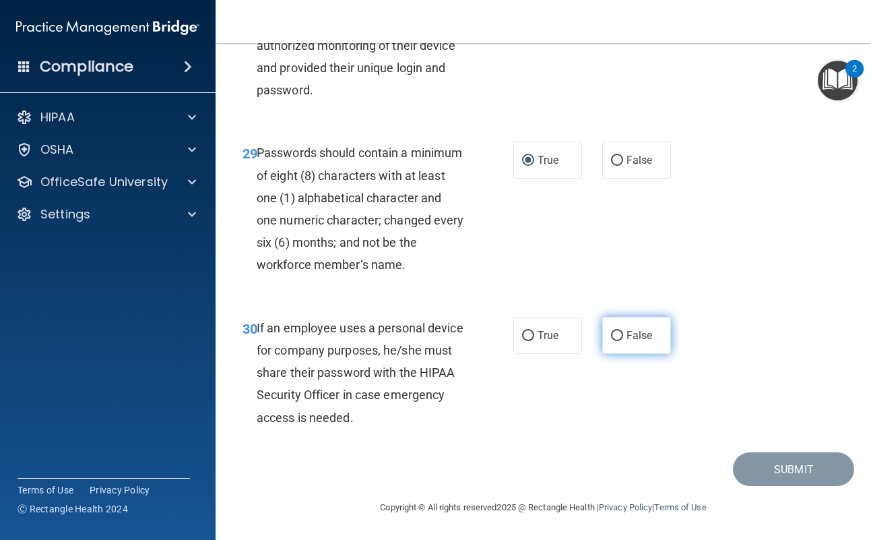
click at [614, 338] on input "False" at bounding box center [617, 336] width 12 height 10
radio input "true"
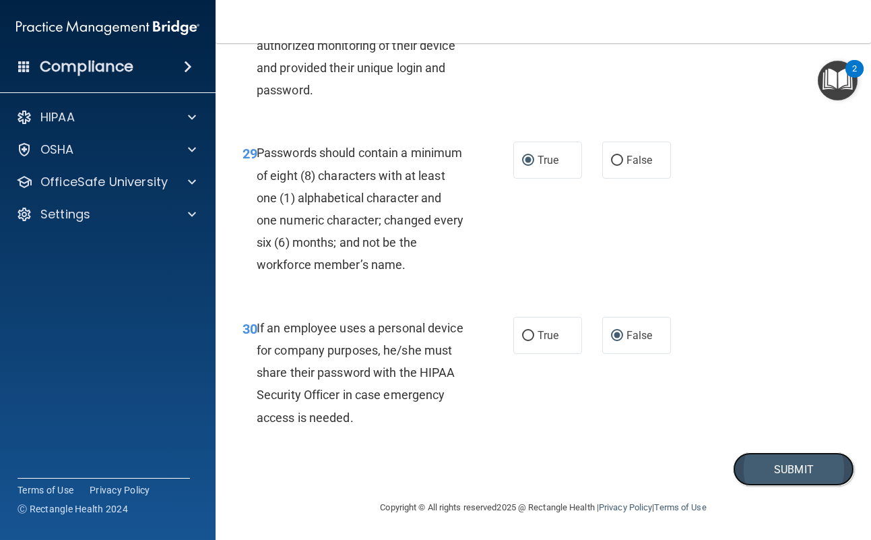
click at [744, 470] on button "Submit" at bounding box center [793, 469] width 121 height 34
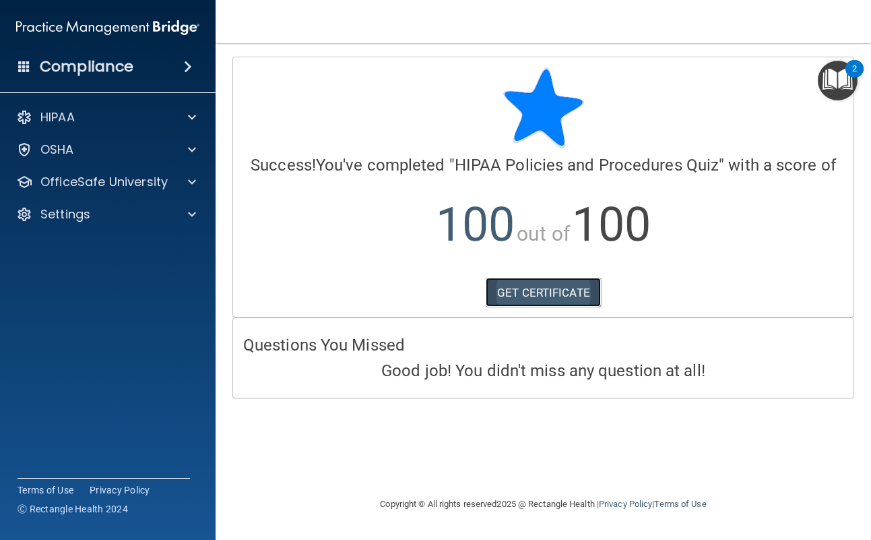
click at [557, 287] on link "GET CERTIFICATE" at bounding box center [543, 293] width 115 height 30
click at [61, 150] on p "OSHA" at bounding box center [57, 149] width 34 height 16
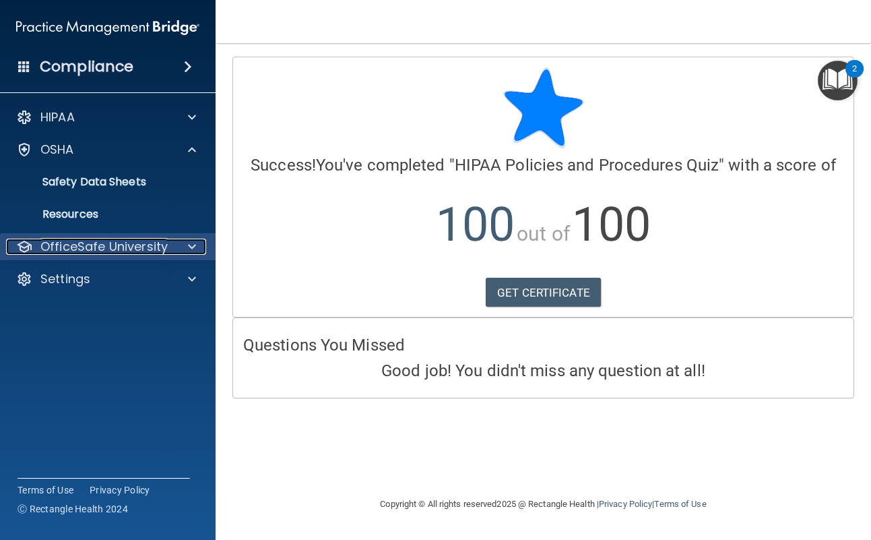
click at [65, 243] on p "OfficeSafe University" at bounding box center [103, 246] width 127 height 16
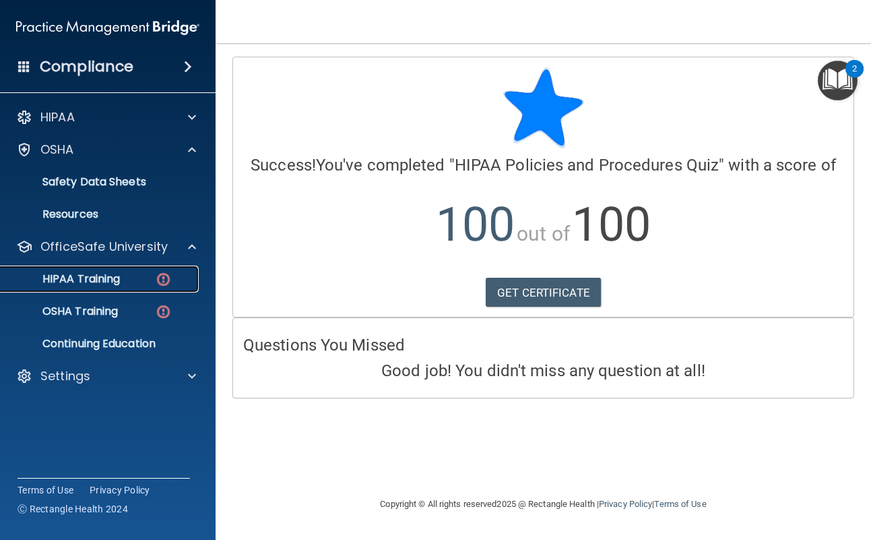
click at [76, 276] on p "HIPAA Training" at bounding box center [64, 278] width 111 height 13
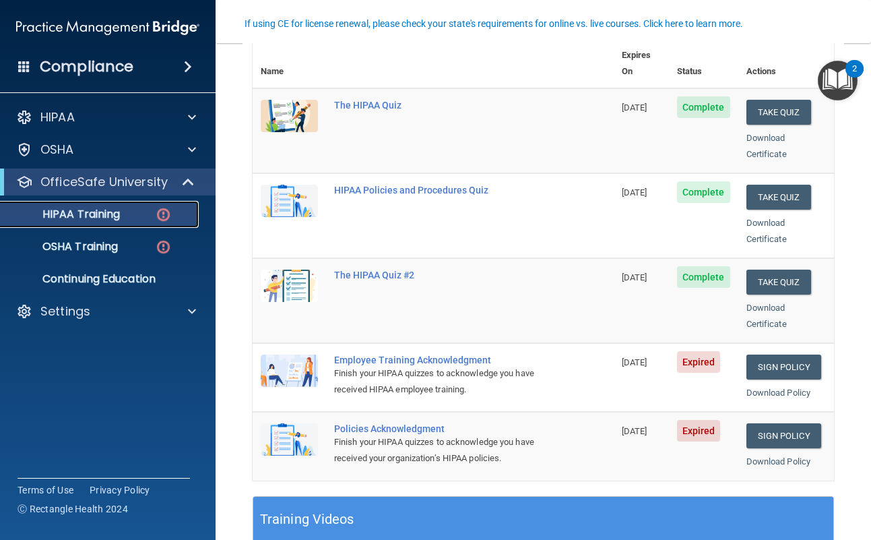
scroll to position [179, 0]
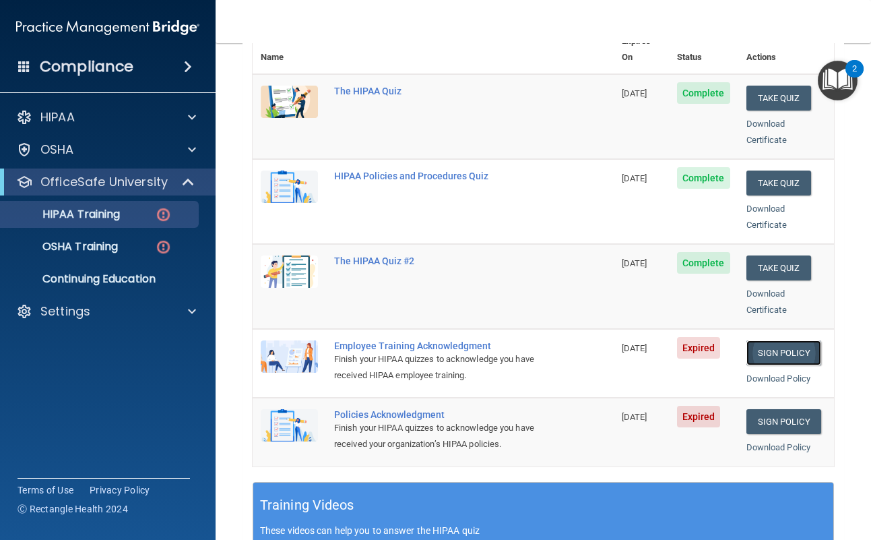
click at [761, 340] on link "Sign Policy" at bounding box center [783, 352] width 75 height 25
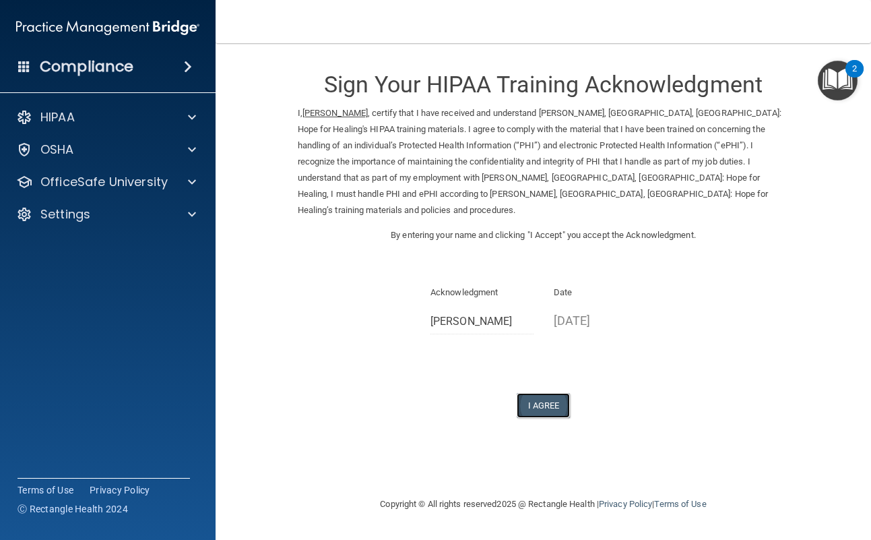
click at [552, 393] on button "I Agree" at bounding box center [544, 405] width 54 height 25
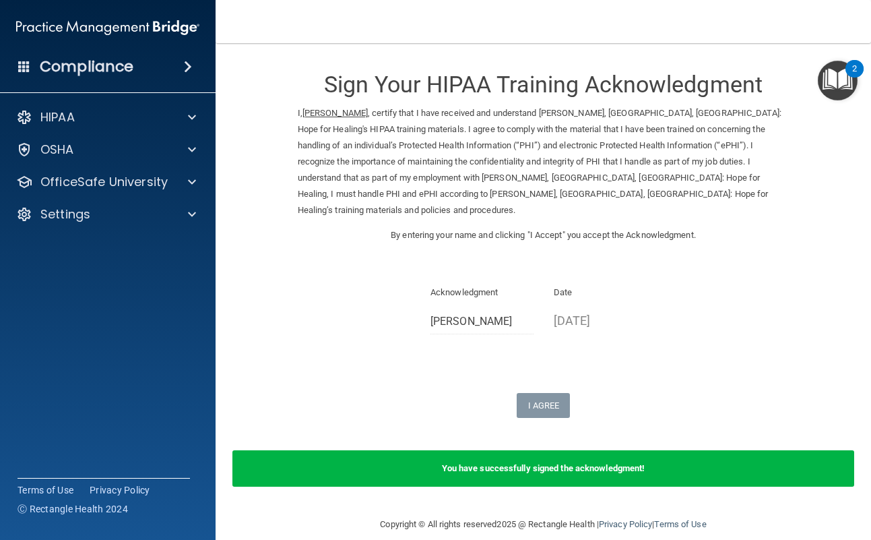
scroll to position [1, 0]
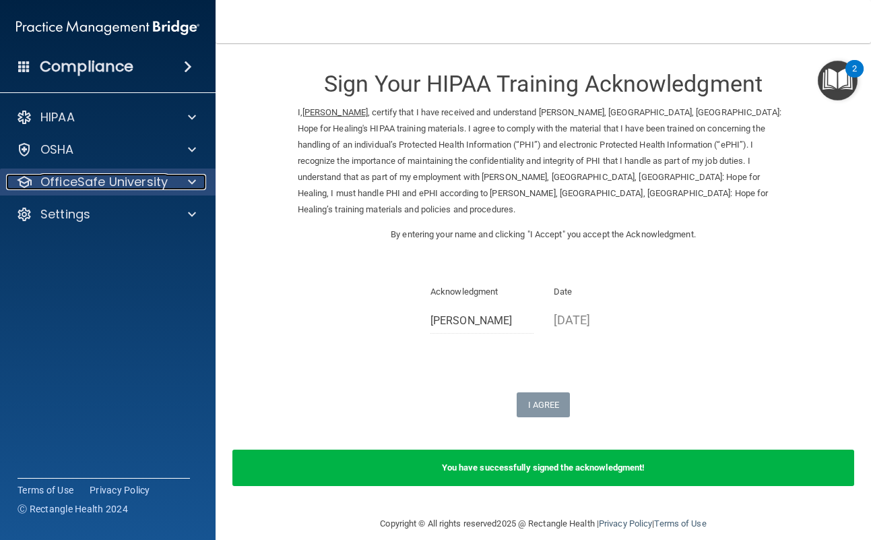
click at [87, 181] on p "OfficeSafe University" at bounding box center [103, 182] width 127 height 16
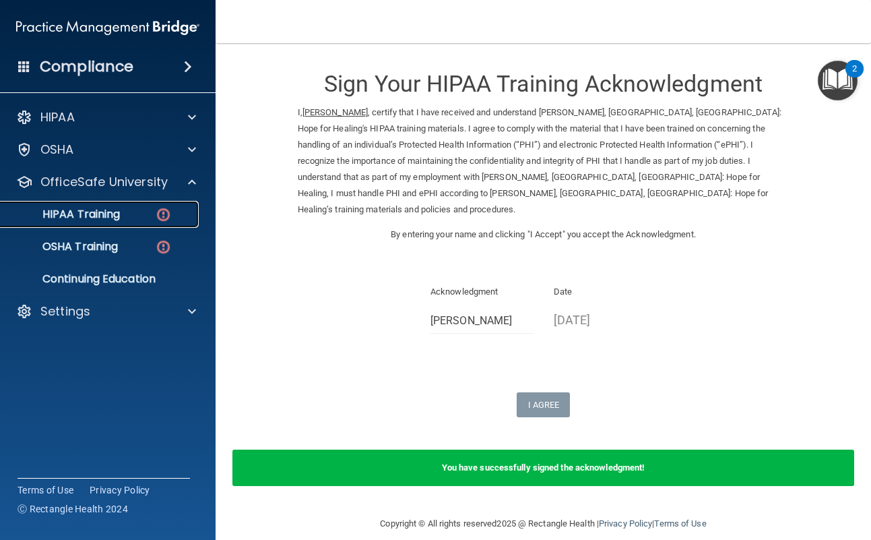
click at [73, 209] on p "HIPAA Training" at bounding box center [64, 213] width 111 height 13
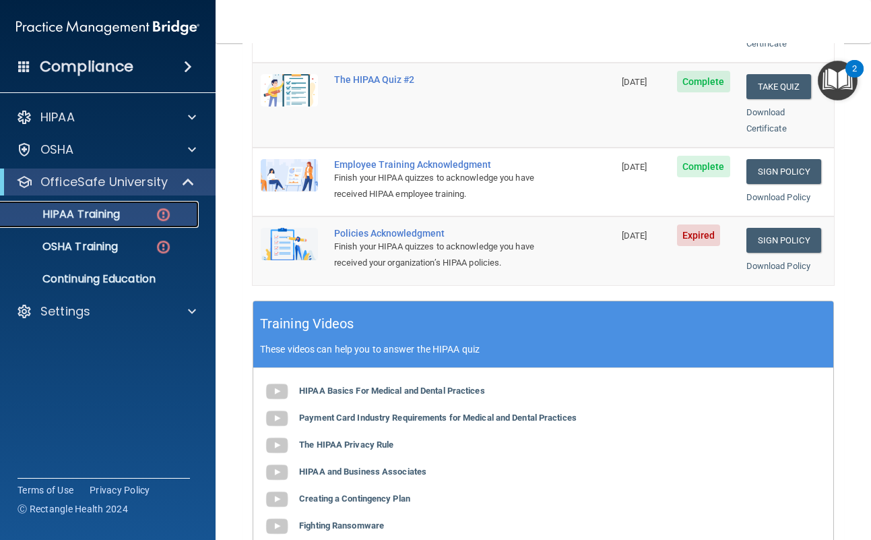
scroll to position [328, 0]
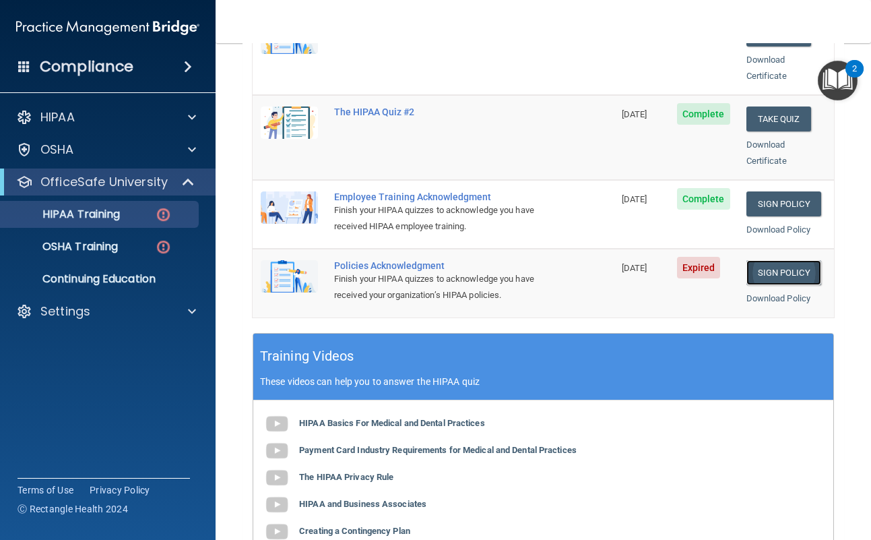
click at [771, 260] on link "Sign Policy" at bounding box center [783, 272] width 75 height 25
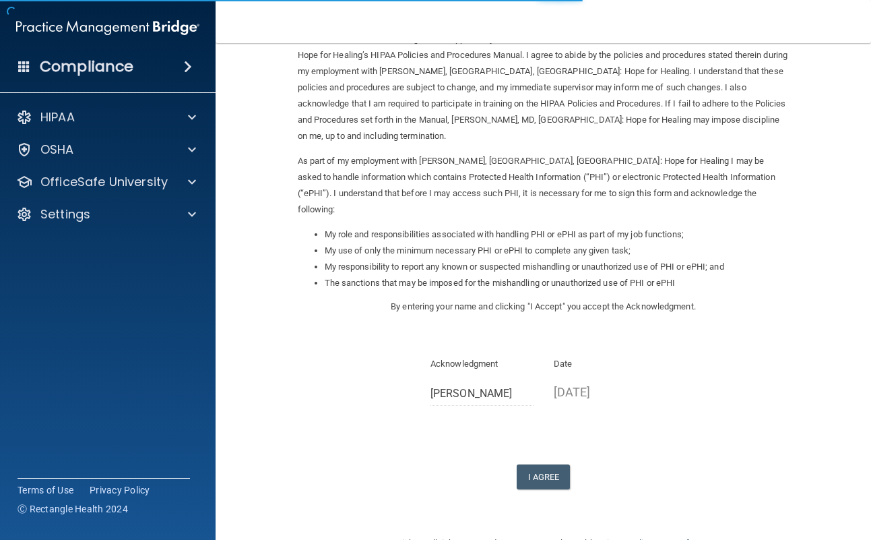
scroll to position [77, 0]
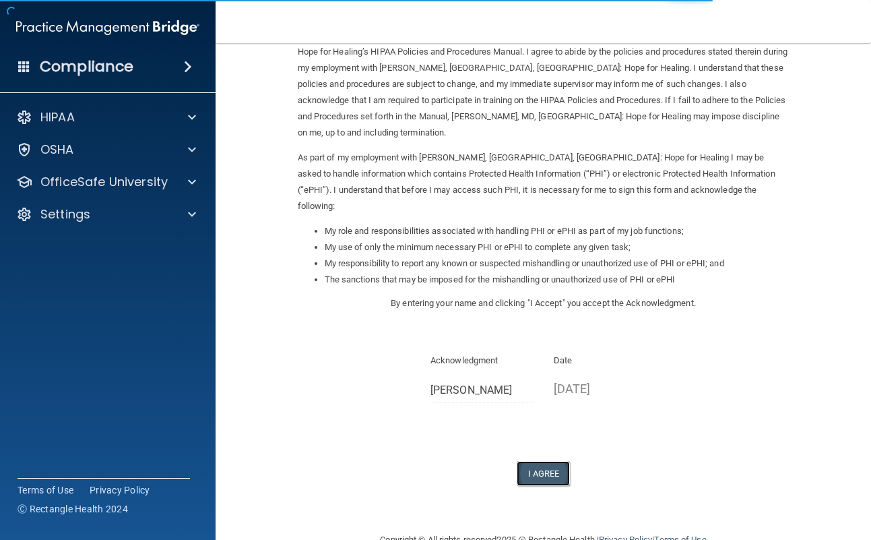
click at [539, 461] on button "I Agree" at bounding box center [544, 473] width 54 height 25
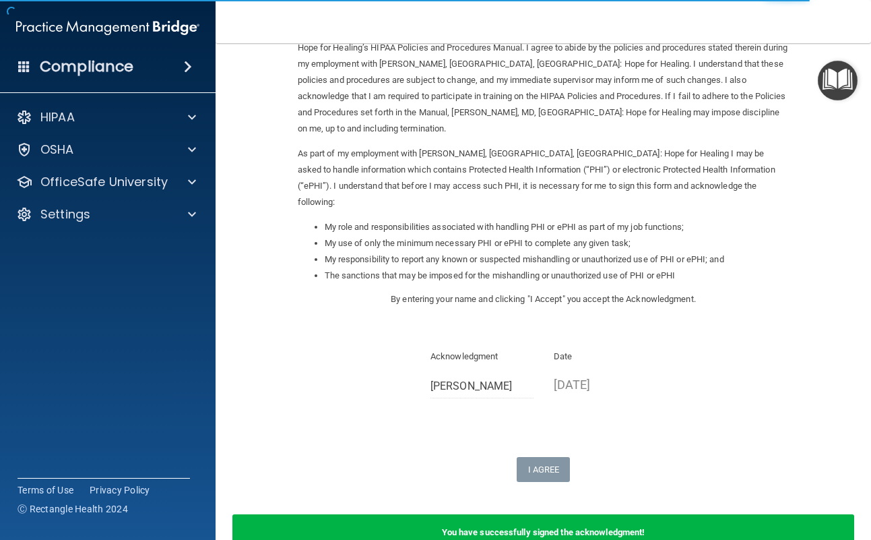
scroll to position [83, 0]
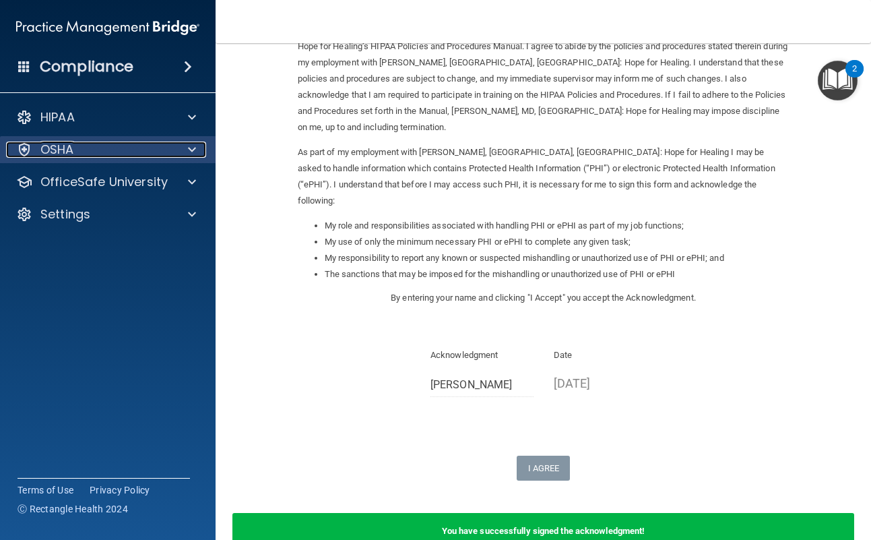
click at [79, 151] on div "OSHA" at bounding box center [89, 149] width 167 height 16
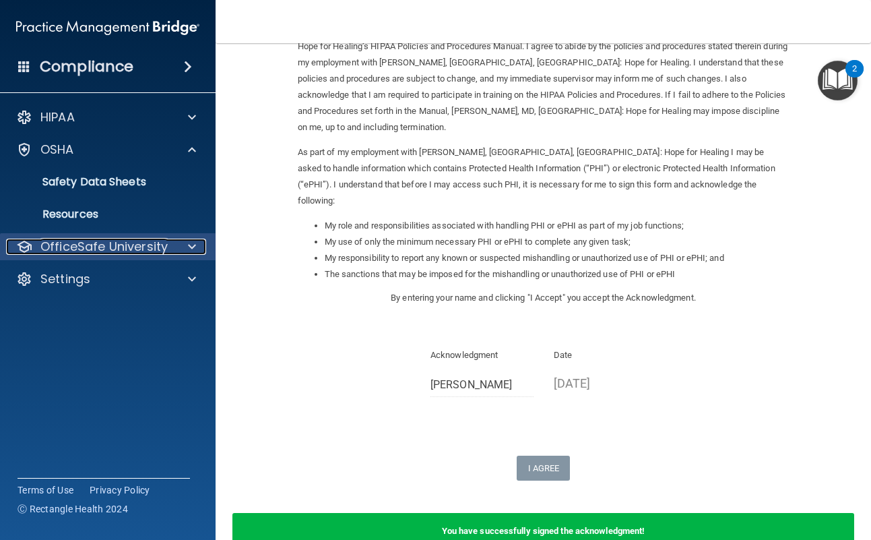
click at [65, 245] on p "OfficeSafe University" at bounding box center [103, 246] width 127 height 16
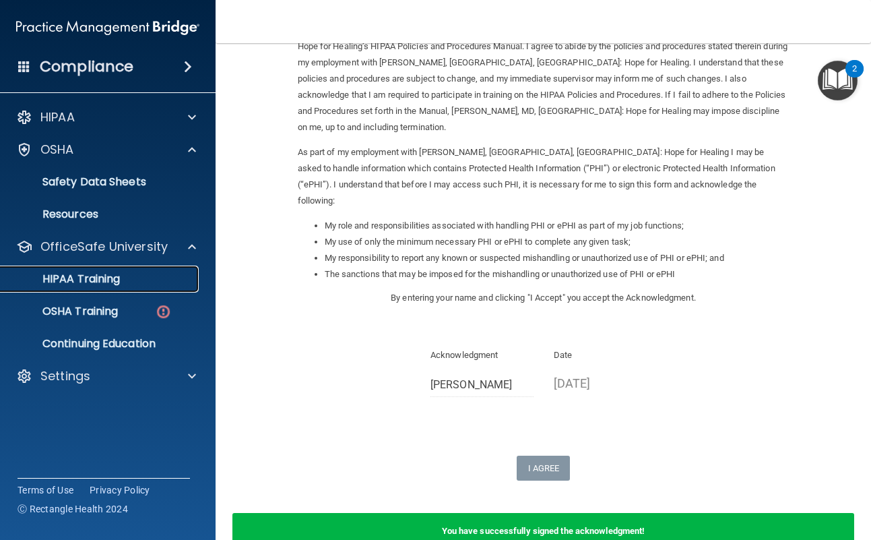
click at [61, 275] on p "HIPAA Training" at bounding box center [64, 278] width 111 height 13
